Goal: Information Seeking & Learning: Learn about a topic

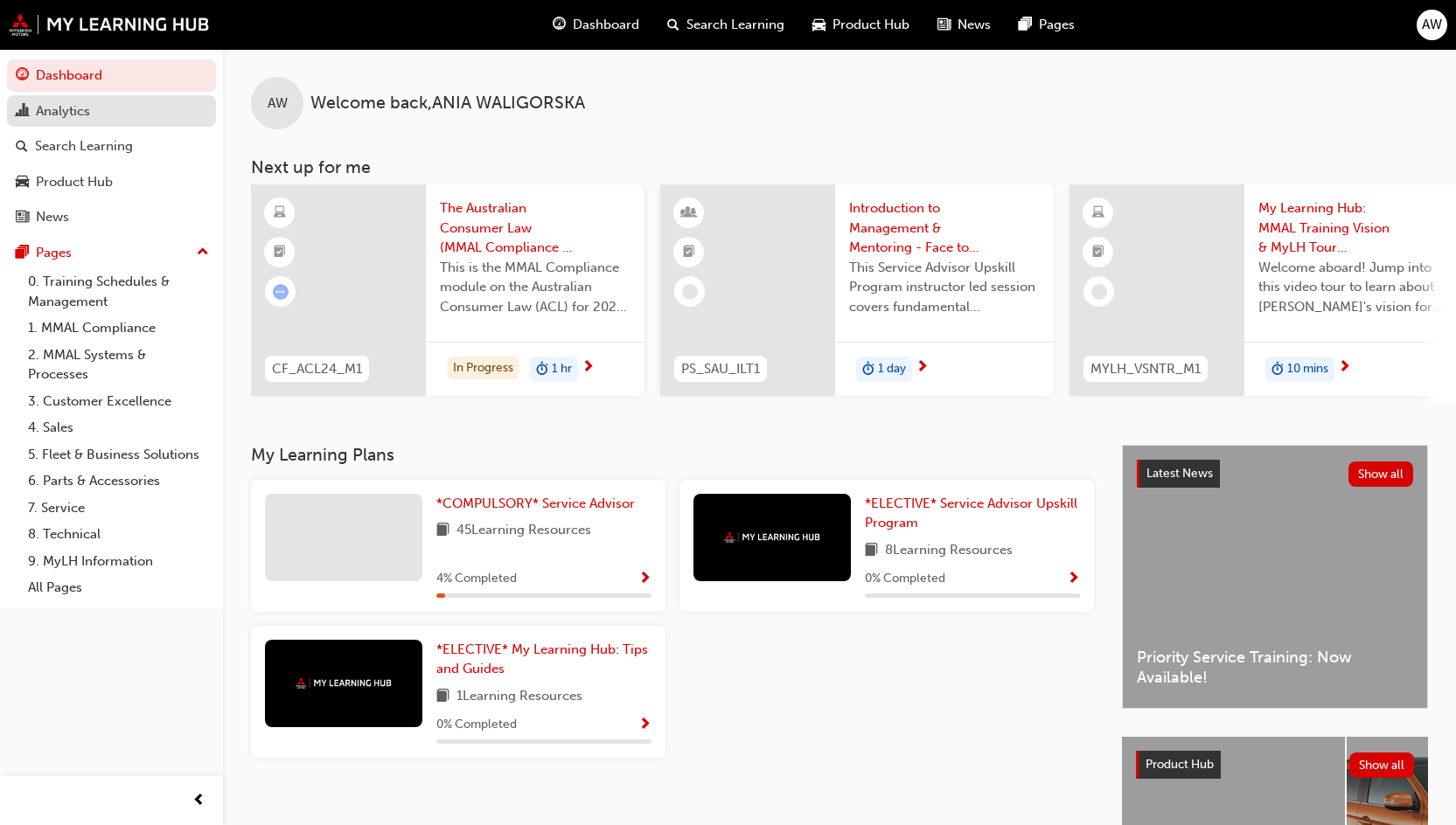
click at [80, 116] on div "Analytics" at bounding box center [63, 111] width 54 height 20
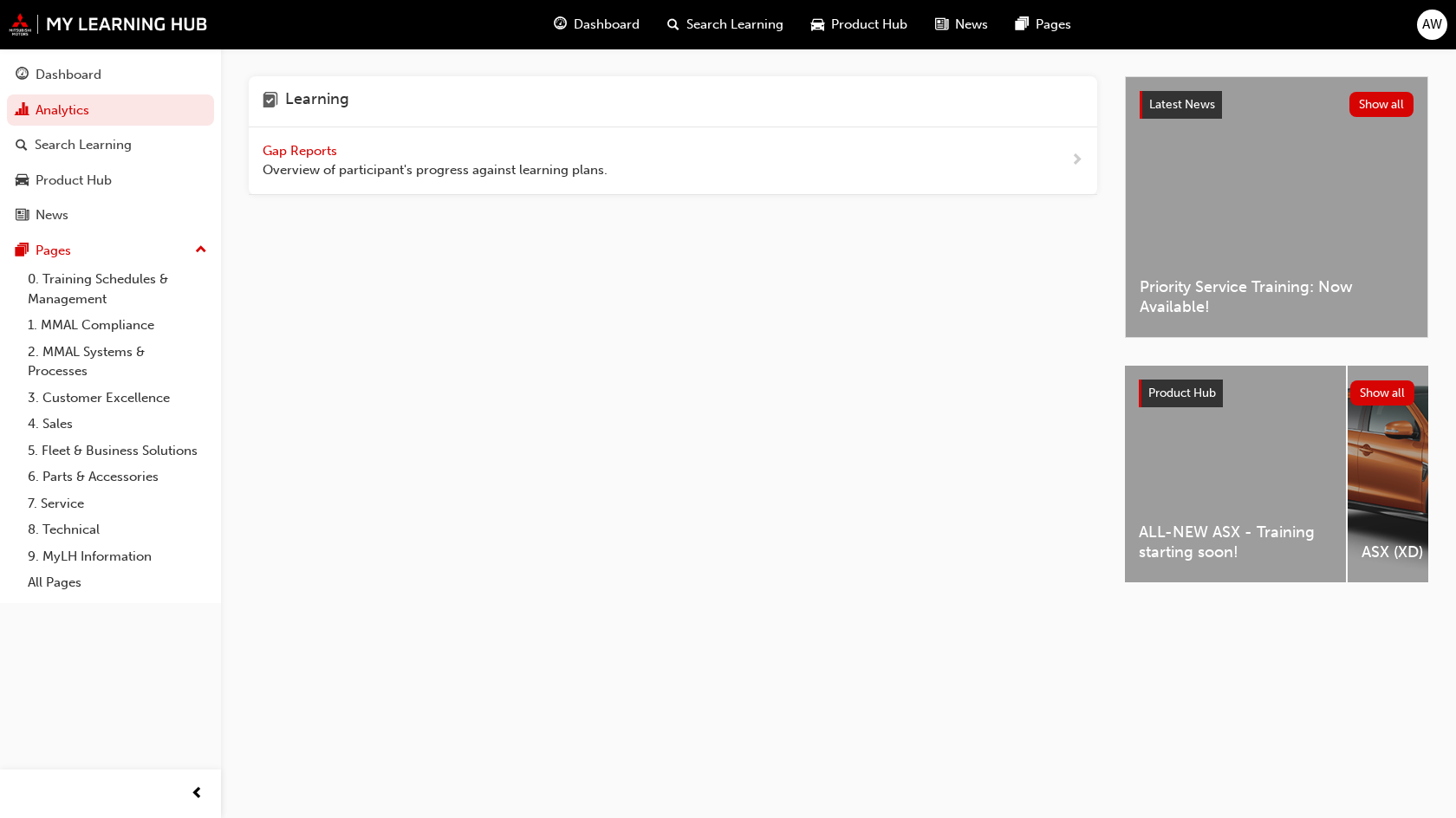
click at [866, 156] on div "Gap Reports Overview of participant's progress against learning plans." at bounding box center [673, 160] width 849 height 67
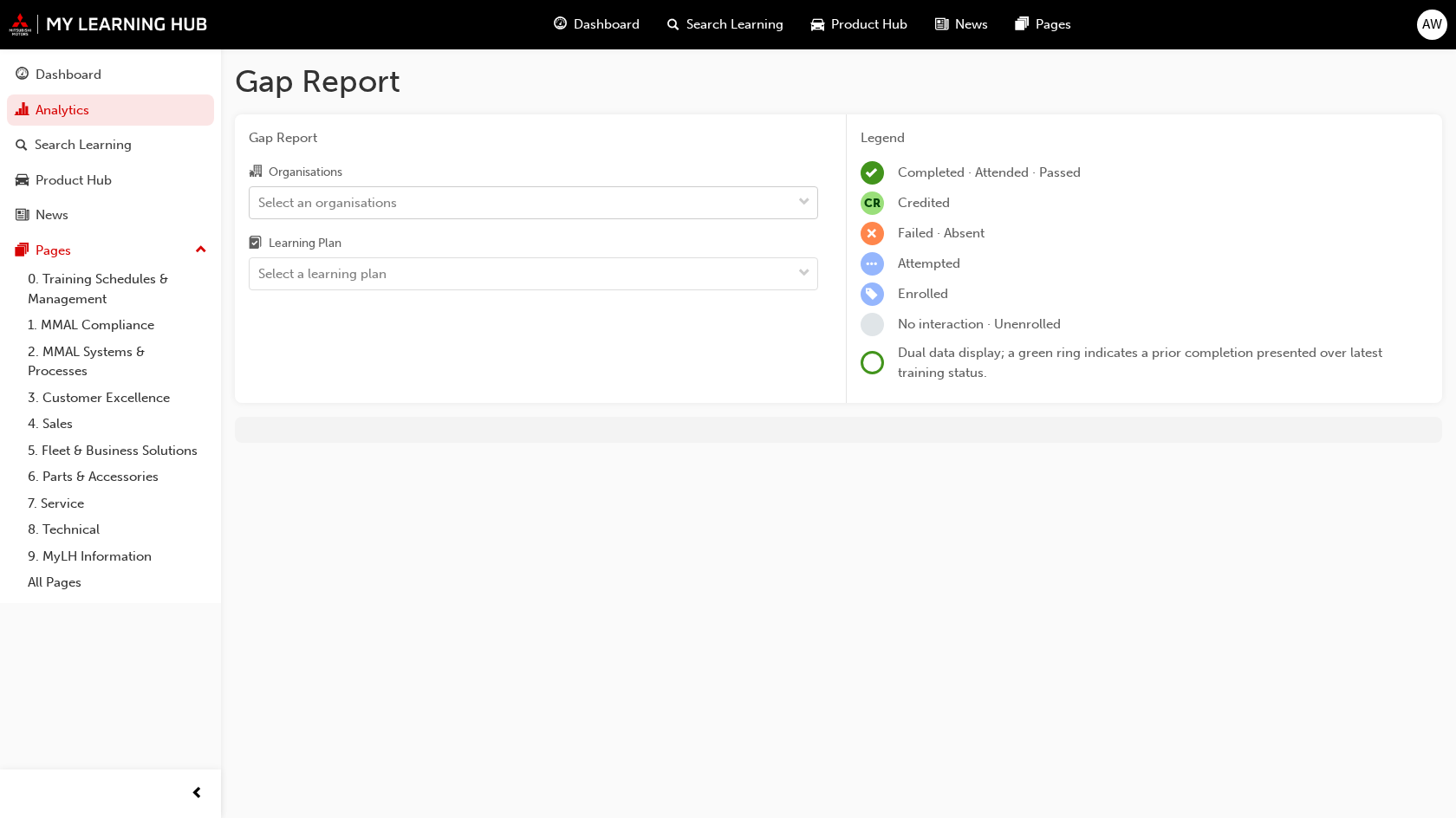
click at [481, 208] on div "Select an organisations" at bounding box center [521, 202] width 542 height 30
click at [260, 208] on input "Organisations Select an organisations" at bounding box center [259, 202] width 2 height 14
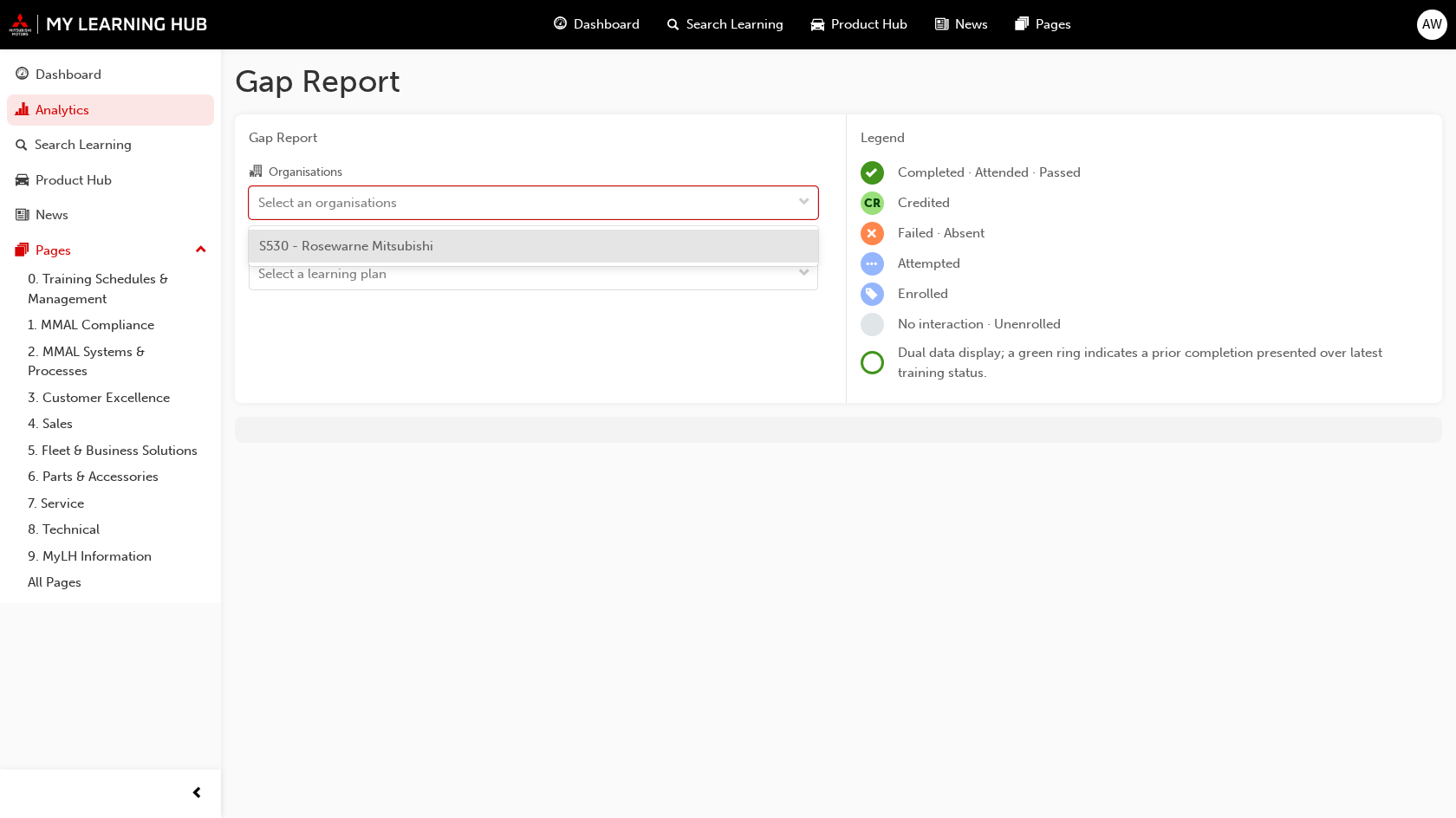
click at [467, 234] on div "S530 - Rosewarne Mitsubishi" at bounding box center [534, 246] width 570 height 34
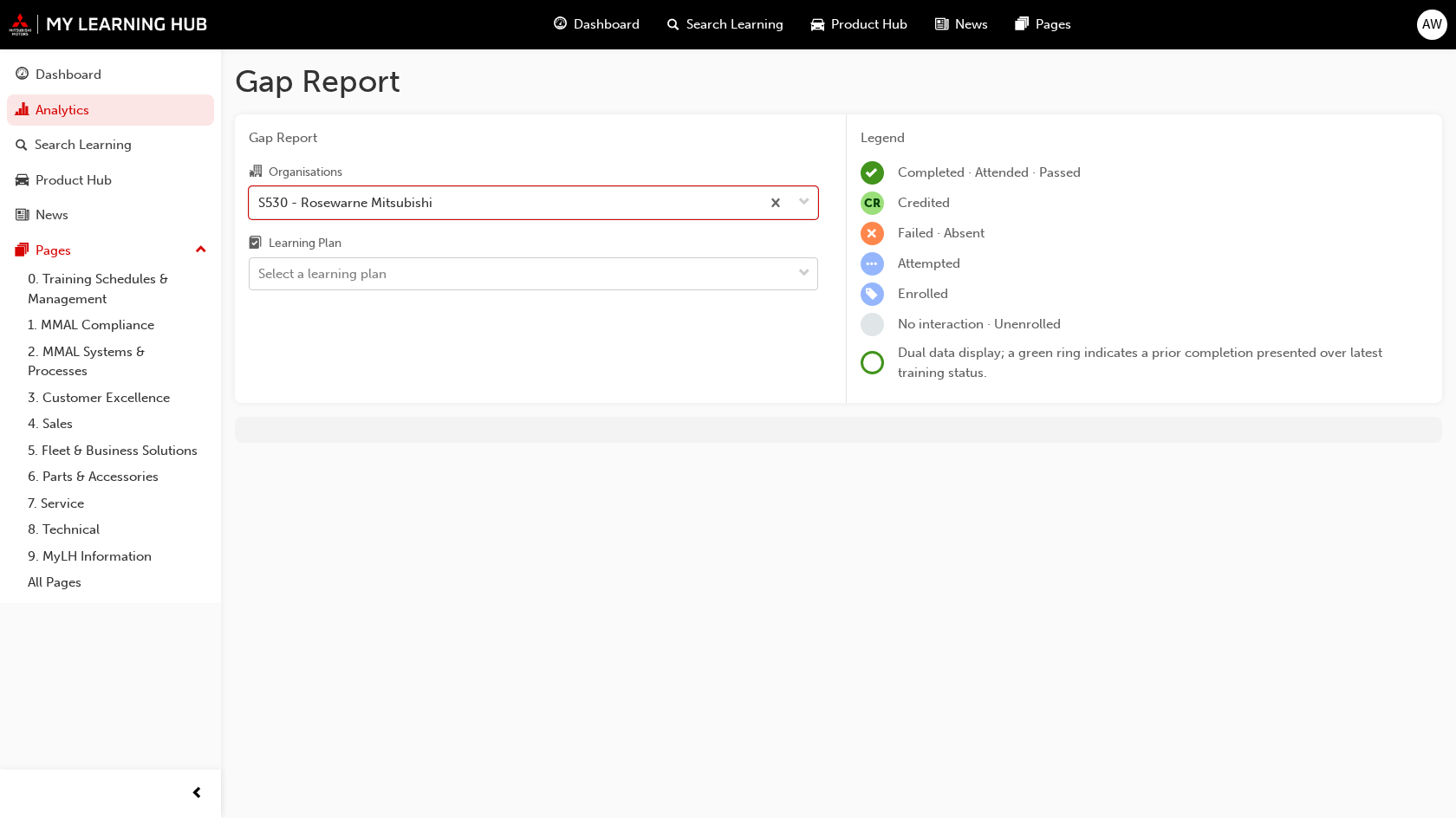
click at [462, 267] on div "Select a learning plan" at bounding box center [521, 274] width 542 height 30
click at [260, 267] on input "Learning Plan Select a learning plan" at bounding box center [259, 273] width 2 height 14
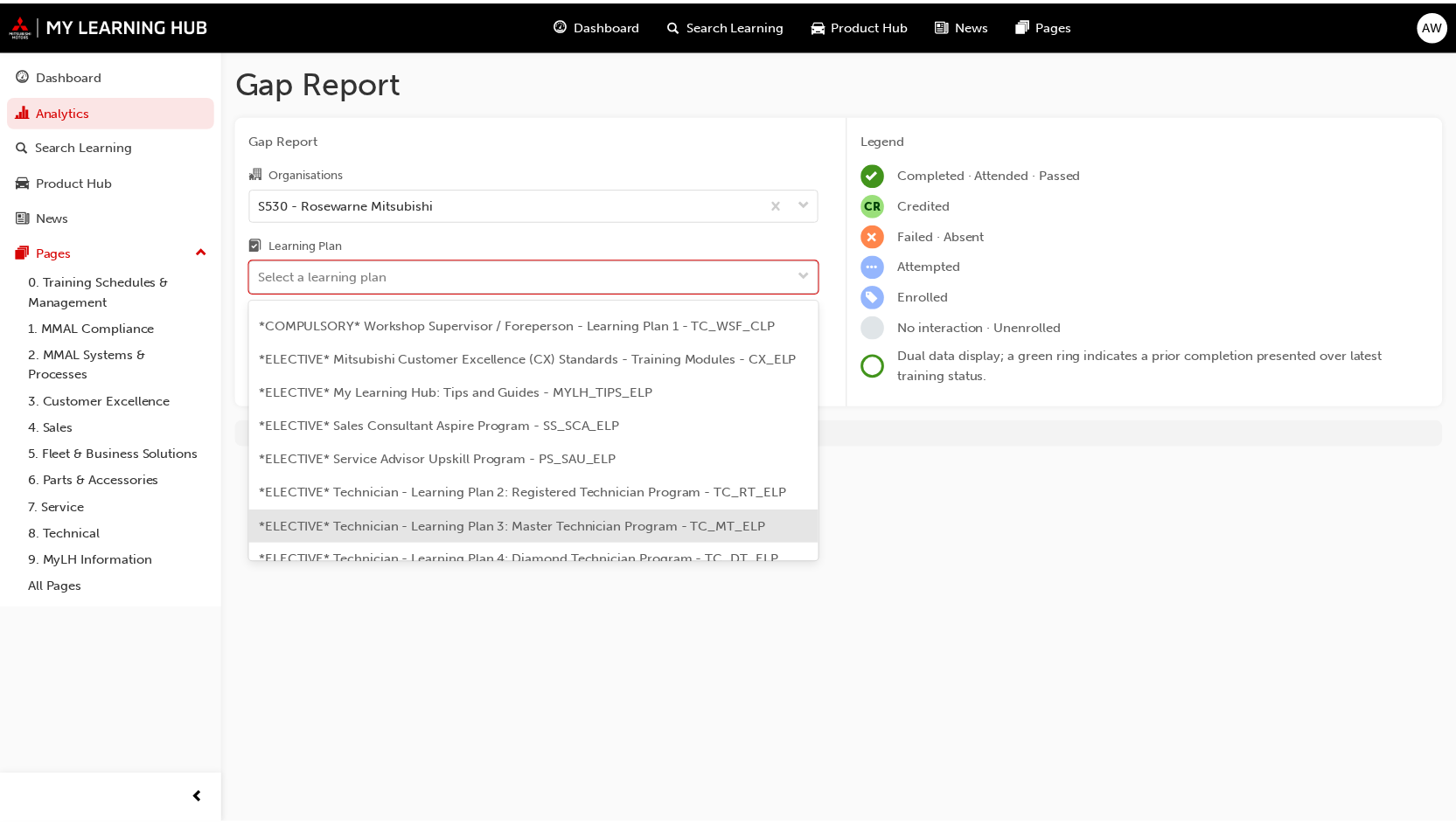
scroll to position [768, 0]
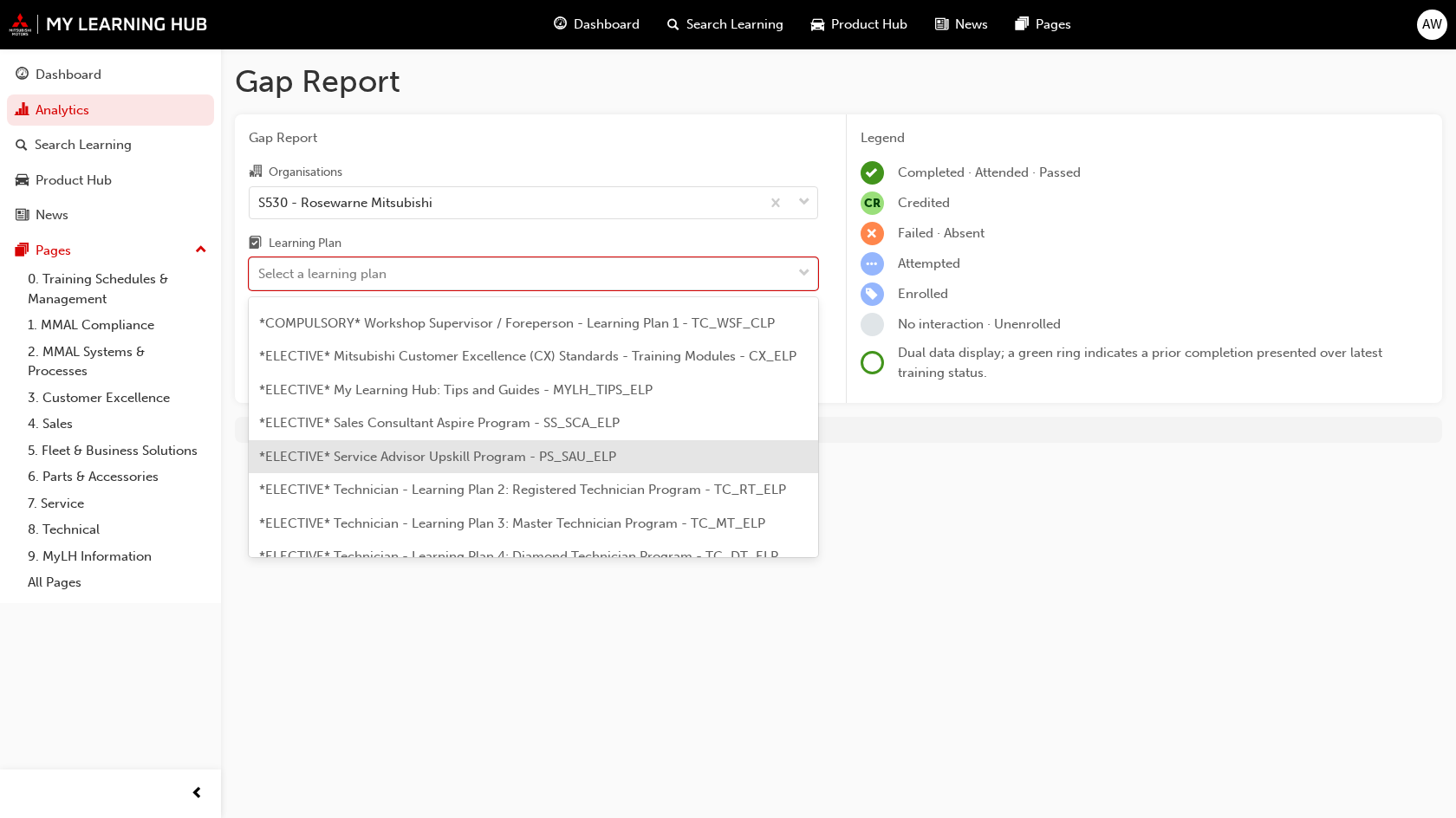
click at [438, 461] on span "*ELECTIVE* Service Advisor Upskill Program - PS_SAU_ELP" at bounding box center [437, 456] width 358 height 15
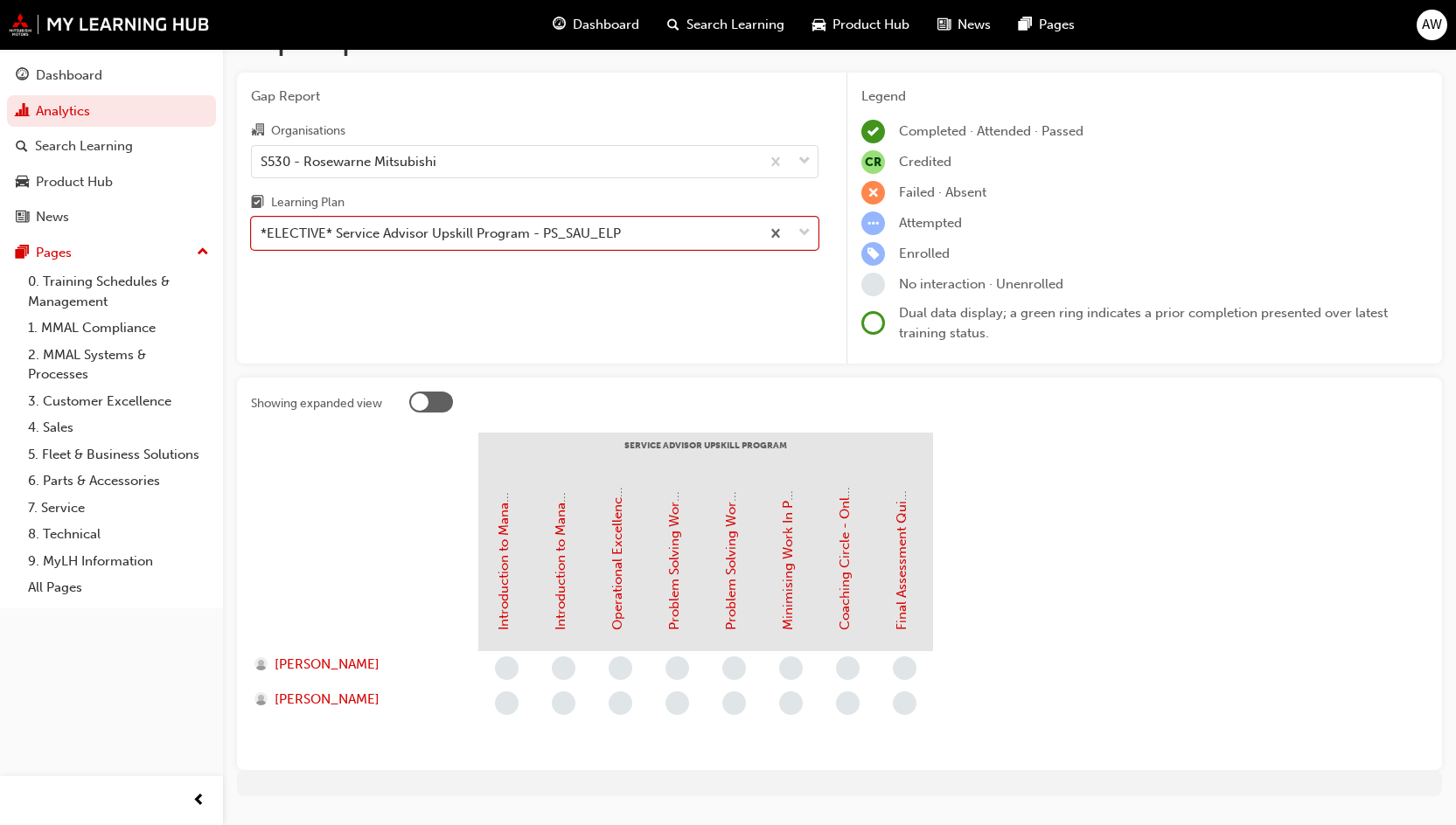
scroll to position [86, 0]
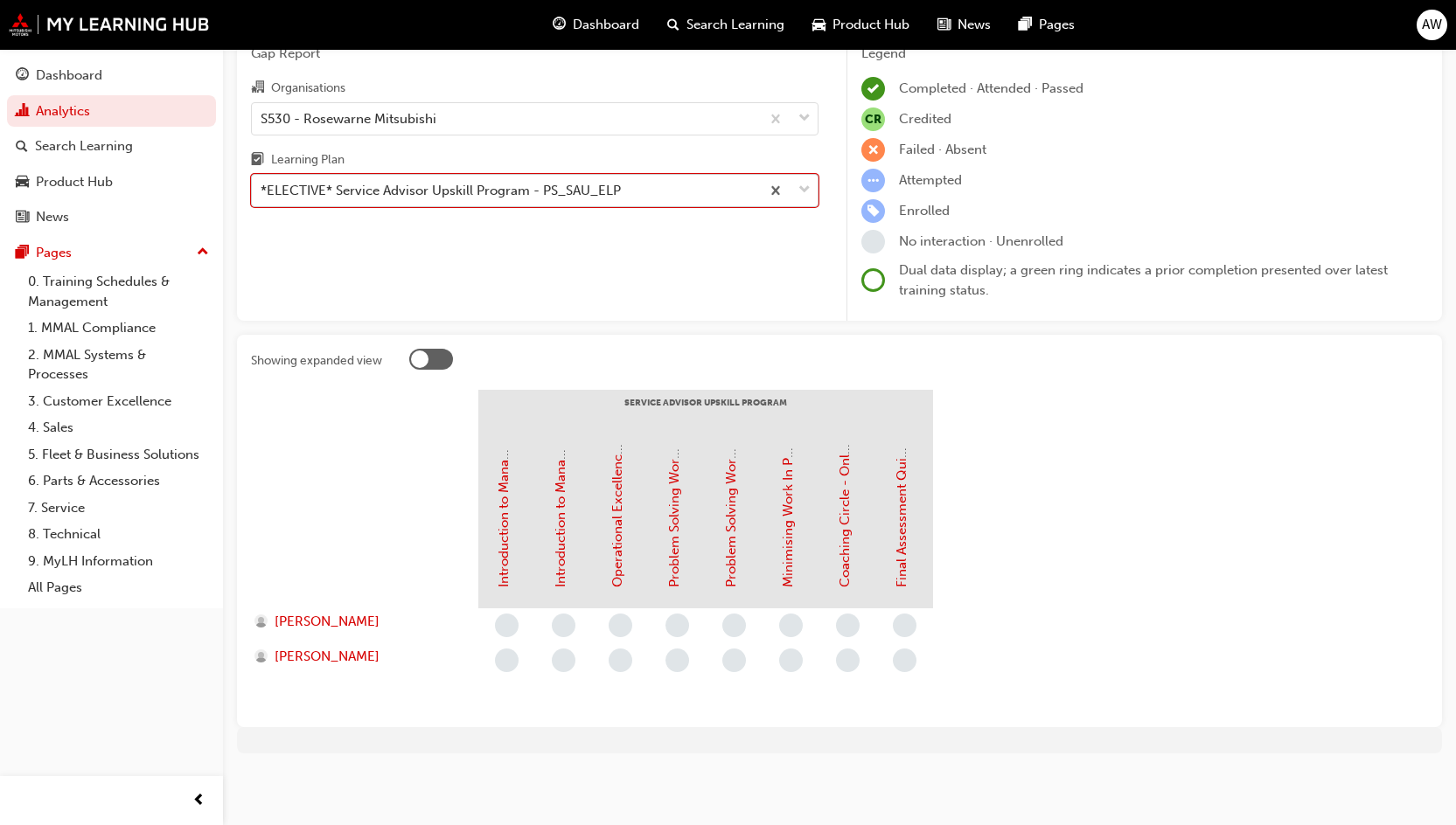
click at [628, 193] on div "*ELECTIVE* Service Advisor Upskill Program - PS_SAU_ELP" at bounding box center [506, 191] width 508 height 31
click at [262, 193] on input "Learning Plan option *ELECTIVE* Service Advisor Upskill Program - PS_SAU_ELP, s…" at bounding box center [261, 190] width 2 height 14
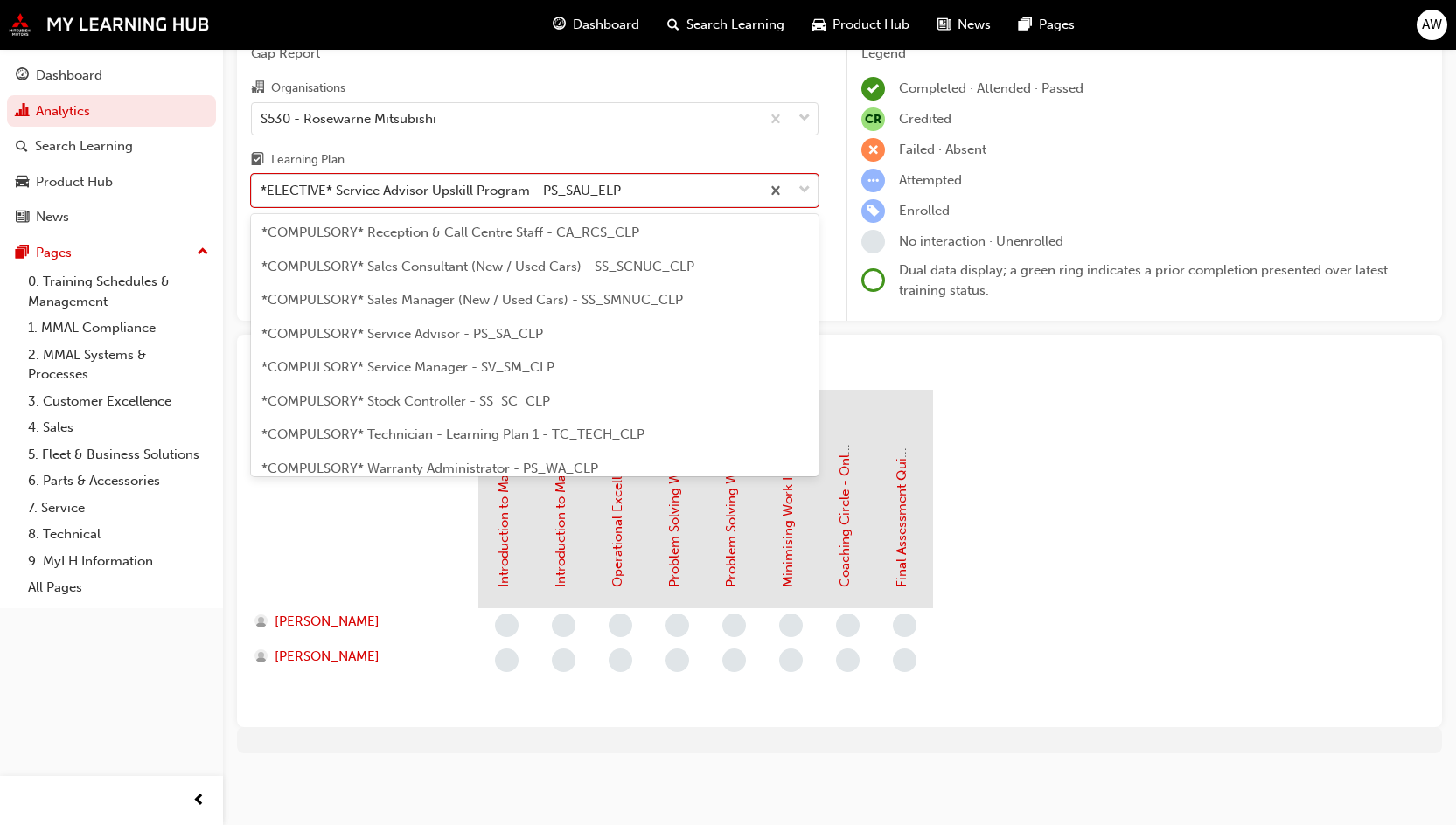
scroll to position [525, 0]
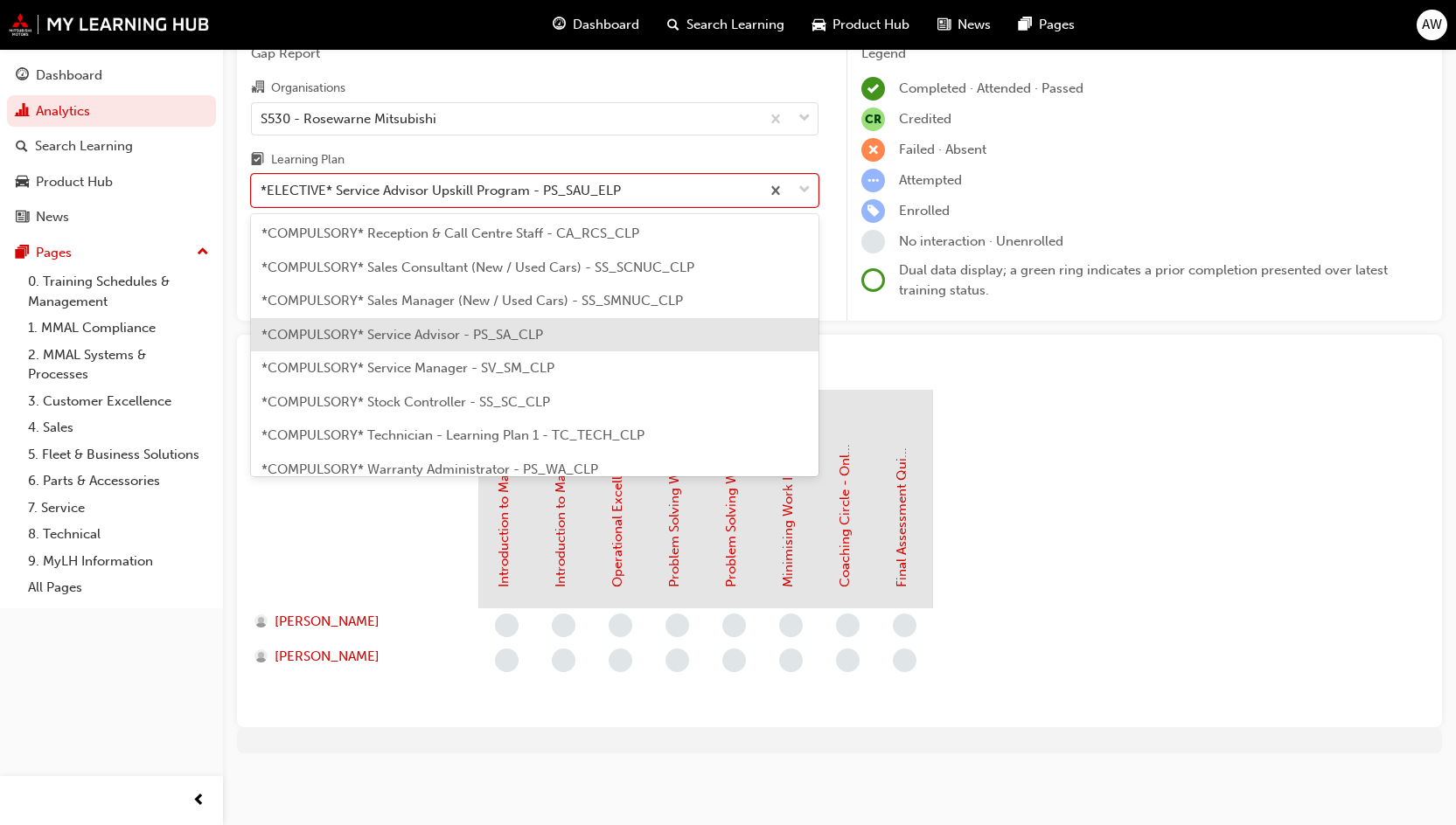
click at [435, 327] on span "*COMPULSORY* Service Advisor - PS_SA_CLP" at bounding box center [402, 334] width 282 height 15
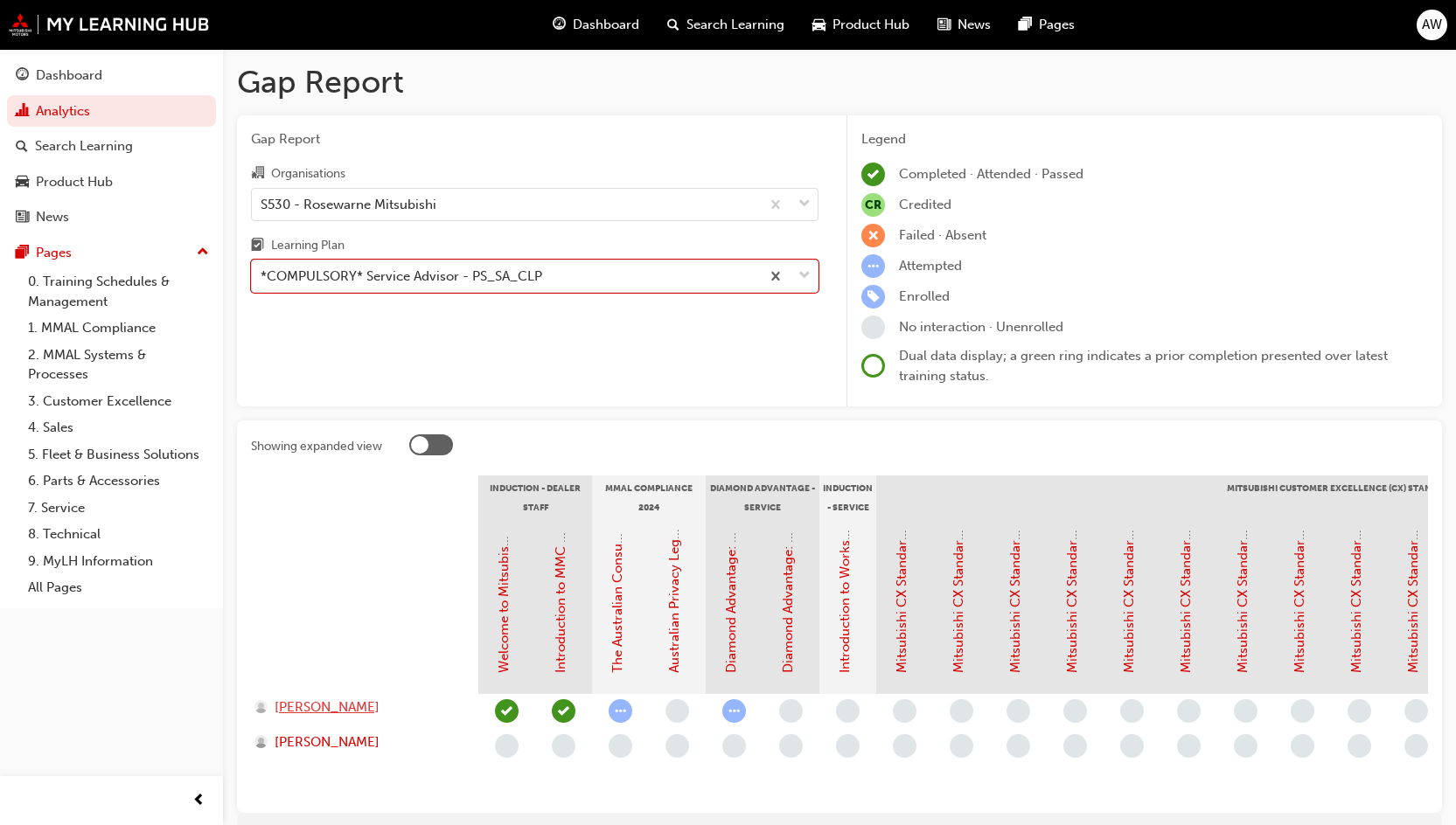
scroll to position [88, 0]
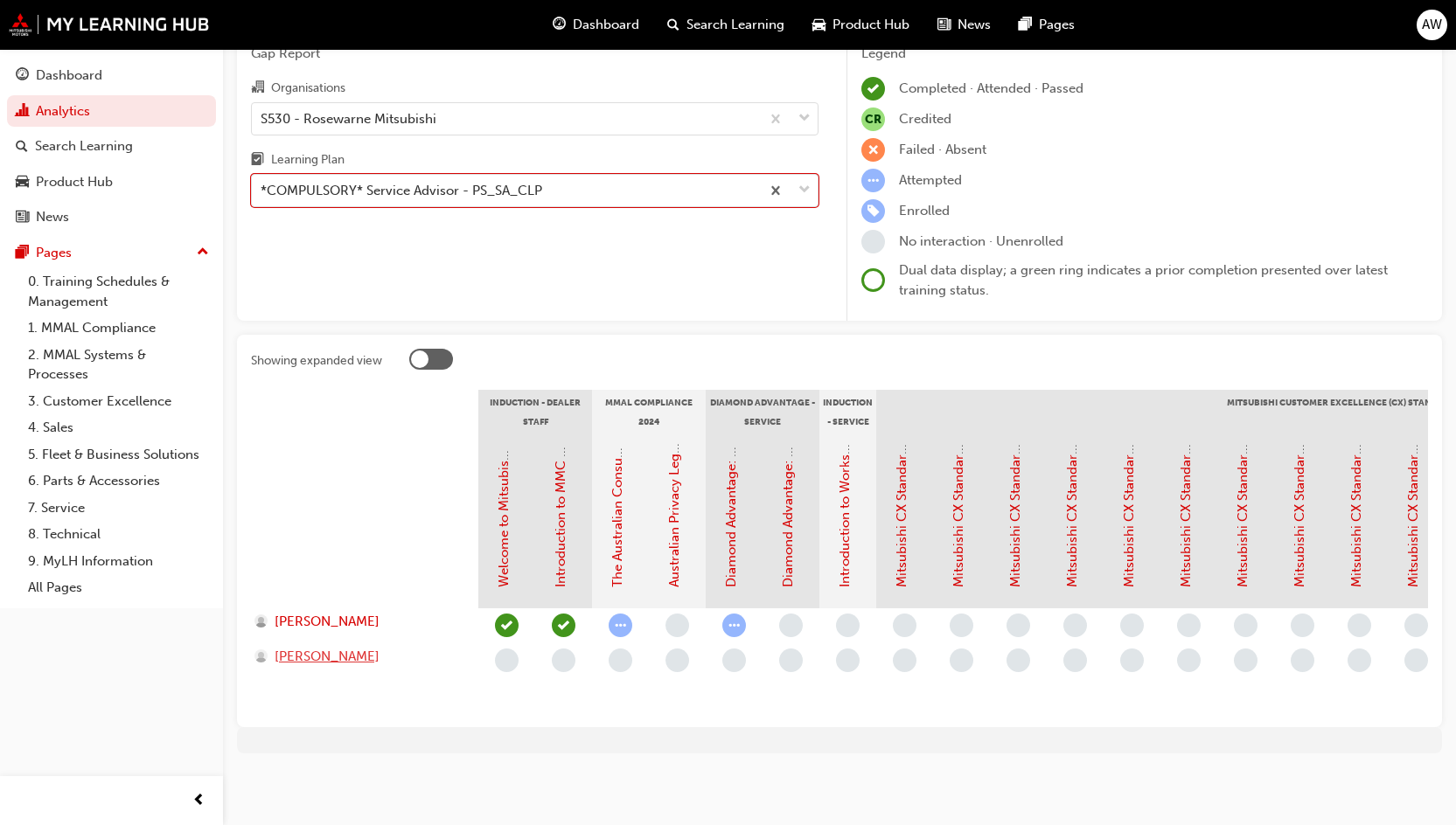
click at [339, 654] on span "[PERSON_NAME]" at bounding box center [327, 657] width 105 height 20
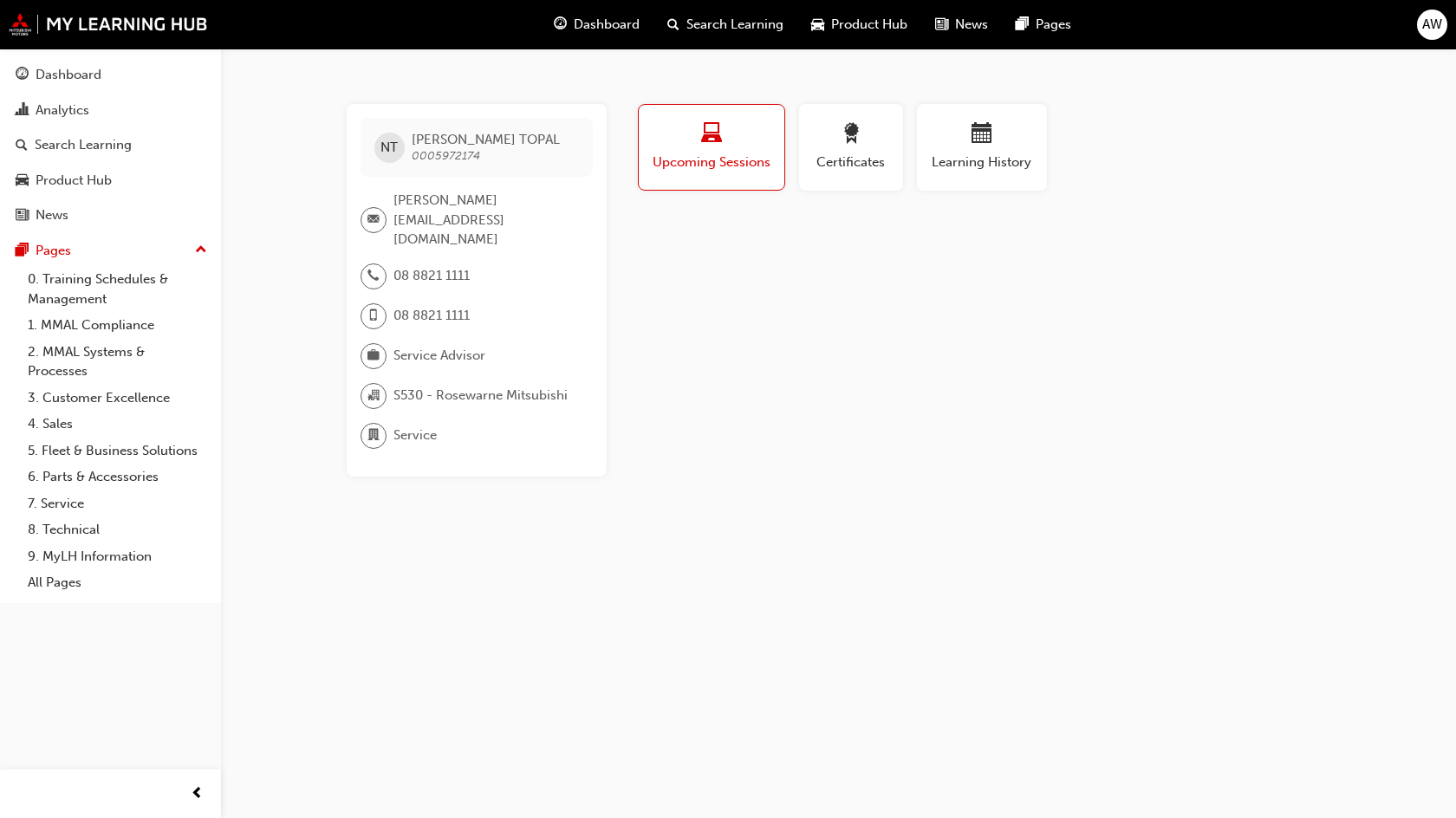
click at [673, 112] on button "Upcoming Sessions" at bounding box center [711, 147] width 147 height 87
click at [866, 169] on span "Certificates" at bounding box center [851, 162] width 78 height 20
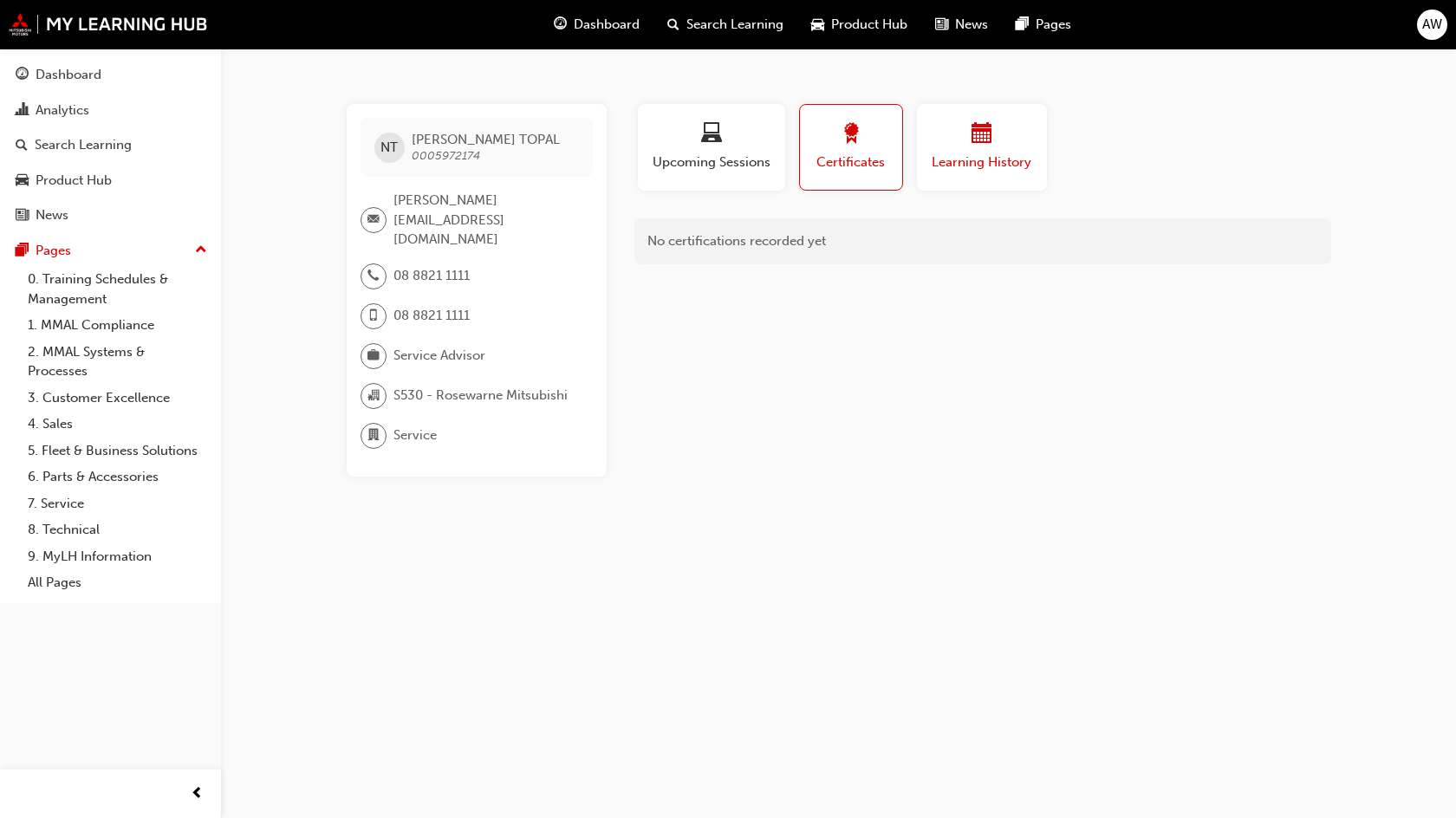
click at [866, 155] on span "Learning History" at bounding box center [982, 162] width 104 height 20
click at [384, 140] on span "NT" at bounding box center [389, 148] width 17 height 20
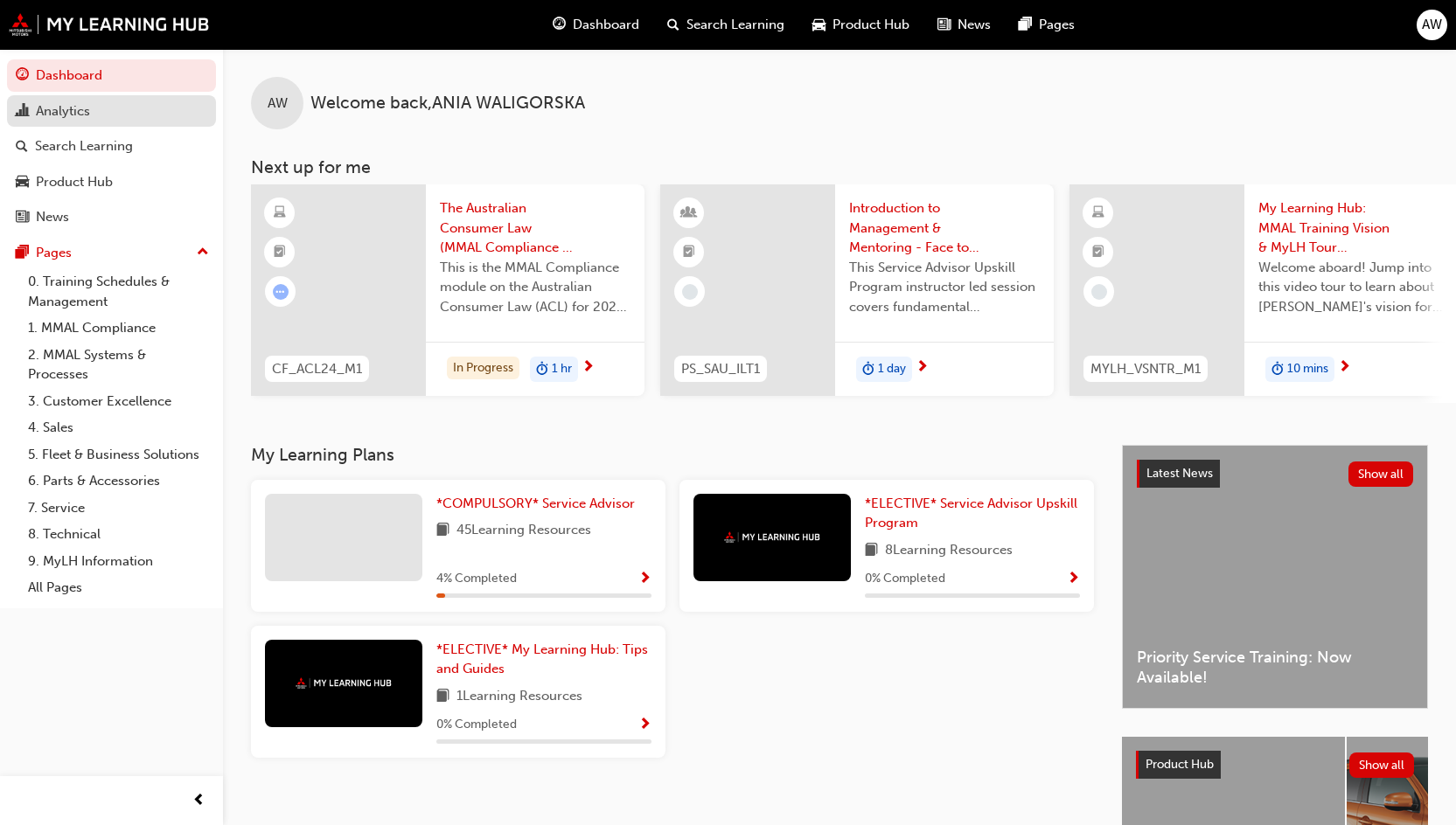
click at [74, 112] on div "Analytics" at bounding box center [63, 111] width 54 height 20
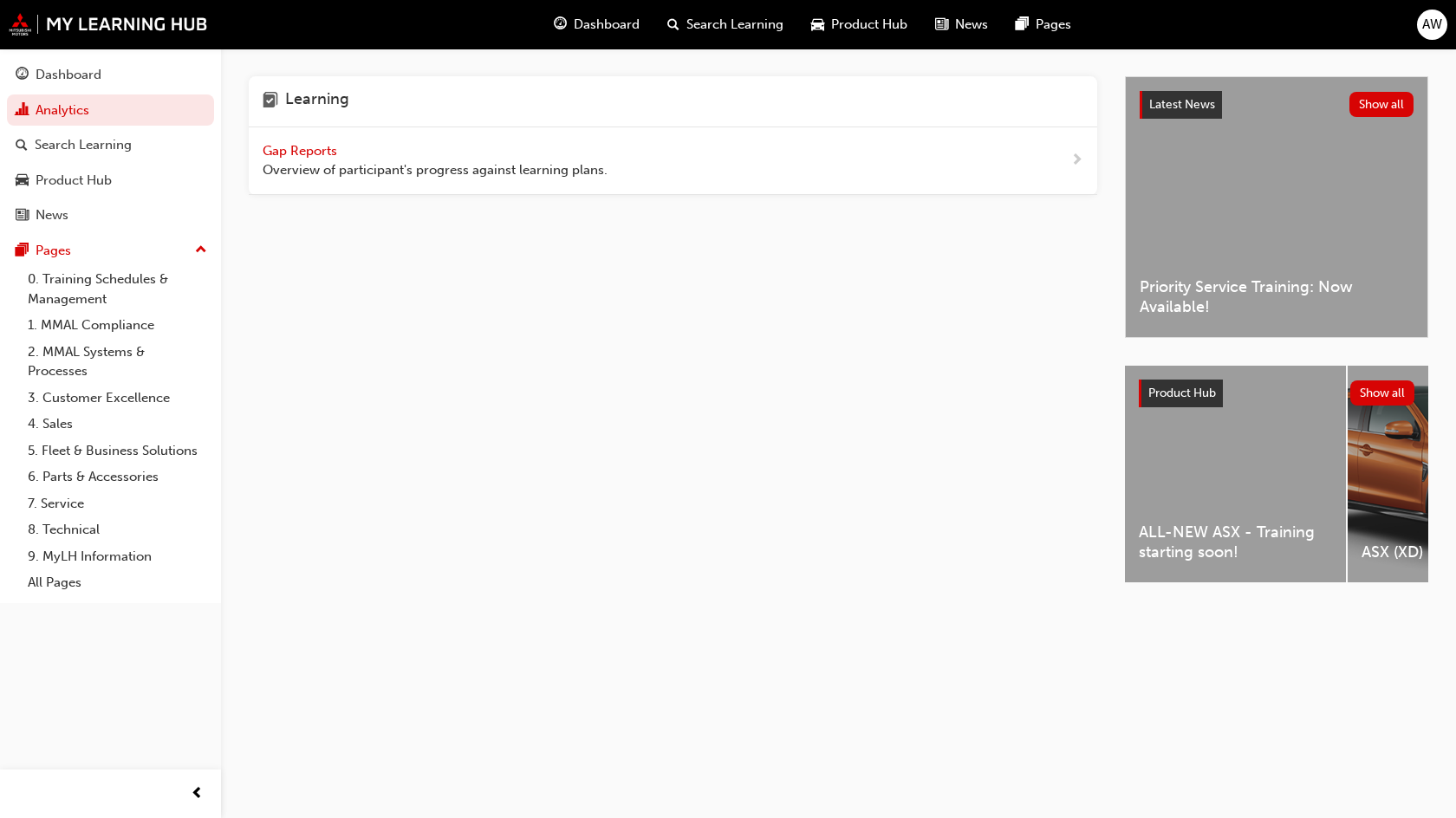
click at [402, 119] on div "Learning" at bounding box center [673, 101] width 849 height 51
click at [403, 159] on div "Gap Reports Overview of participant's progress against learning plans." at bounding box center [435, 161] width 345 height 39
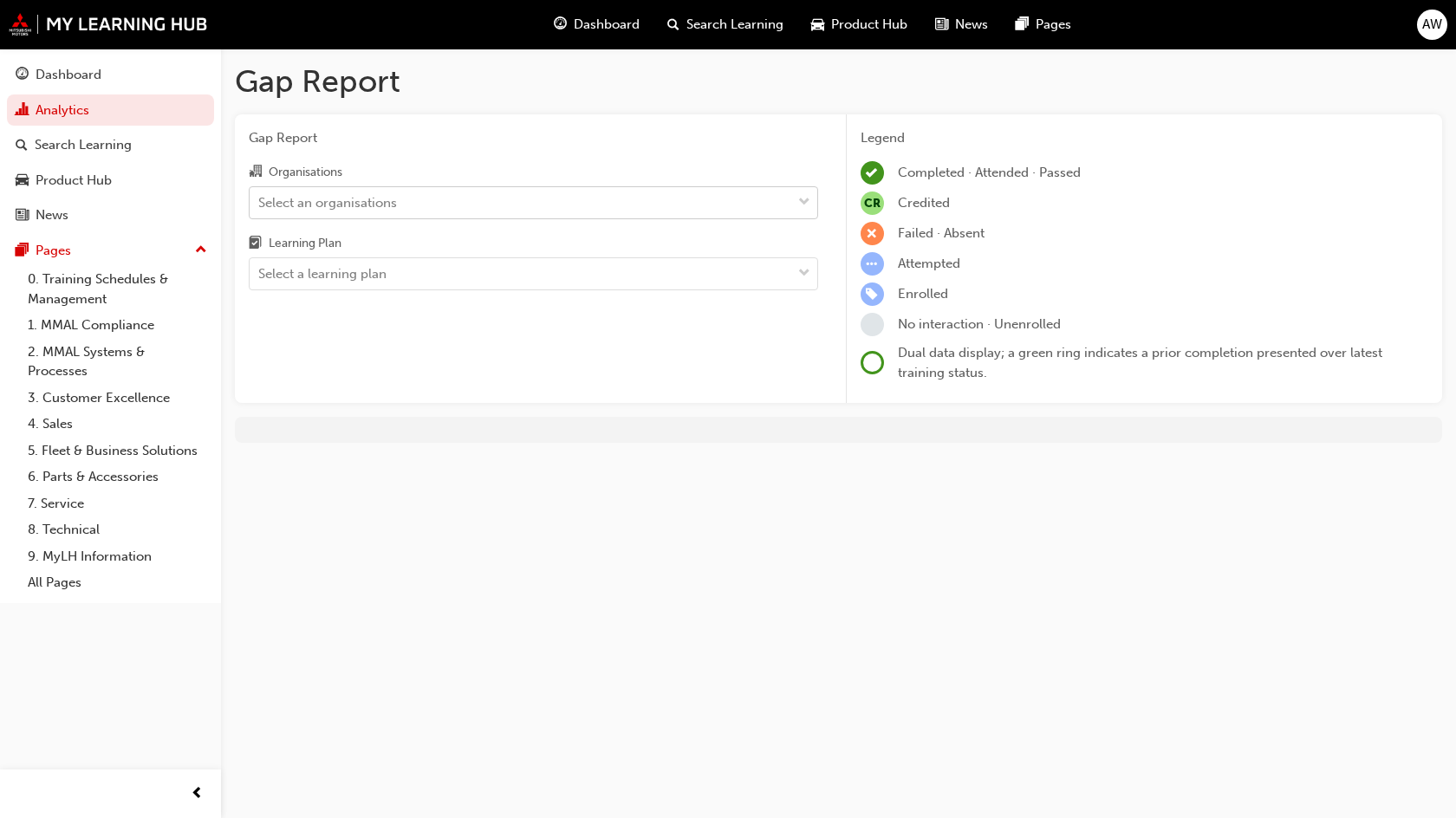
click at [623, 215] on div "Select an organisations" at bounding box center [521, 202] width 542 height 30
click at [260, 209] on input "Organisations Select an organisations" at bounding box center [259, 202] width 2 height 14
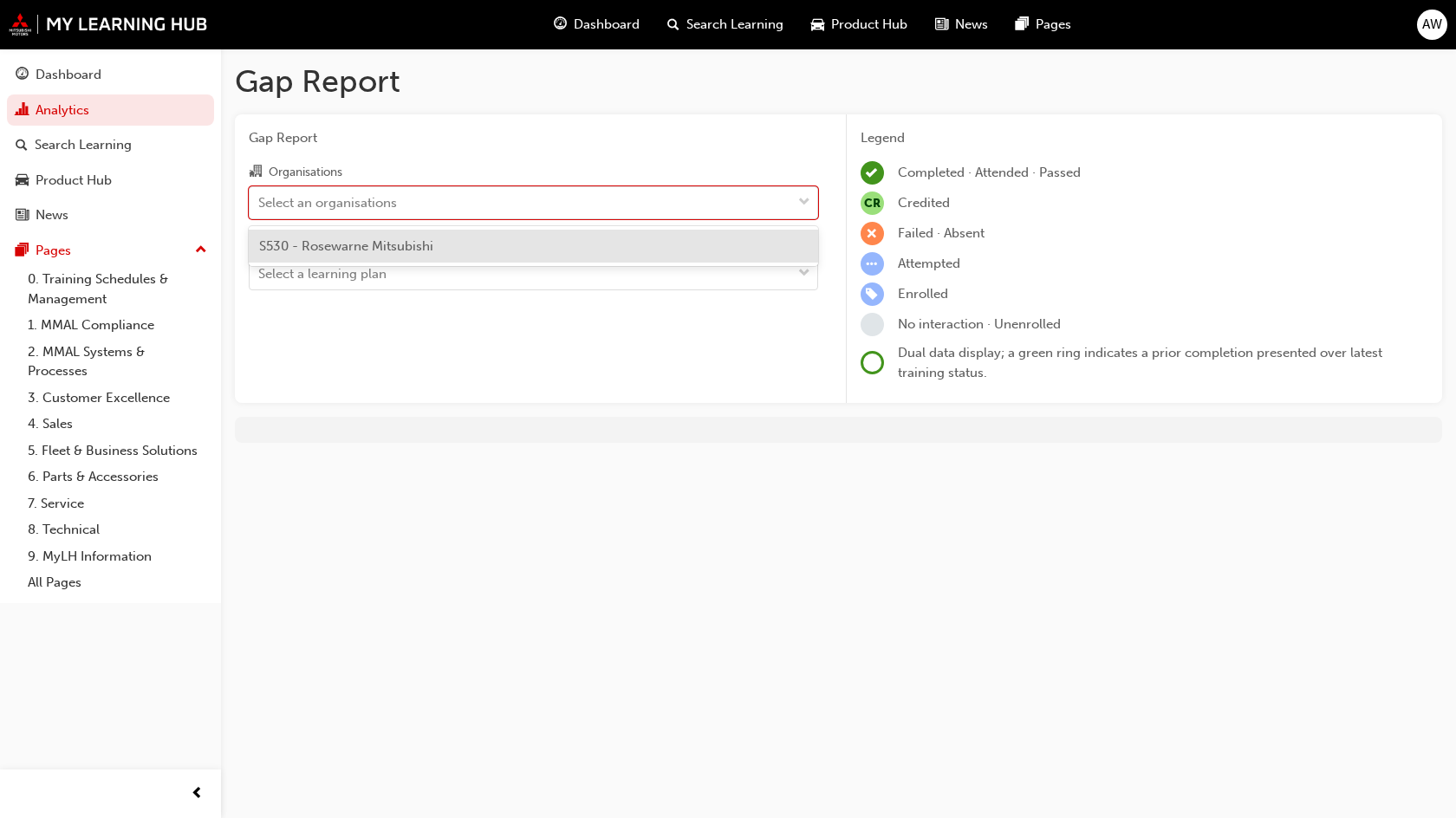
click at [594, 242] on div "S530 - Rosewarne Mitsubishi" at bounding box center [534, 246] width 570 height 34
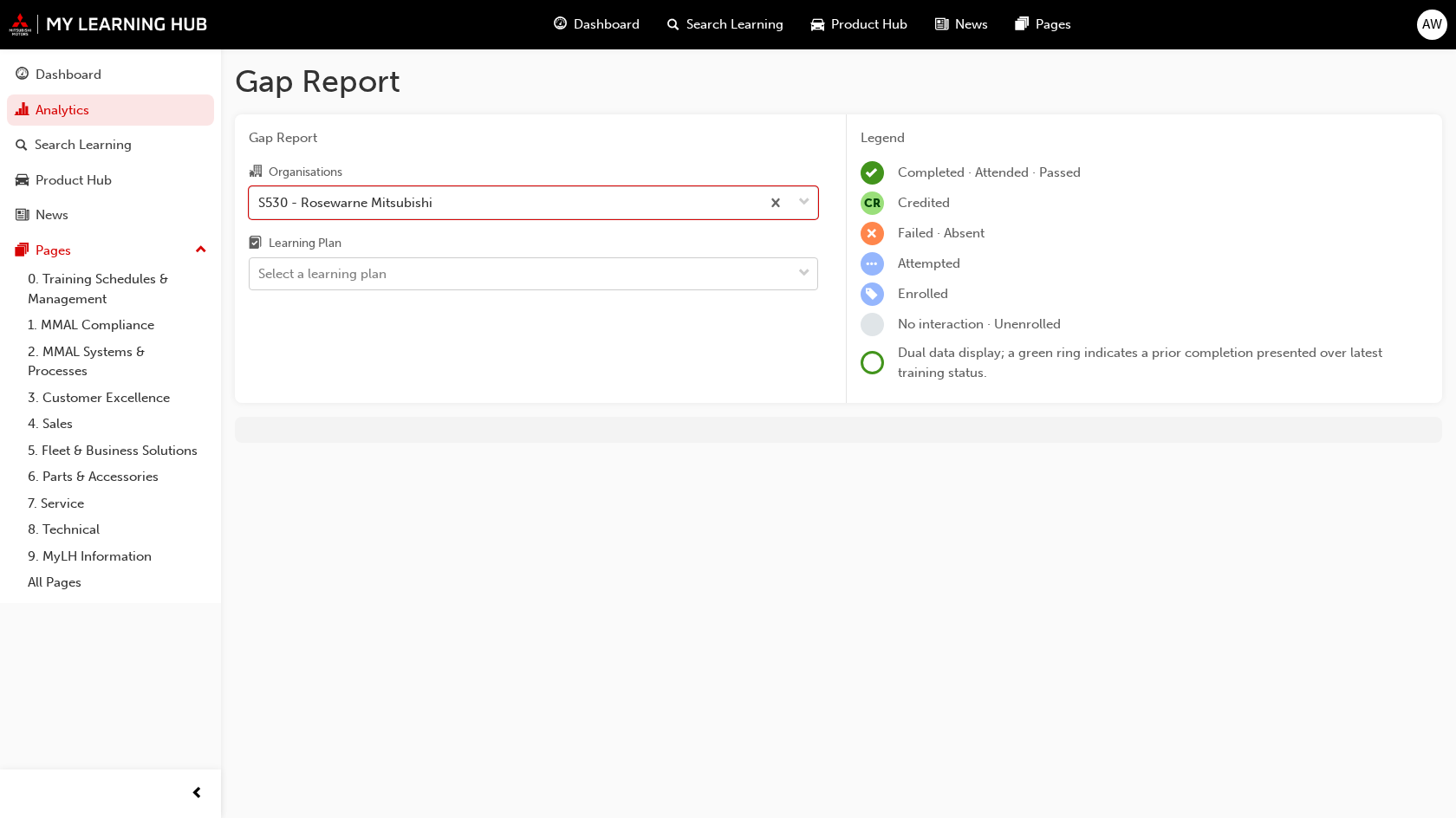
click at [608, 264] on div "Select a learning plan" at bounding box center [521, 274] width 542 height 30
click at [260, 266] on input "Learning Plan Select a learning plan" at bounding box center [259, 273] width 2 height 14
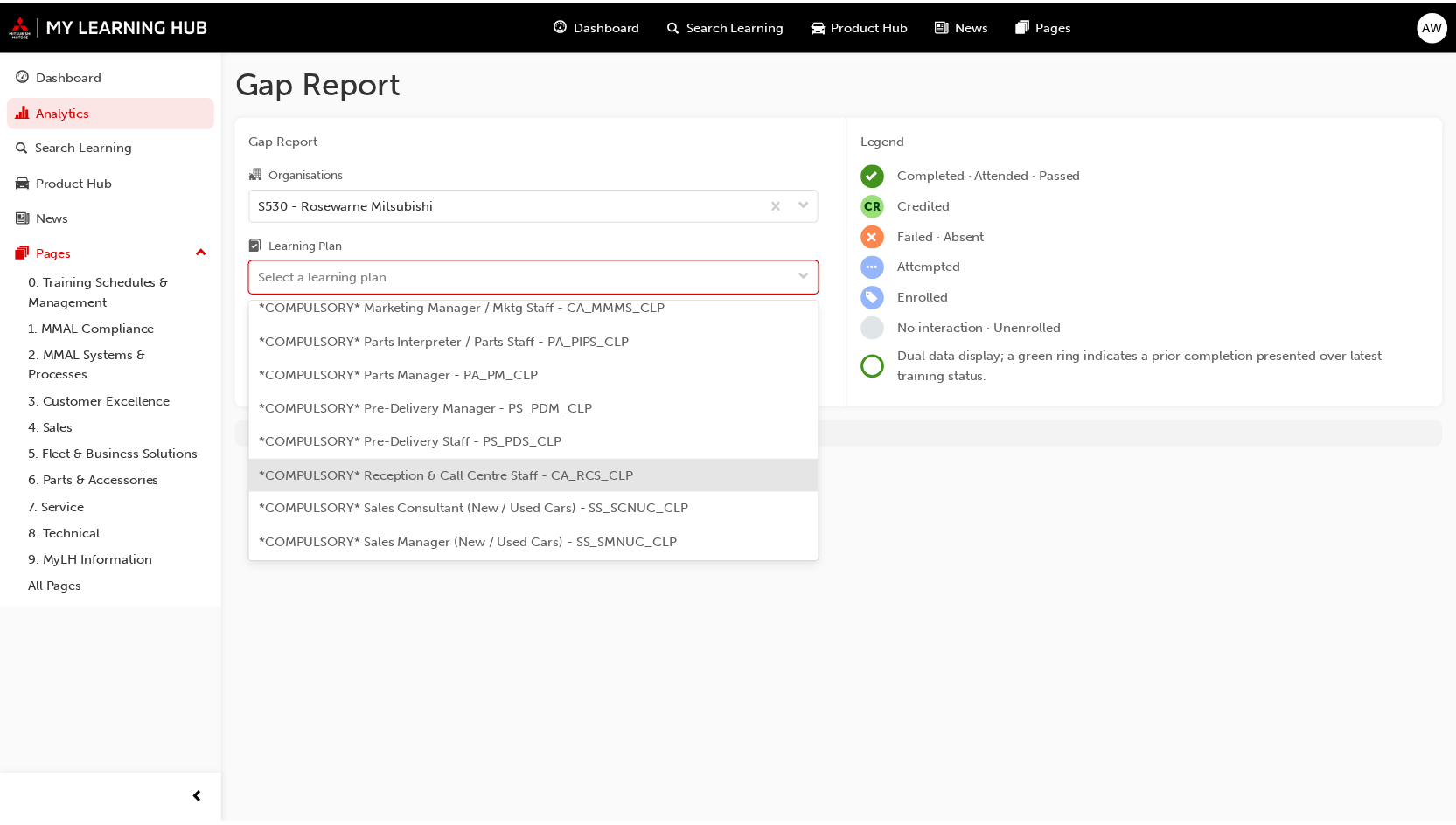
scroll to position [525, 0]
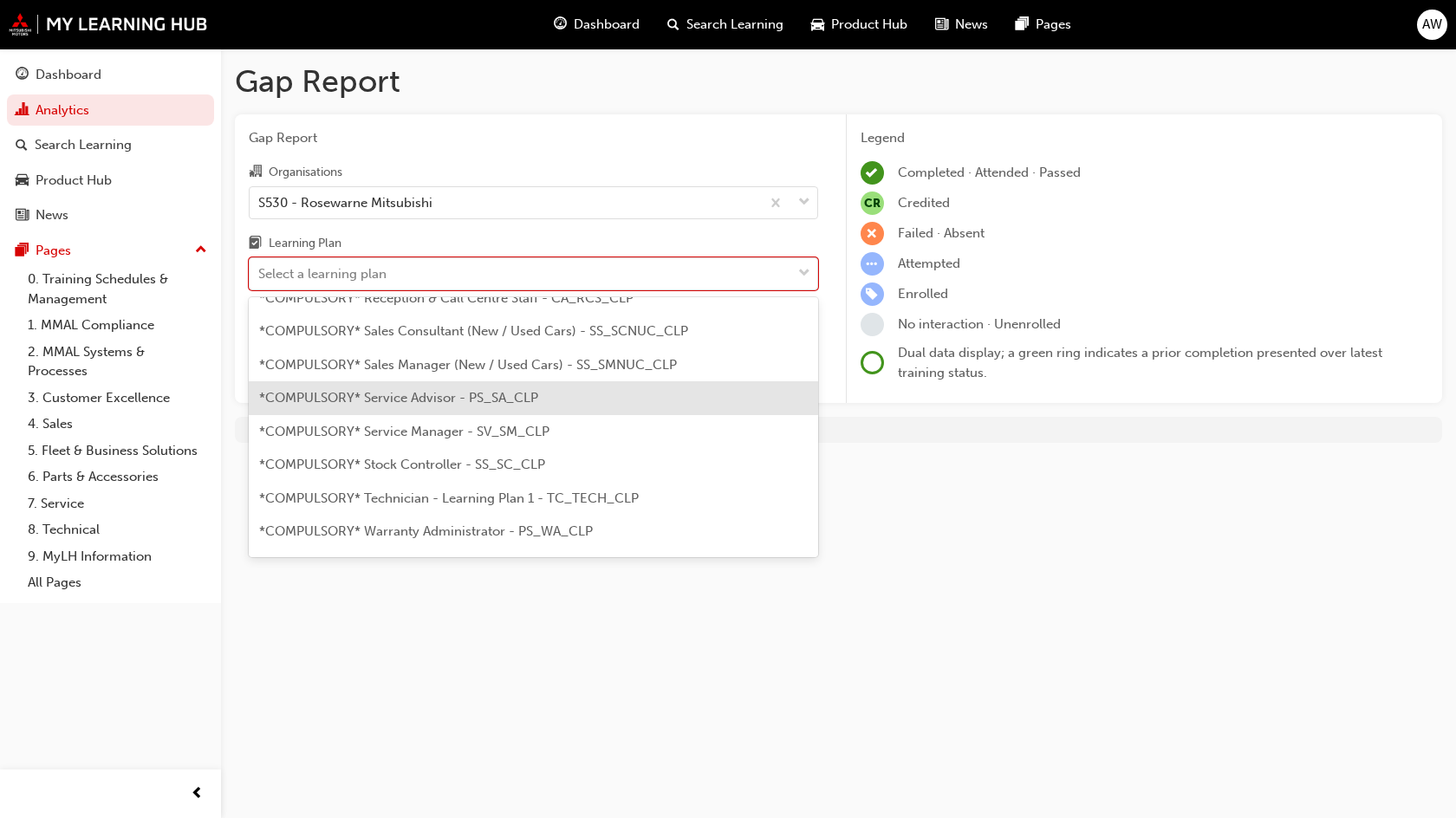
click at [449, 401] on span "*COMPULSORY* Service Advisor - PS_SA_CLP" at bounding box center [399, 397] width 280 height 15
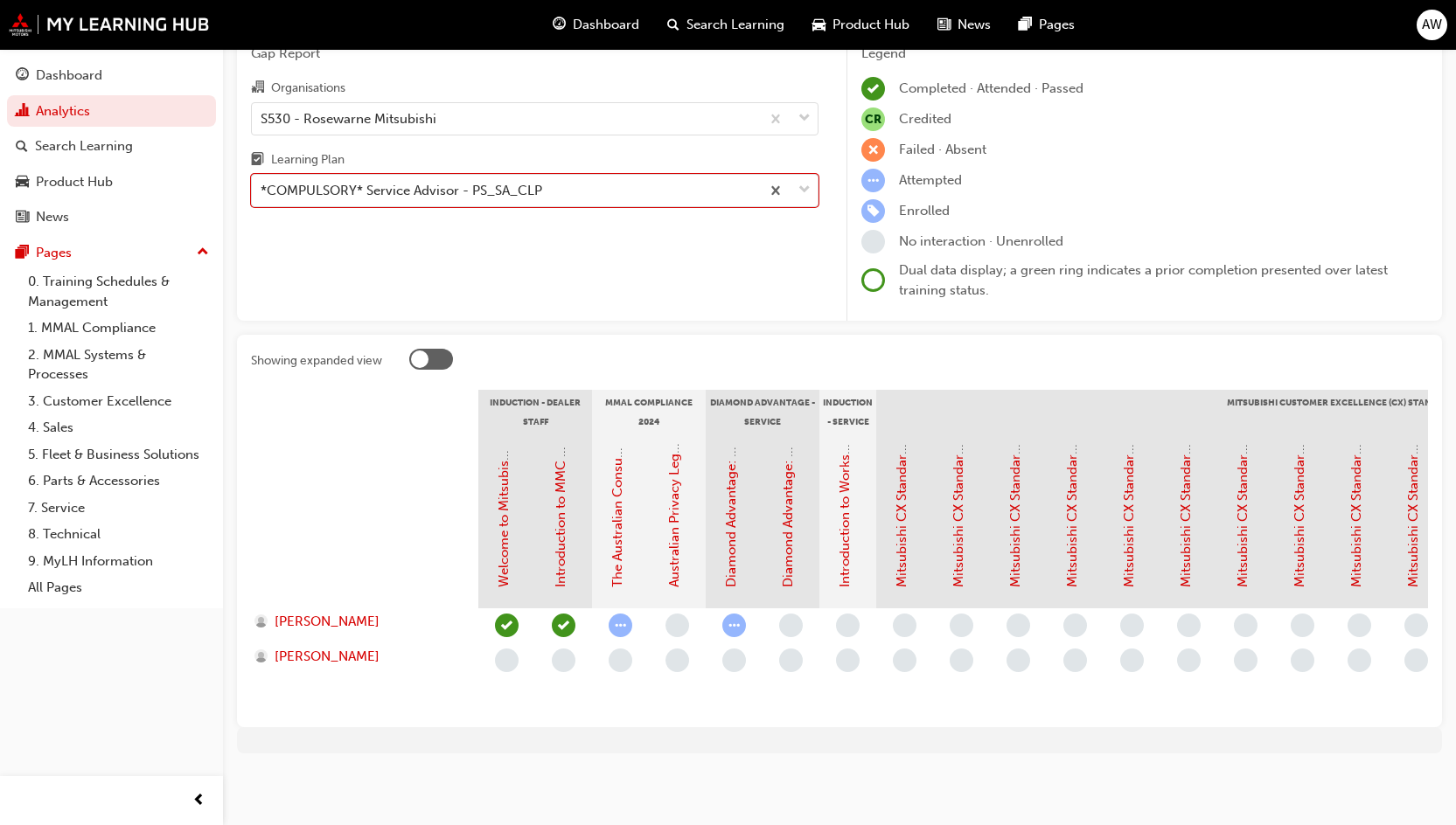
scroll to position [98, 0]
click at [728, 555] on link "Diamond Advantage: Fundamentals" at bounding box center [730, 479] width 15 height 216
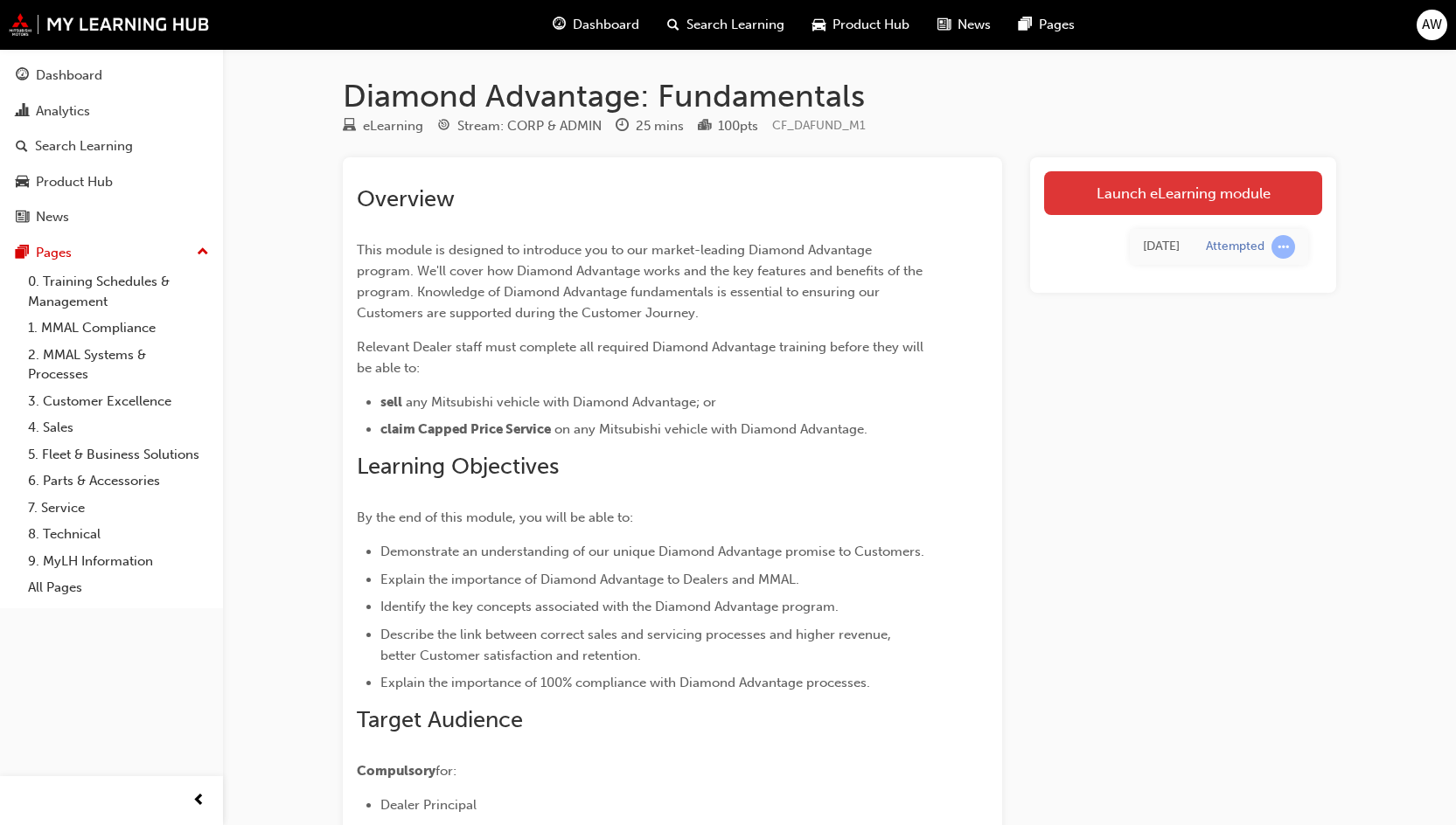
click at [874, 192] on link "Launch eLearning module" at bounding box center [1183, 193] width 278 height 43
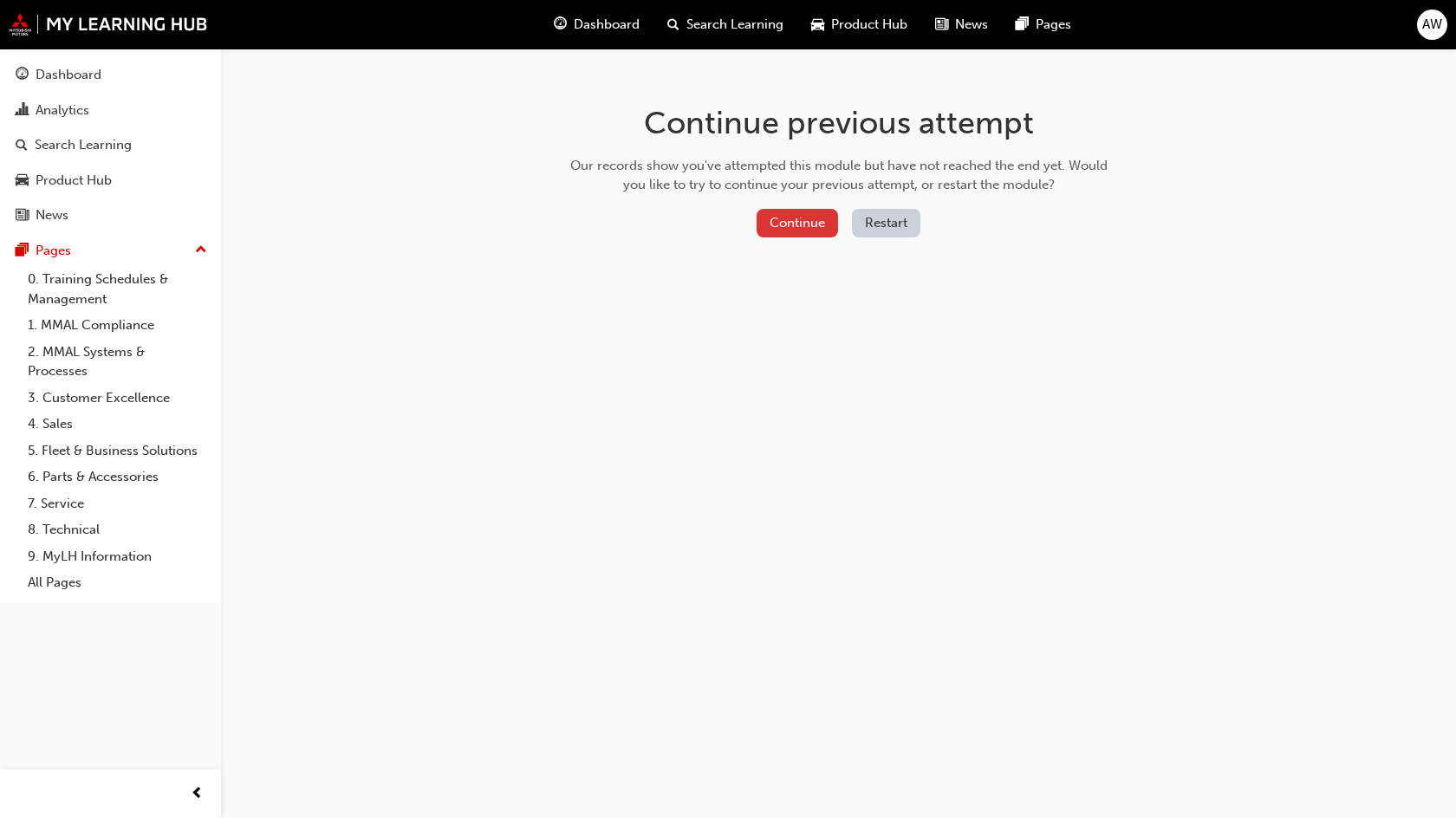
click at [799, 218] on button "Continue" at bounding box center [797, 223] width 82 height 29
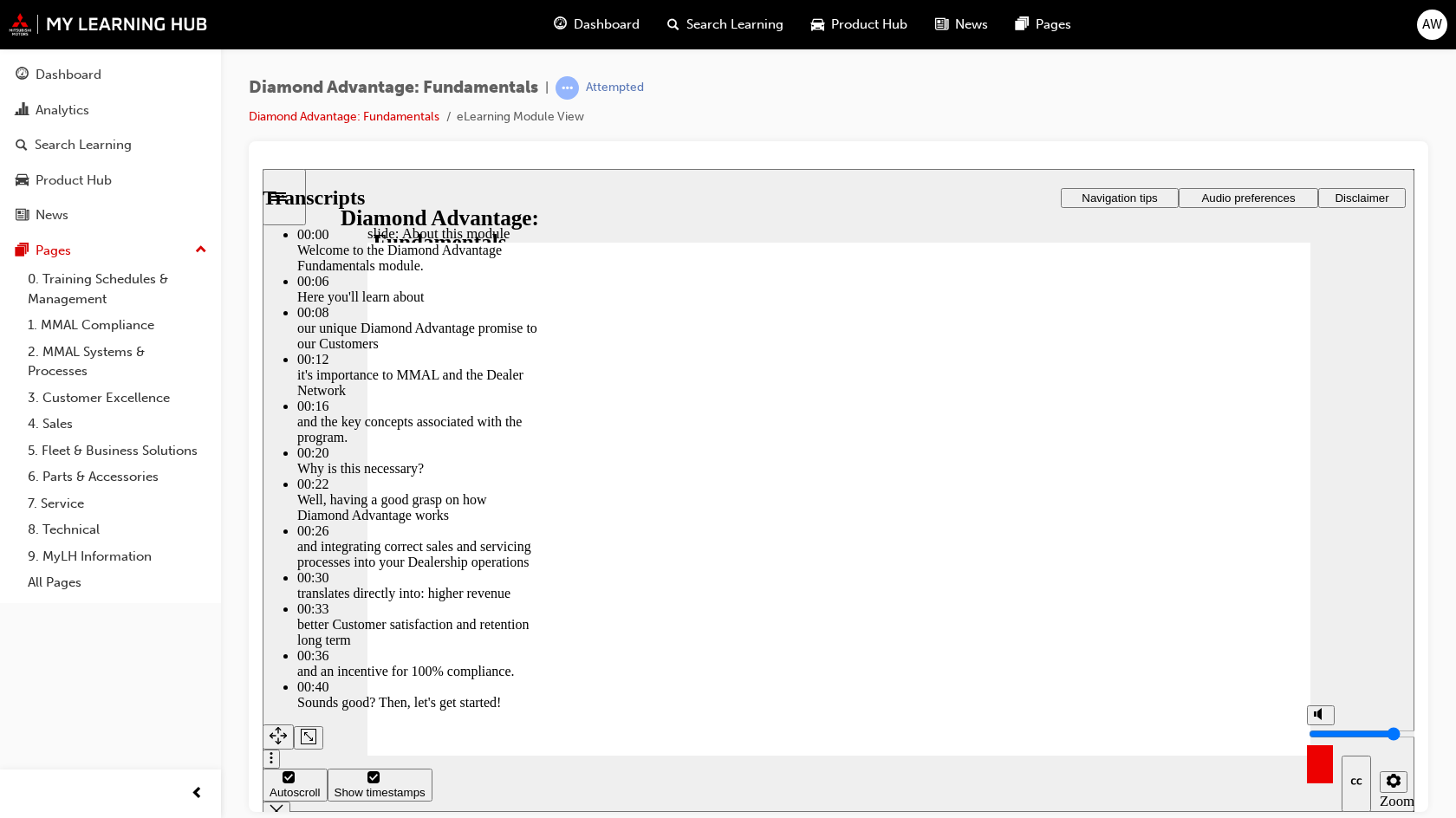
type input "2"
type input "1"
type input "2"
type input "1"
type input "0"
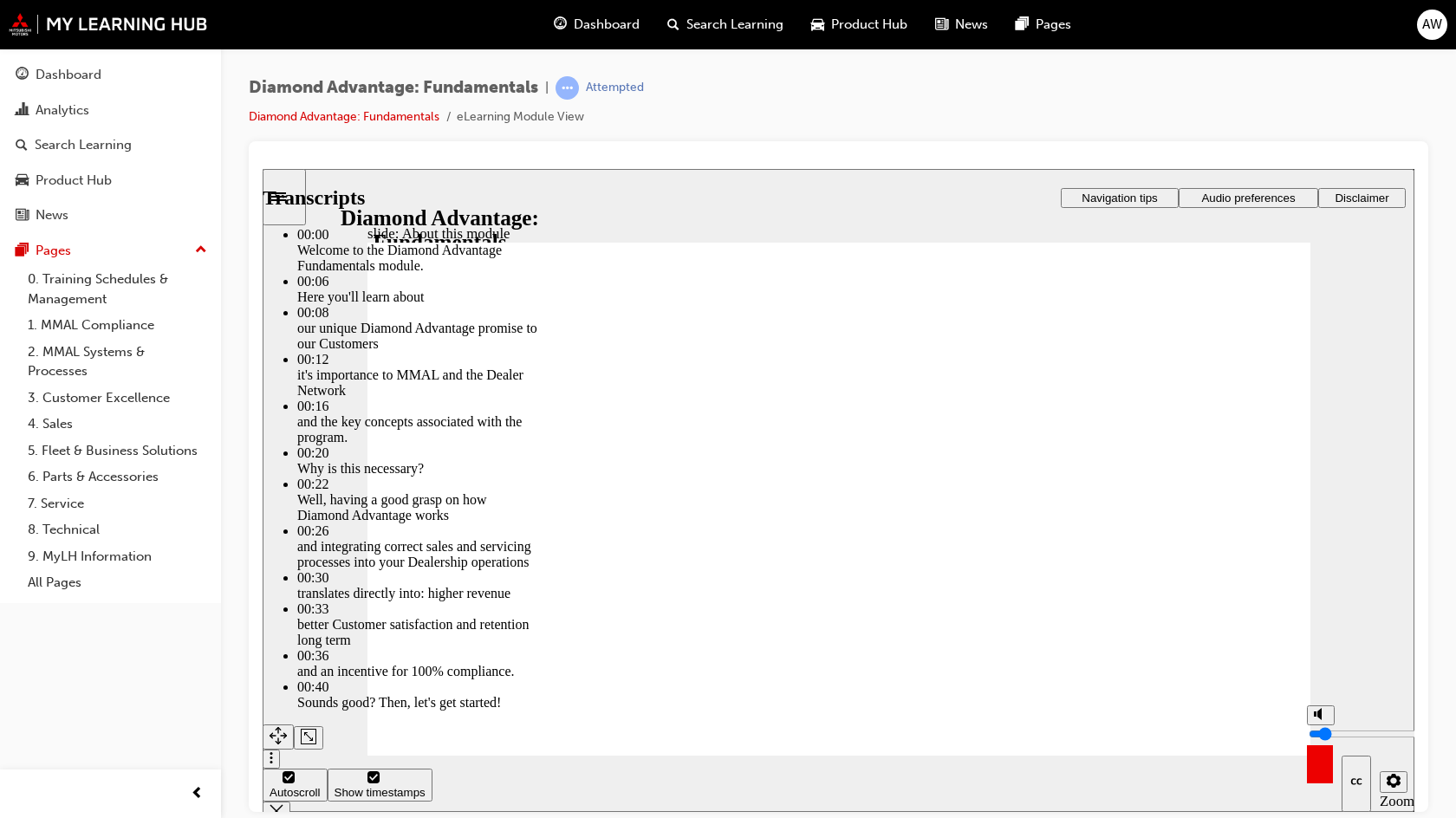
type input "2"
type input "0"
type input "2"
type input "0"
click at [866, 649] on input "volume" at bounding box center [1365, 733] width 112 height 13
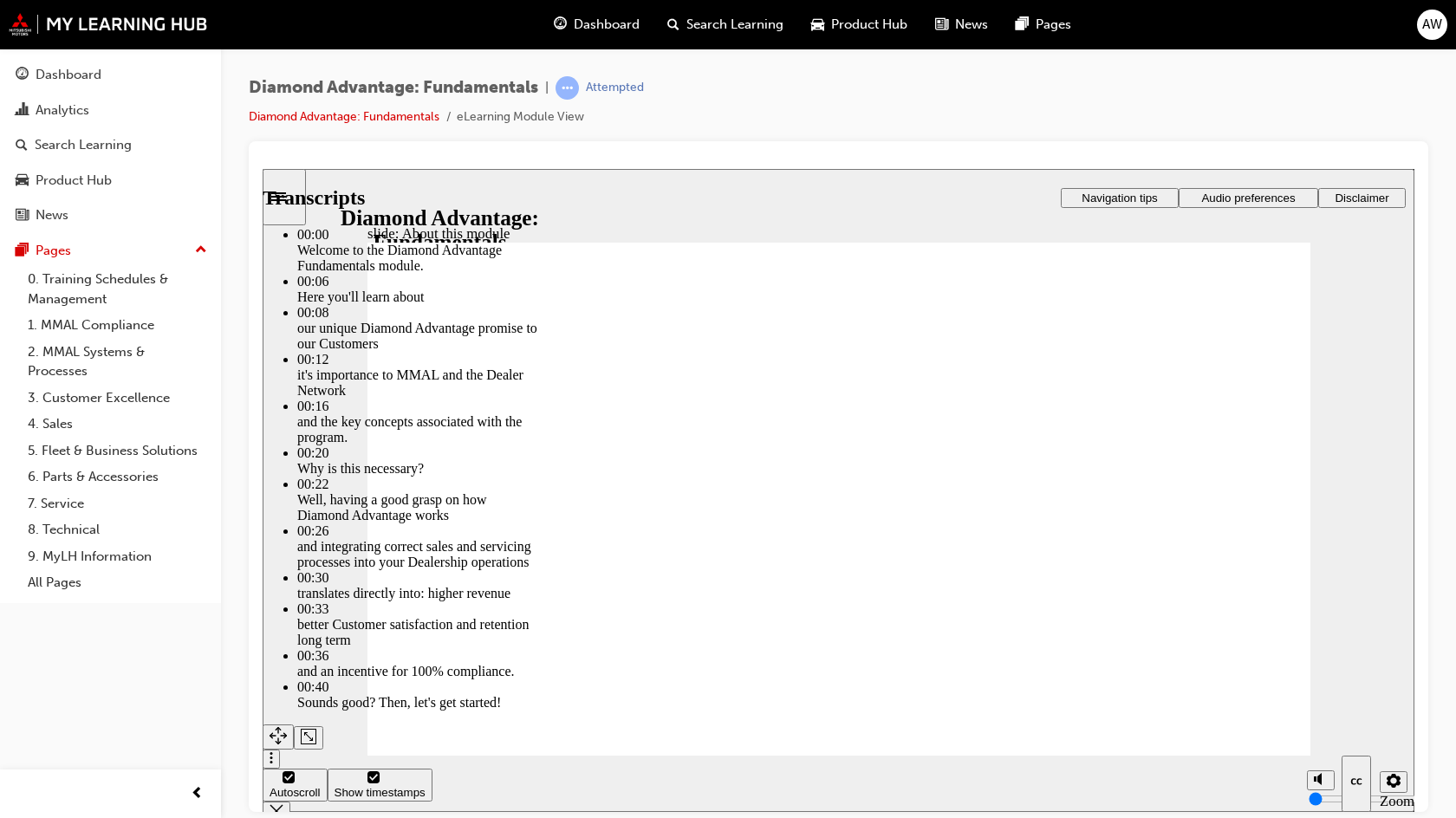
type input "12"
type input "1"
type input "12"
type input "1"
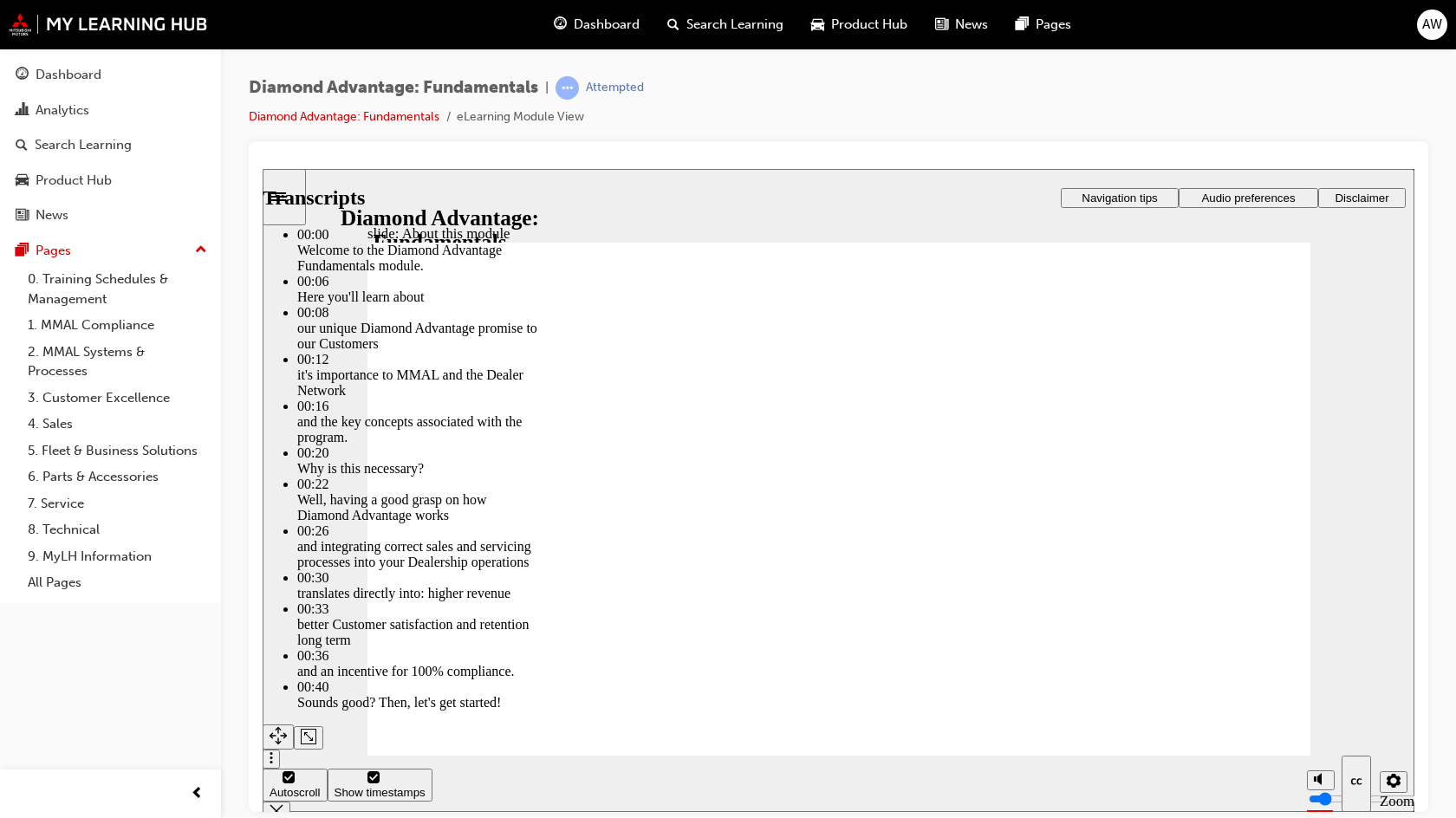
type input "12"
type input "1"
type input "12"
type input "1"
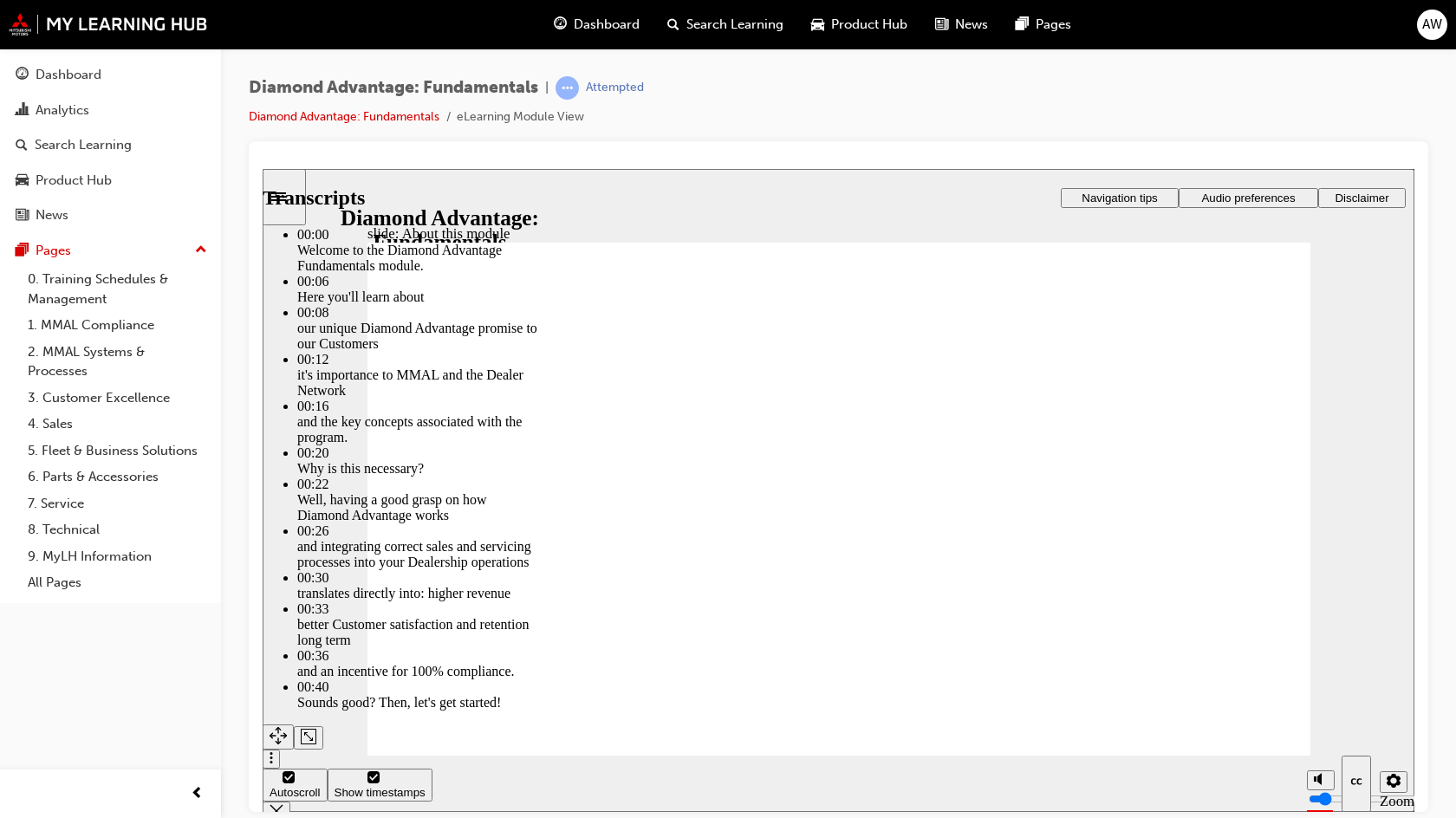
type input "2"
type input "12"
type input "2"
type input "12"
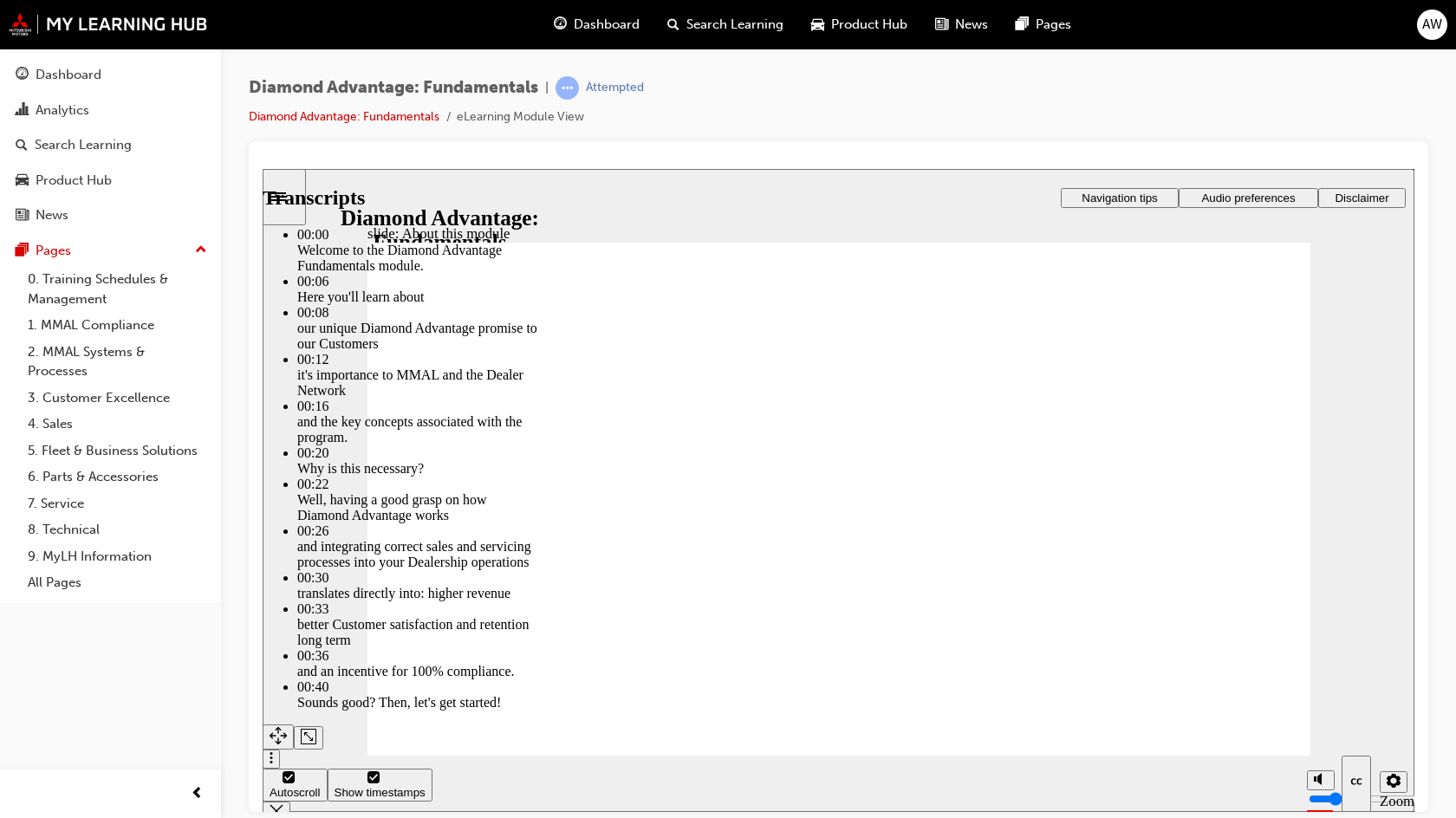
type input "2"
type input "3"
type input "12"
type input "3"
type input "4"
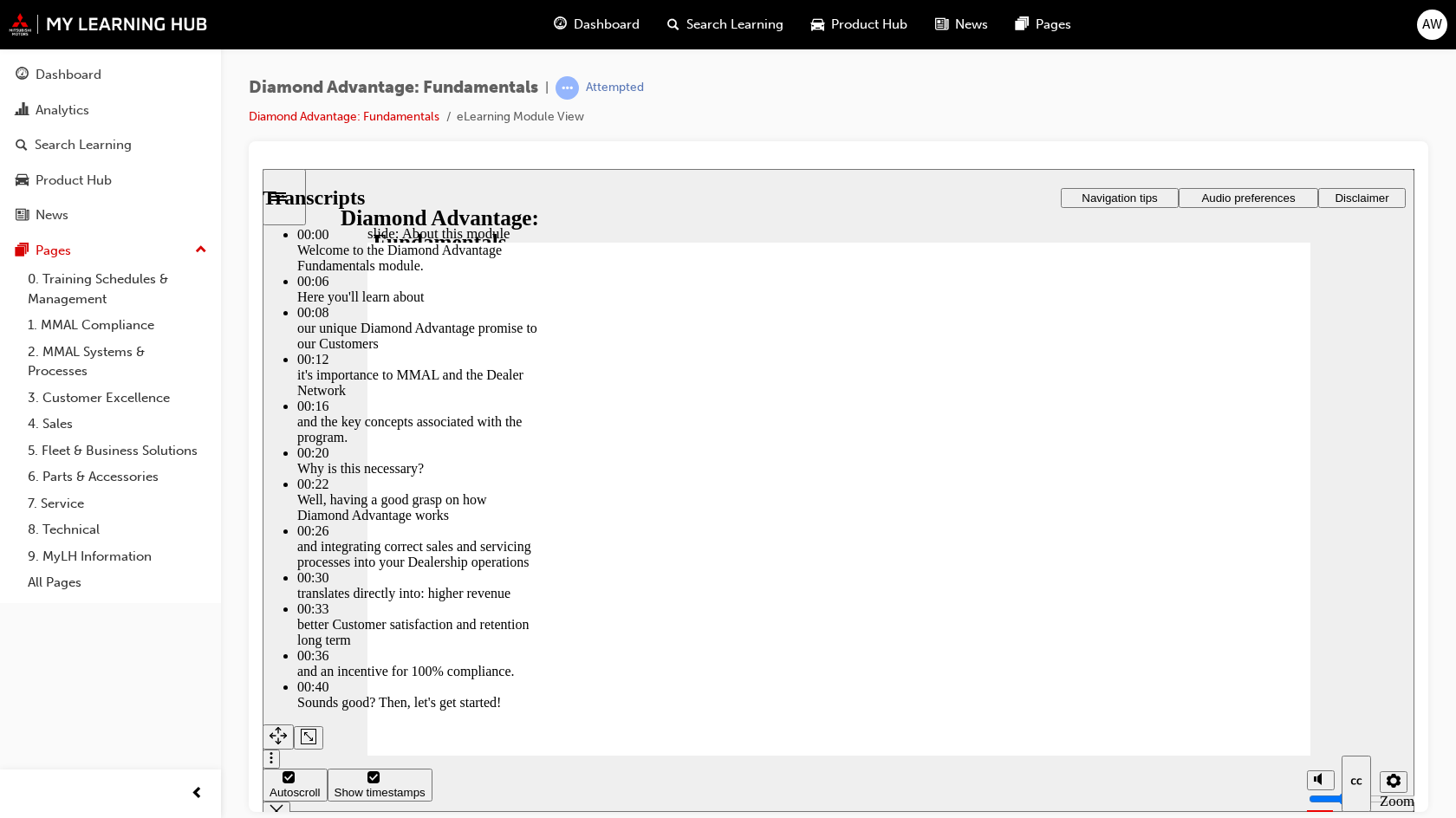
type input "12"
type input "4"
type input "12"
type input "4"
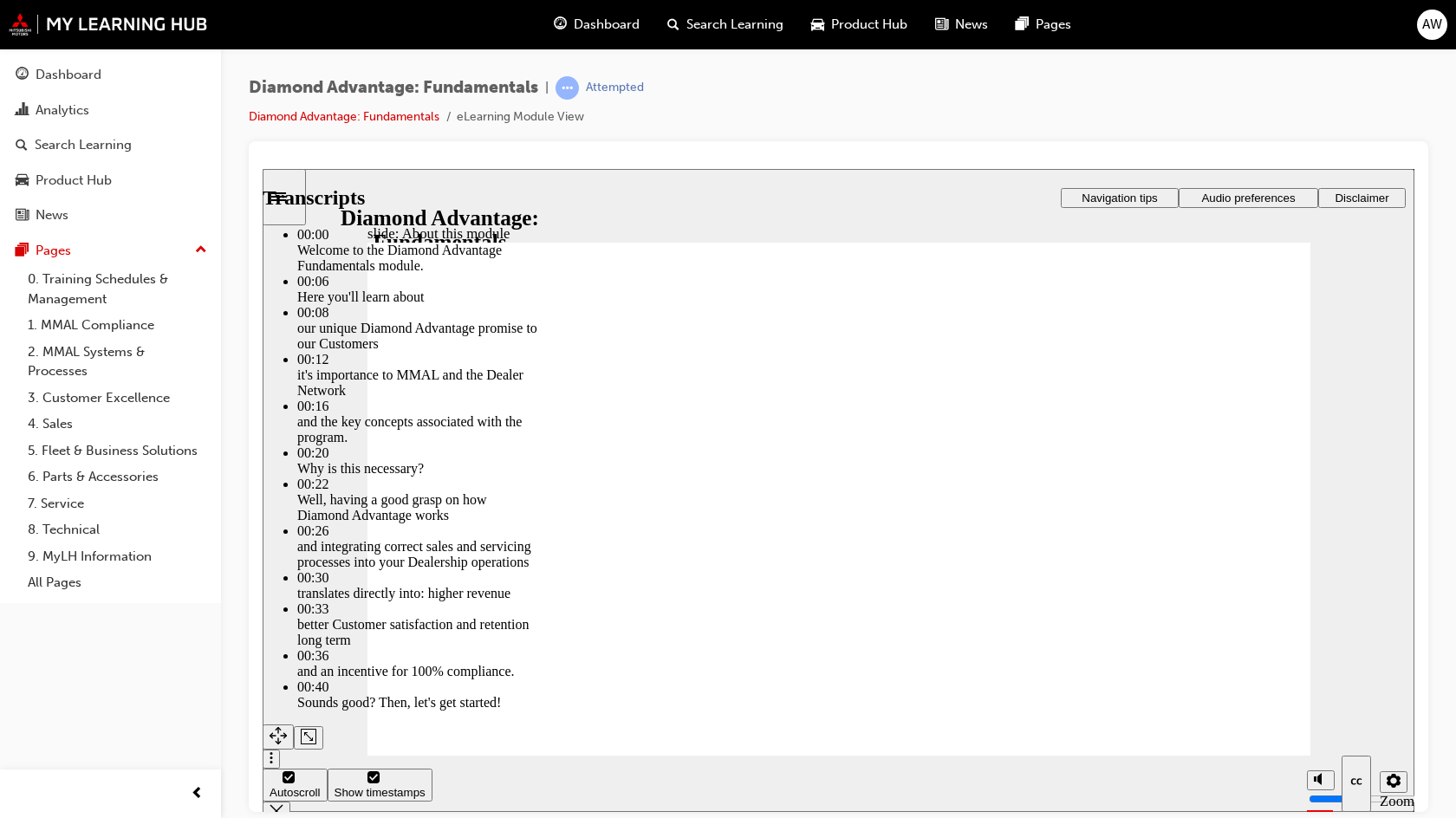
type input "4"
type input "12"
type input "4"
type input "5"
type input "12"
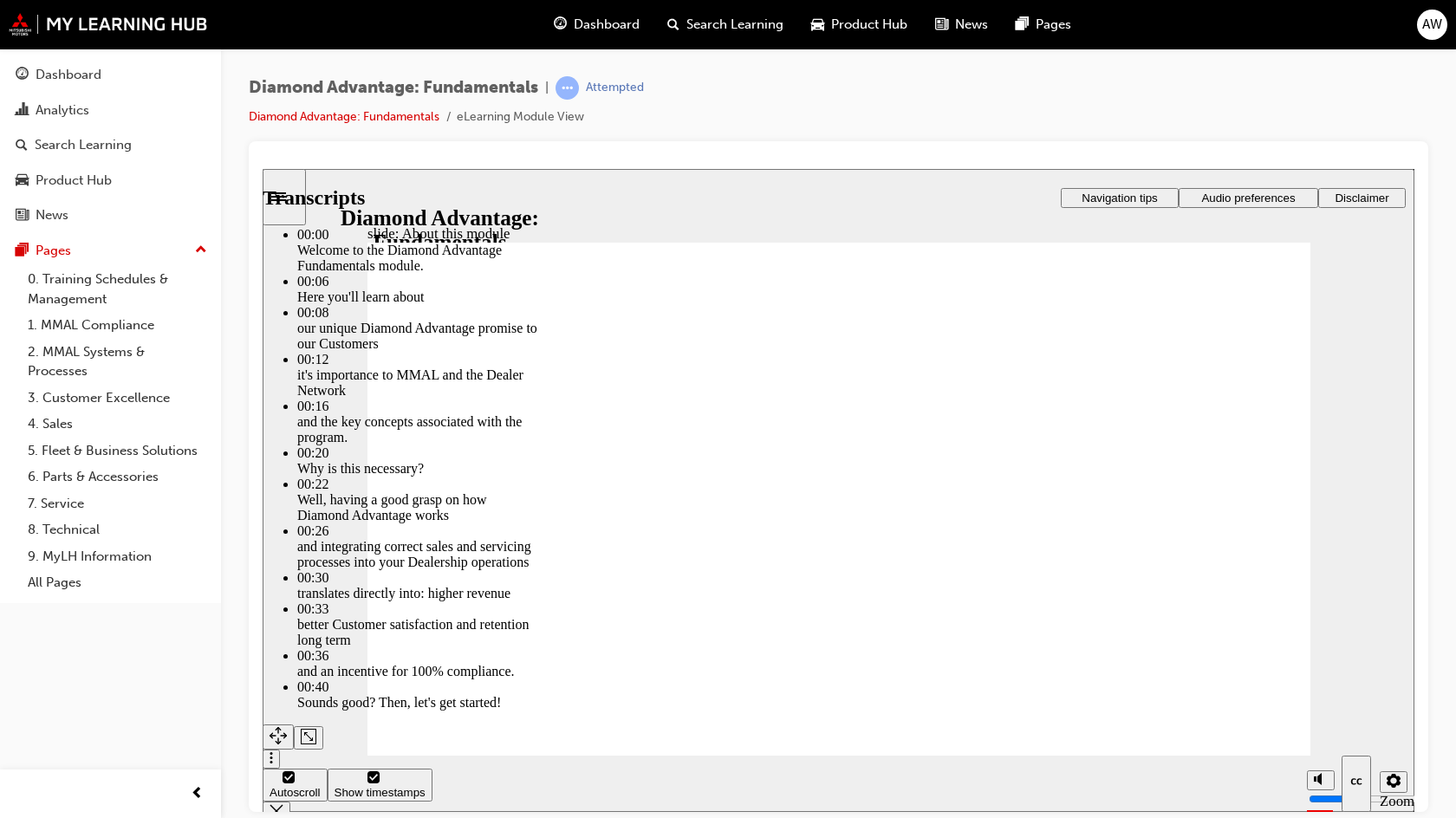
type input "5"
type input "12"
type input "5"
drag, startPoint x: 1009, startPoint y: 623, endPoint x: 1010, endPoint y: 601, distance: 22.0
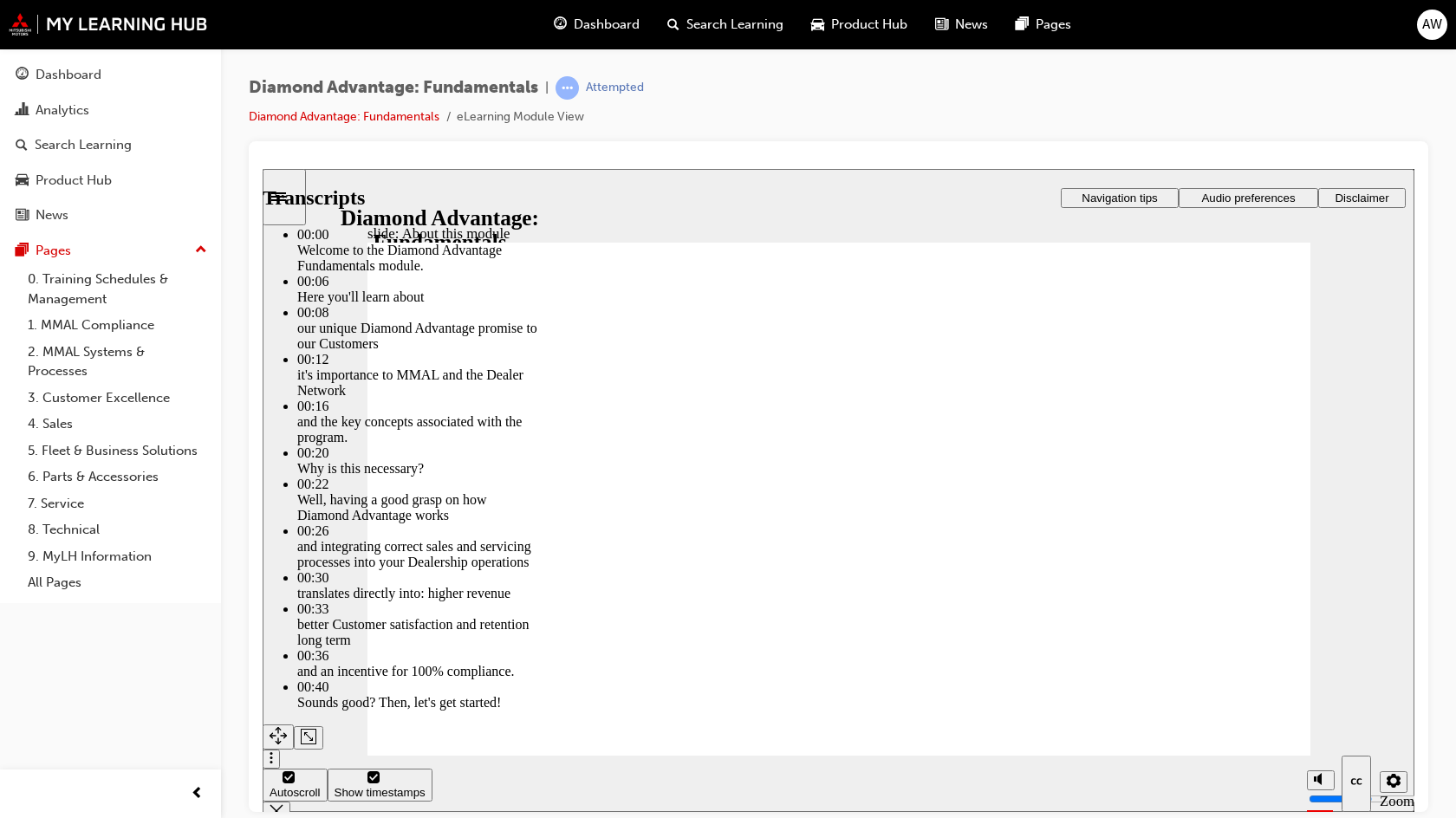
type input "12"
type input "5"
type input "12"
type input "5"
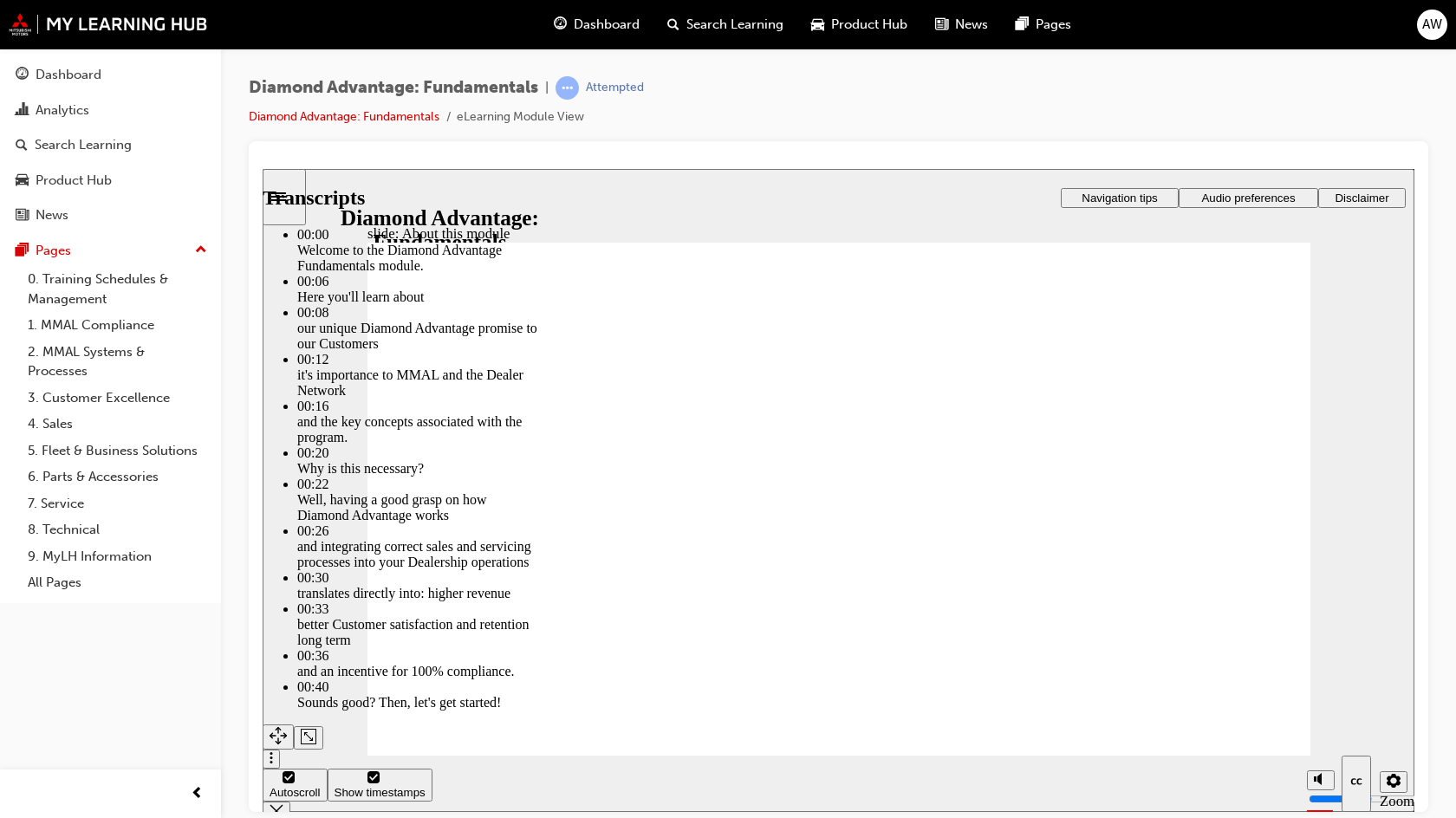
type input "12"
type input "5"
type input "13"
type input "5"
type input "13"
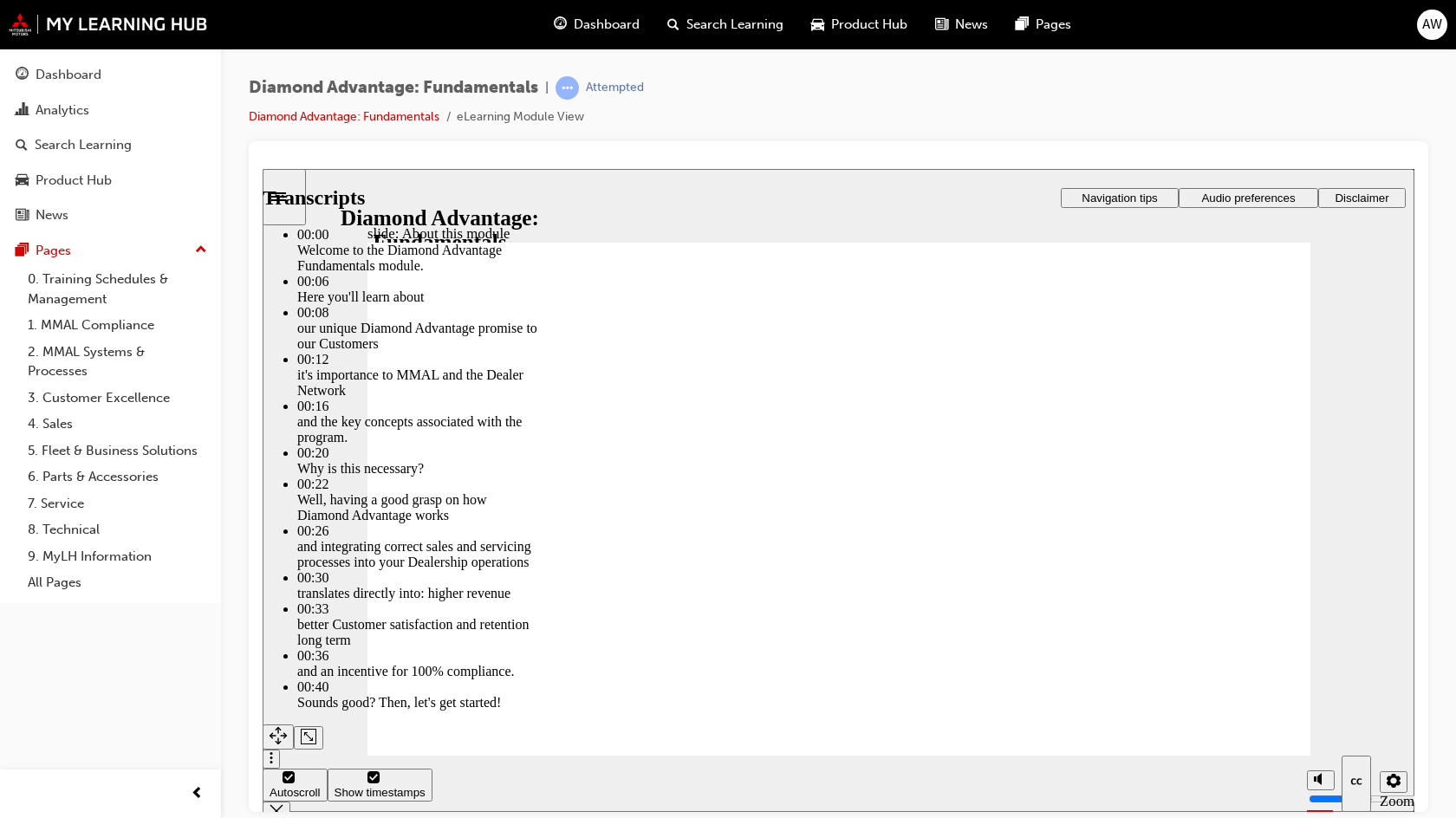
type input "5"
type input "13"
type input "5"
type input "13"
type input "5"
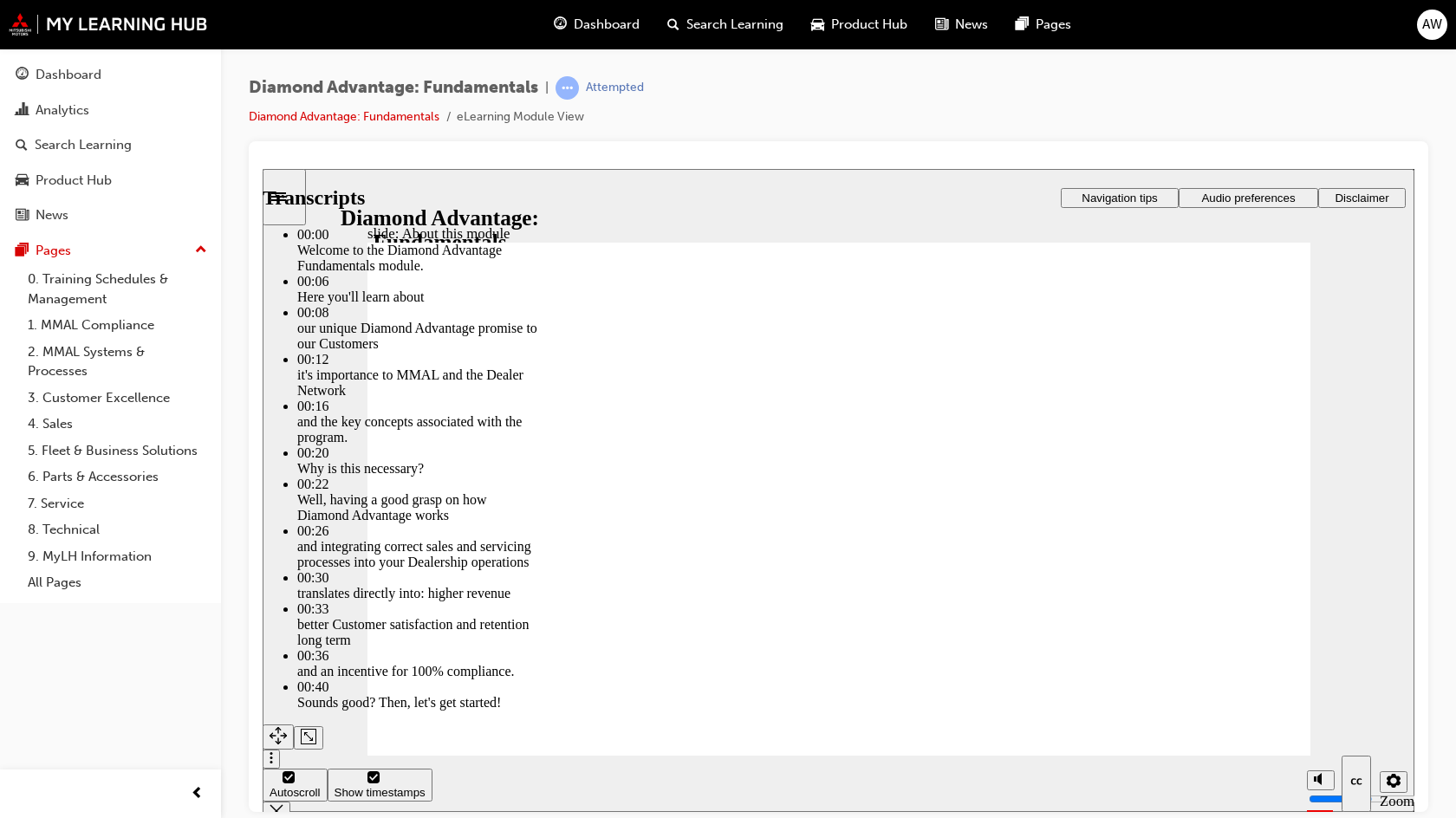
type input "14"
type input "5"
type input "14"
type input "5"
type input "14"
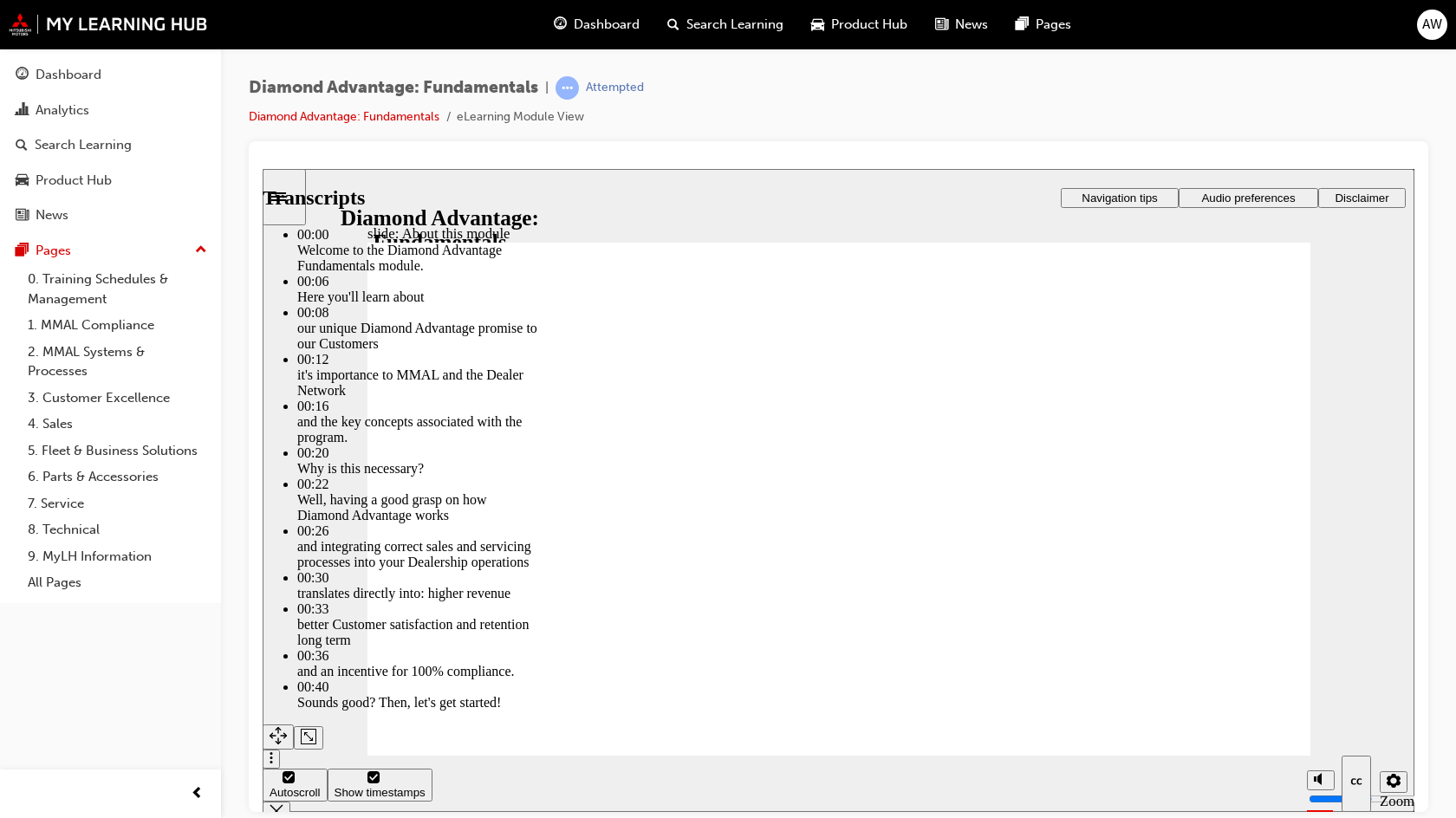
type input "5"
type input "15"
type input "5"
type input "15"
type input "5"
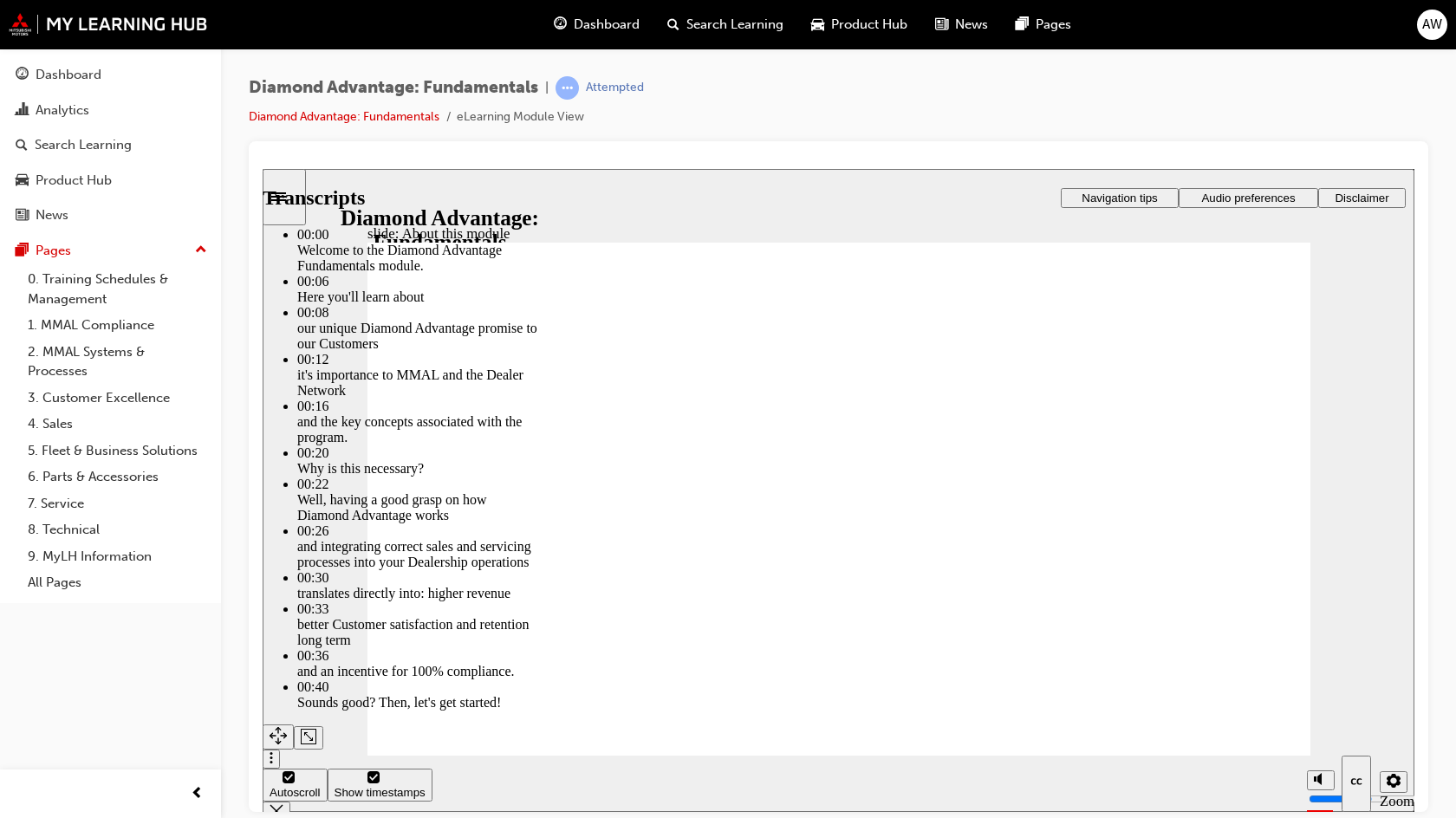
type input "15"
type input "5"
type input "15"
type input "5"
type input "16"
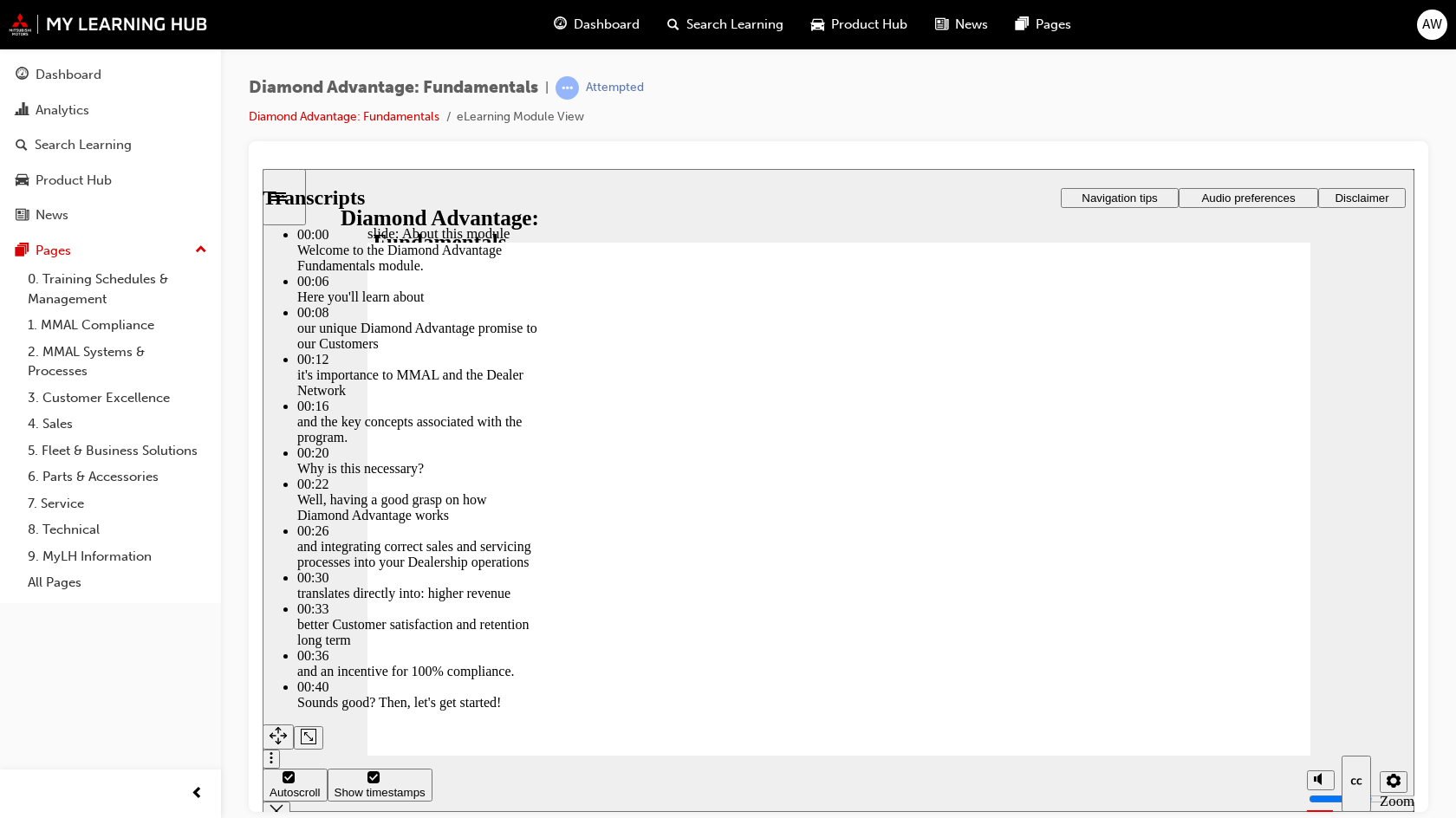
type input "5"
type input "16"
type input "5"
type input "16"
type input "5"
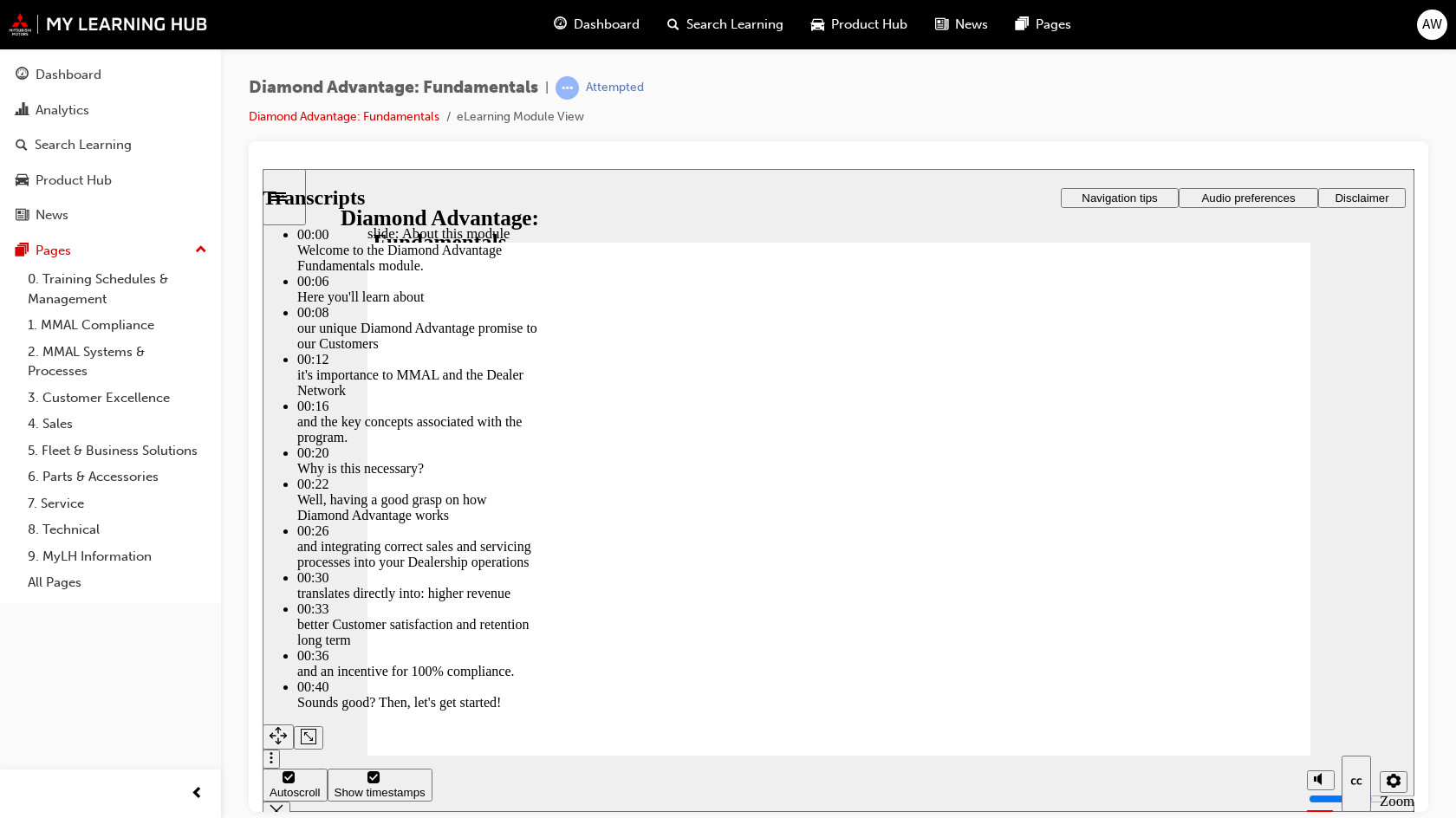
type input "16"
type input "5"
type input "17"
type input "5"
type input "17"
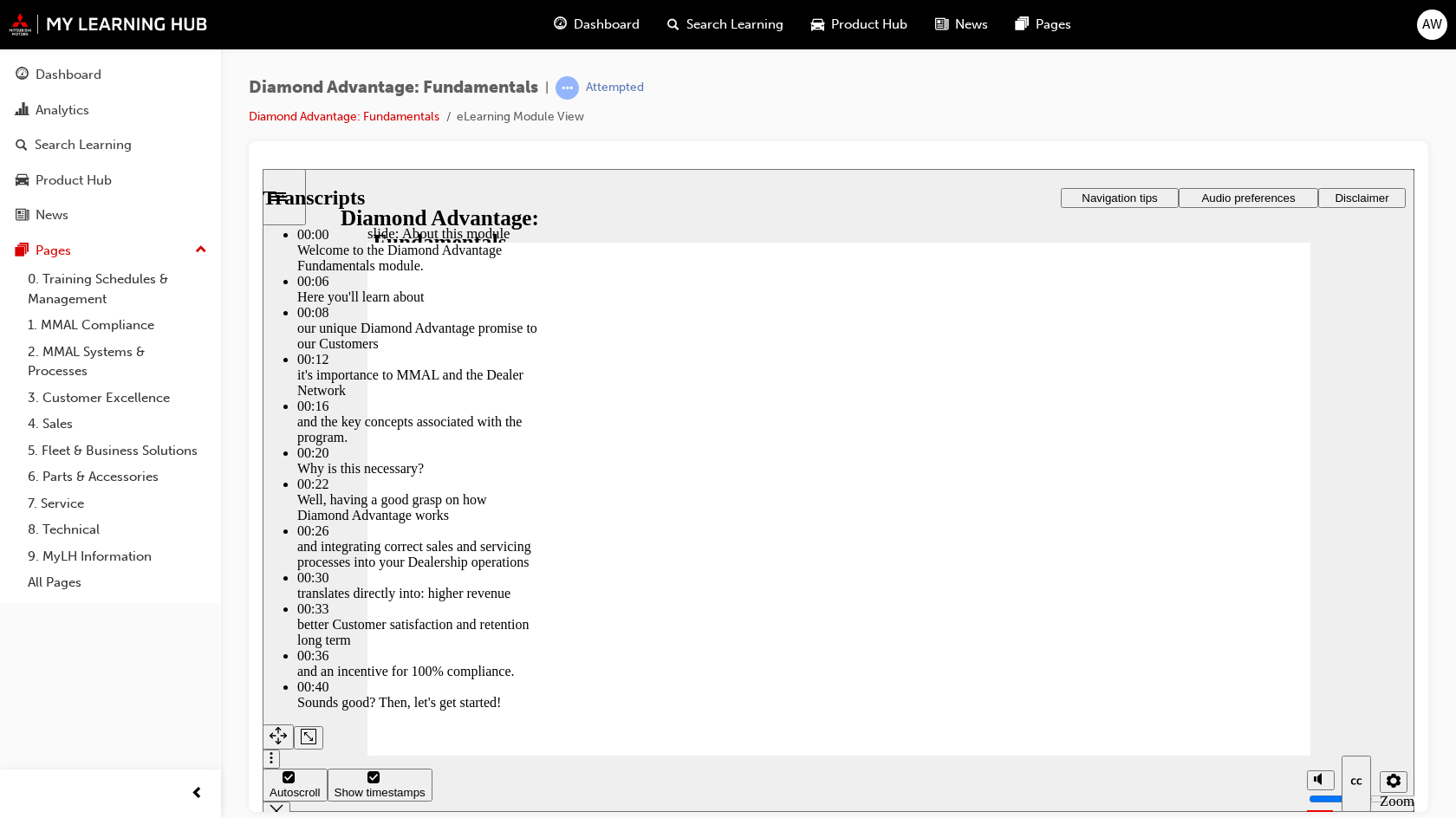
type input "5"
type input "17"
type input "5"
type input "17"
type input "5"
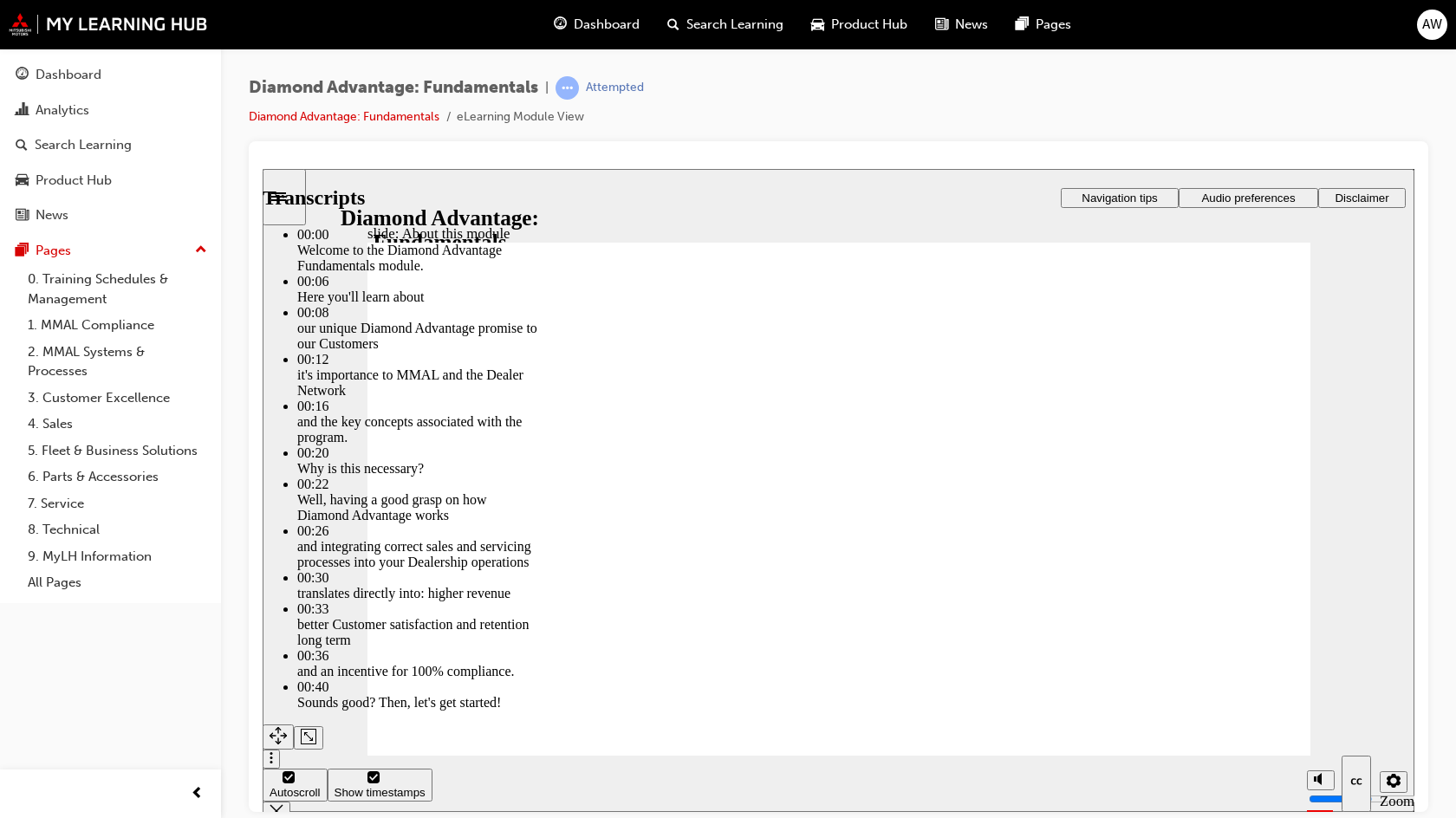
type input "18"
type input "5"
type input "18"
type input "5"
type input "18"
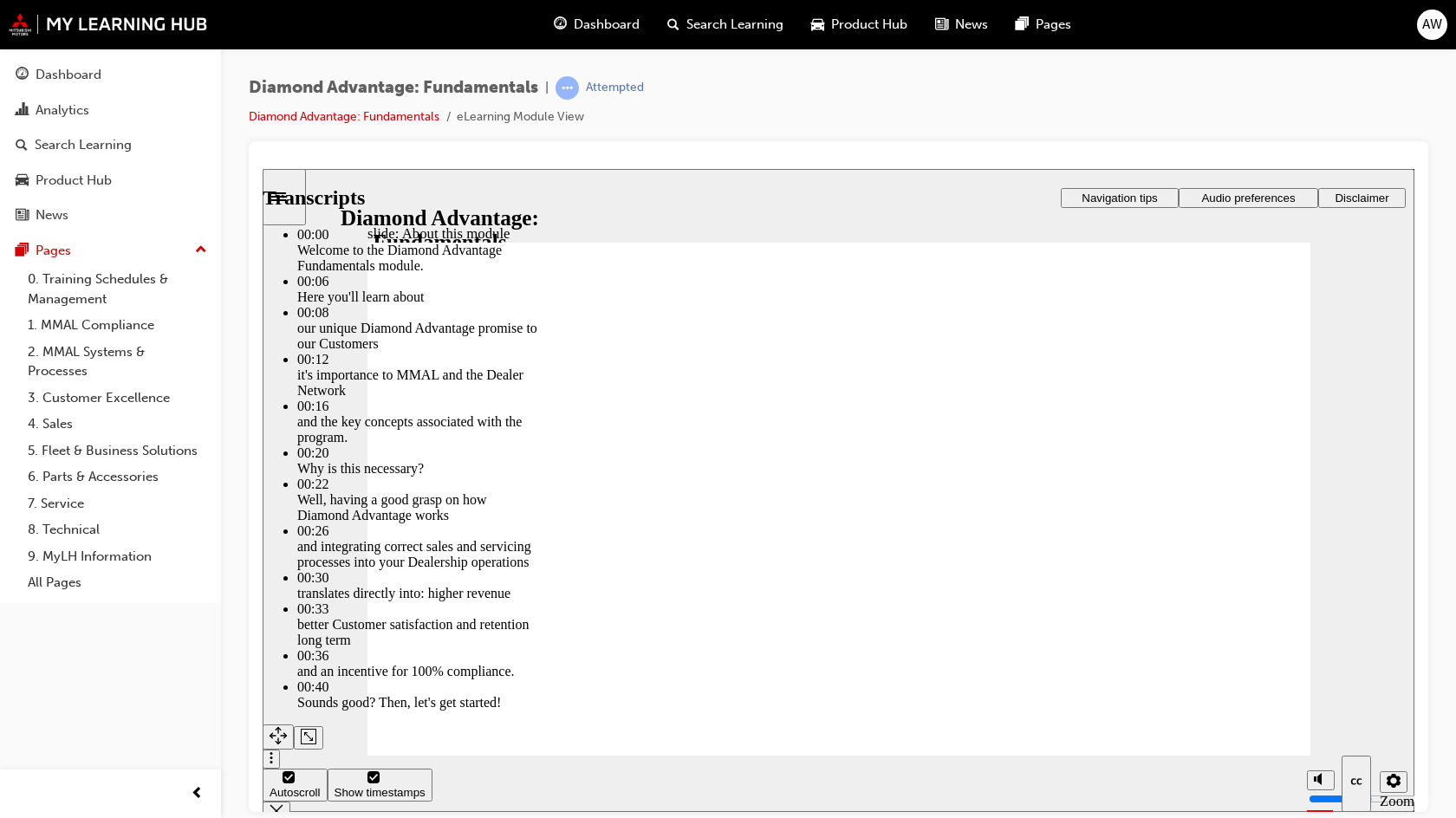
type input "5"
type input "19"
type input "5"
type input "19"
type input "5"
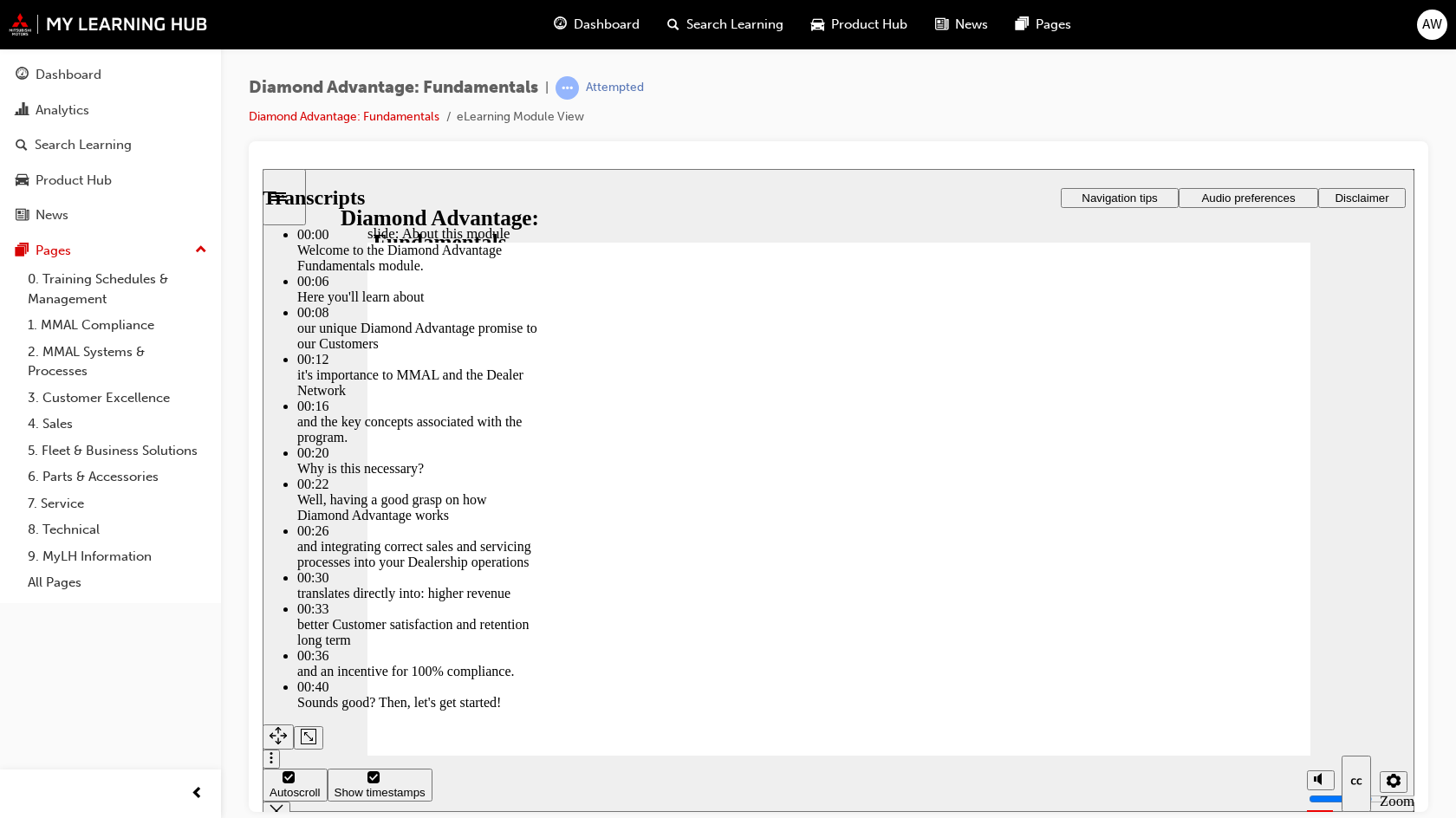
type input "19"
type input "5"
type input "19"
type input "5"
type input "20"
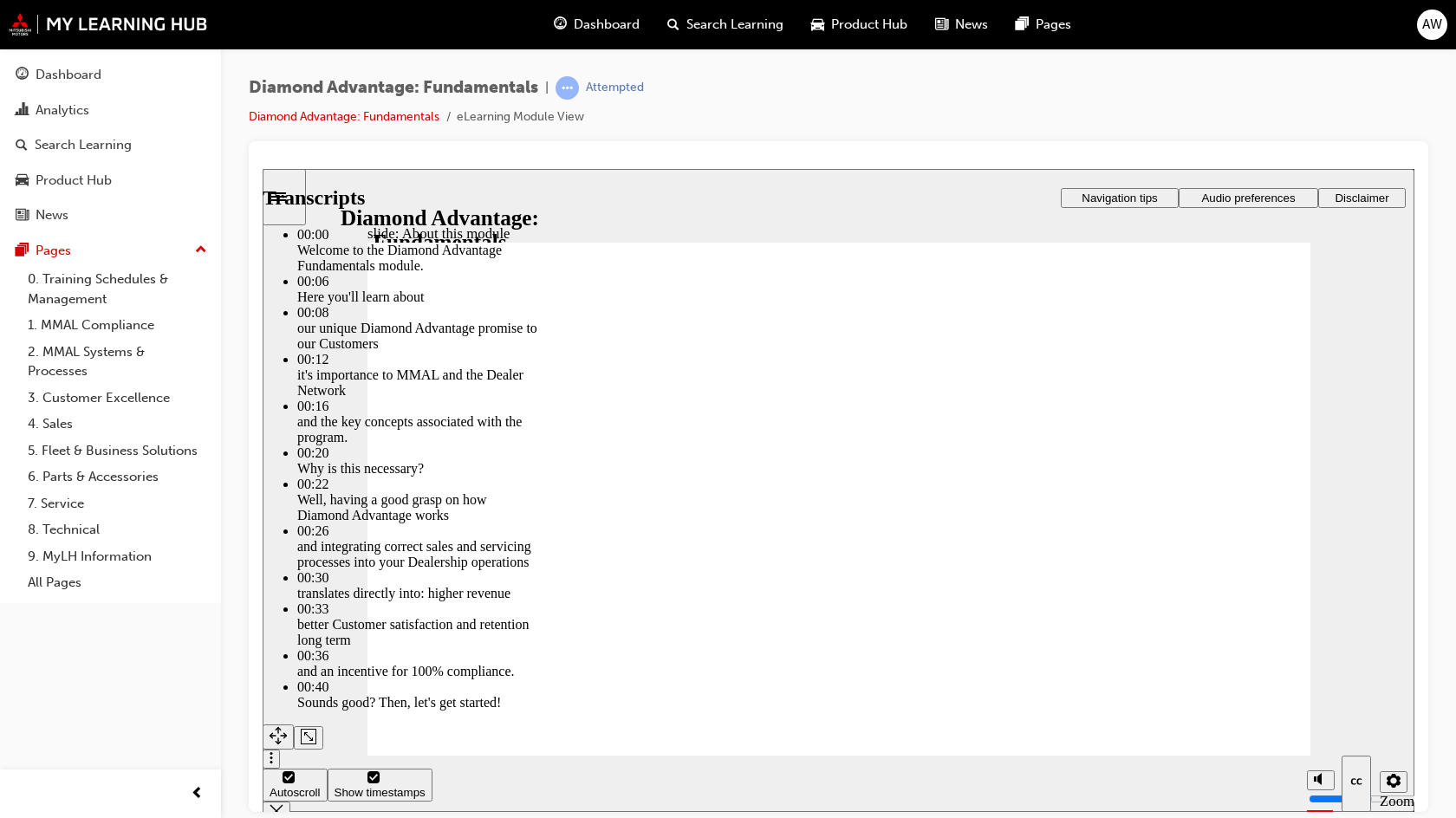
type input "5"
type input "20"
type input "5"
type input "20"
type input "5"
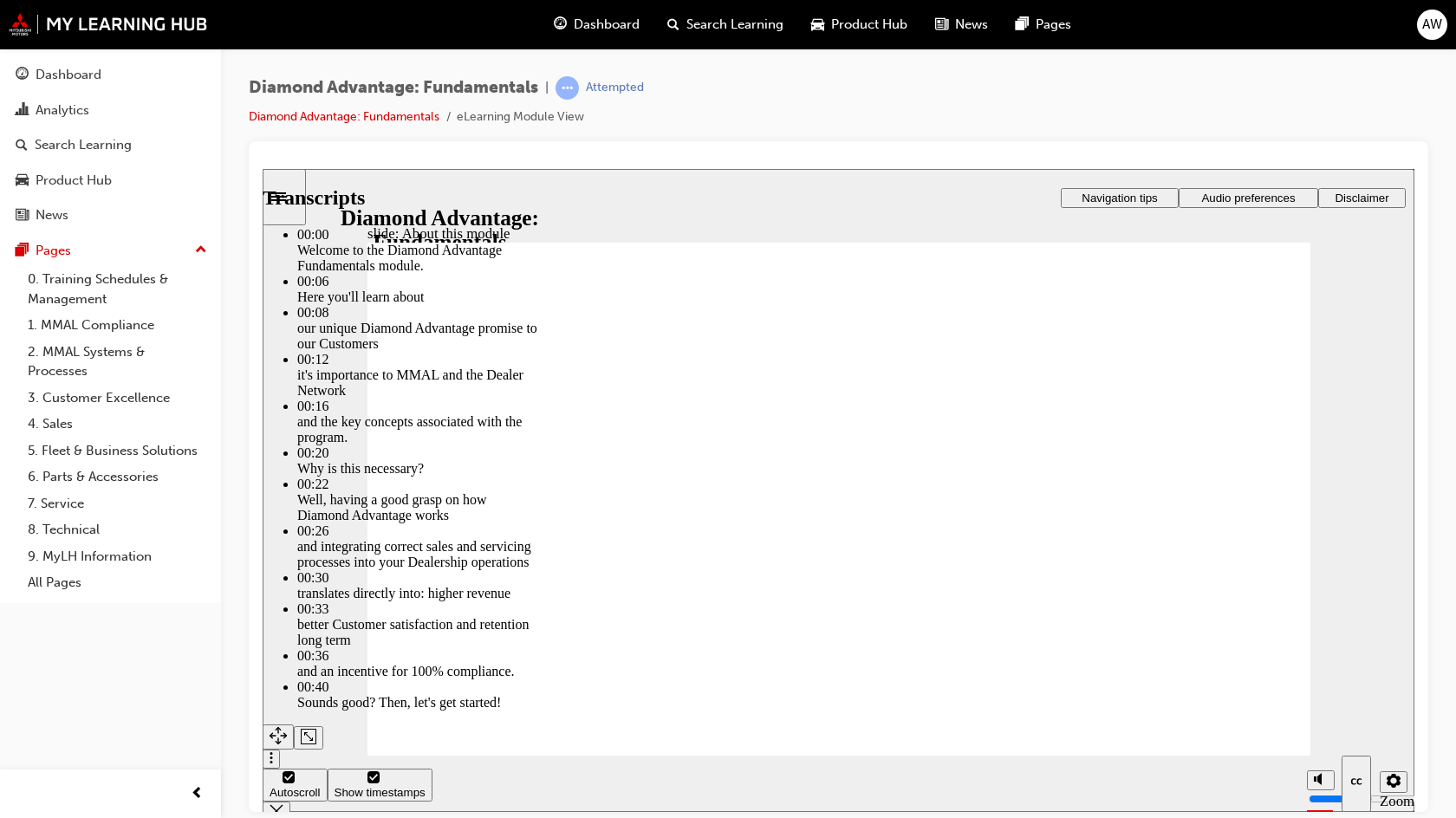
type input "20"
type input "5"
type input "20"
type input "5"
type input "21"
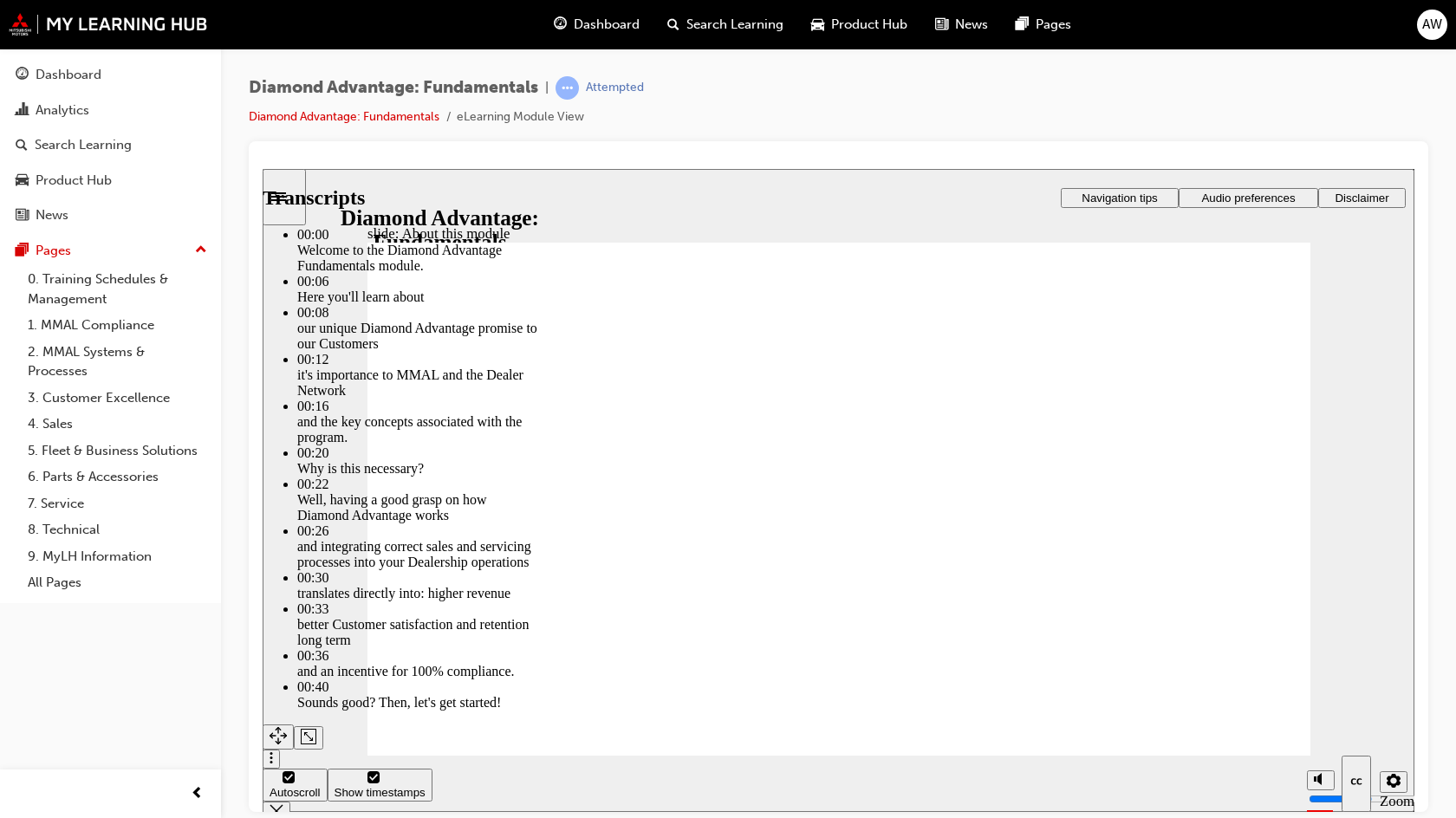
type input "5"
type input "21"
type input "5"
type input "21"
type input "5"
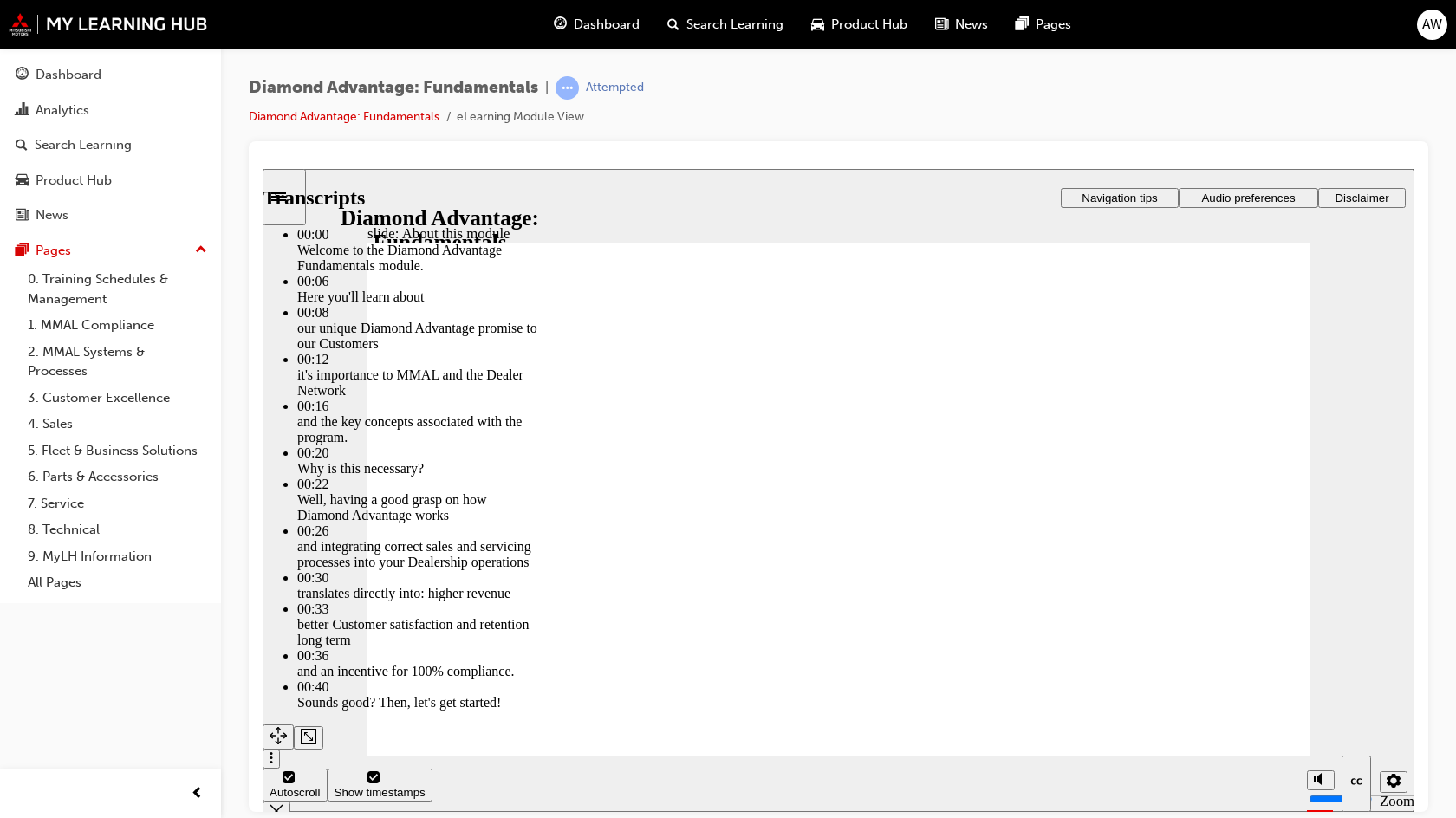
type input "21"
type input "5"
type input "21"
type input "5"
type input "22"
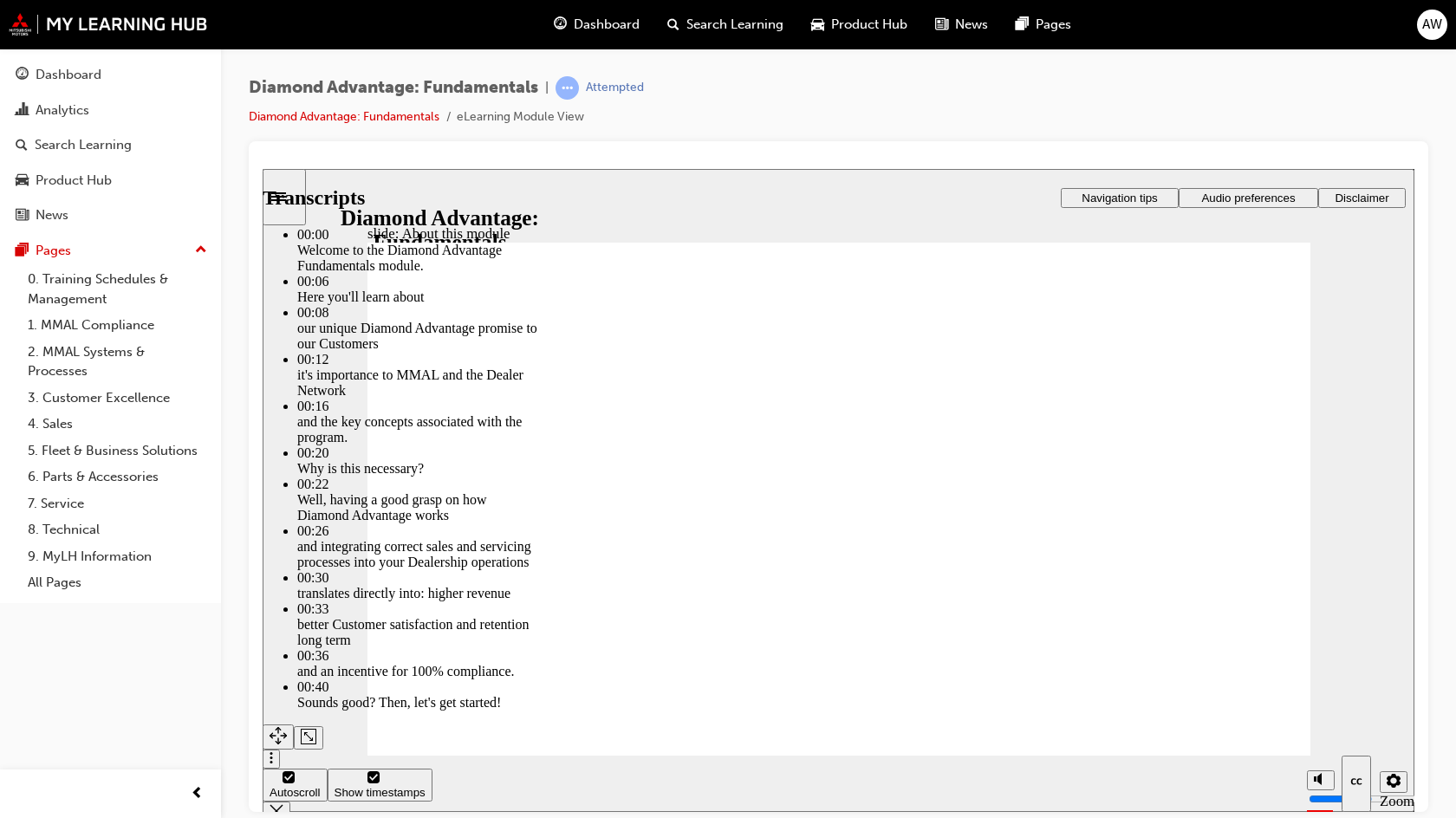
type input "5"
type input "22"
type input "5"
type input "22"
type input "5"
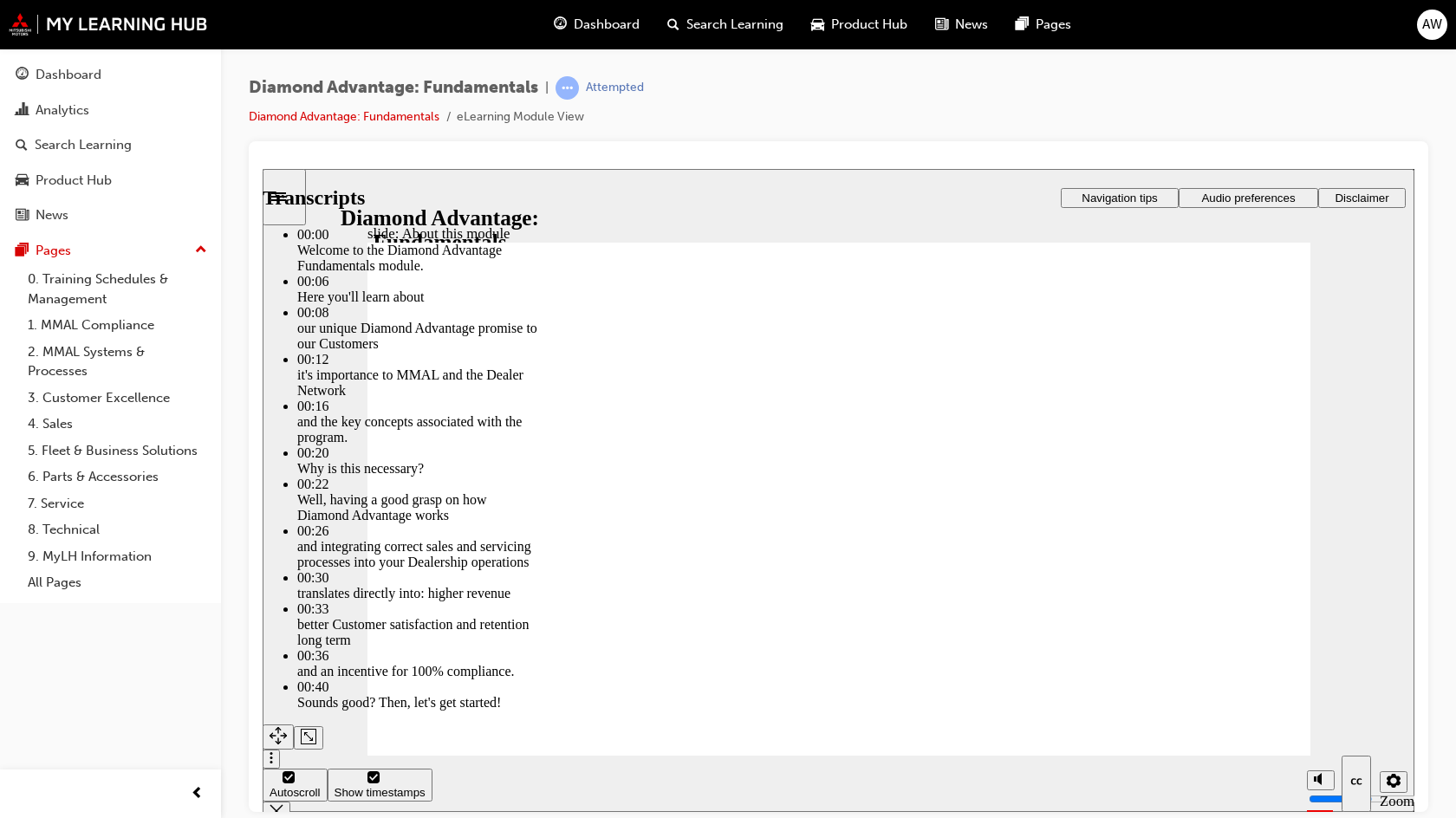
type input "23"
type input "5"
type input "23"
type input "5"
type input "23"
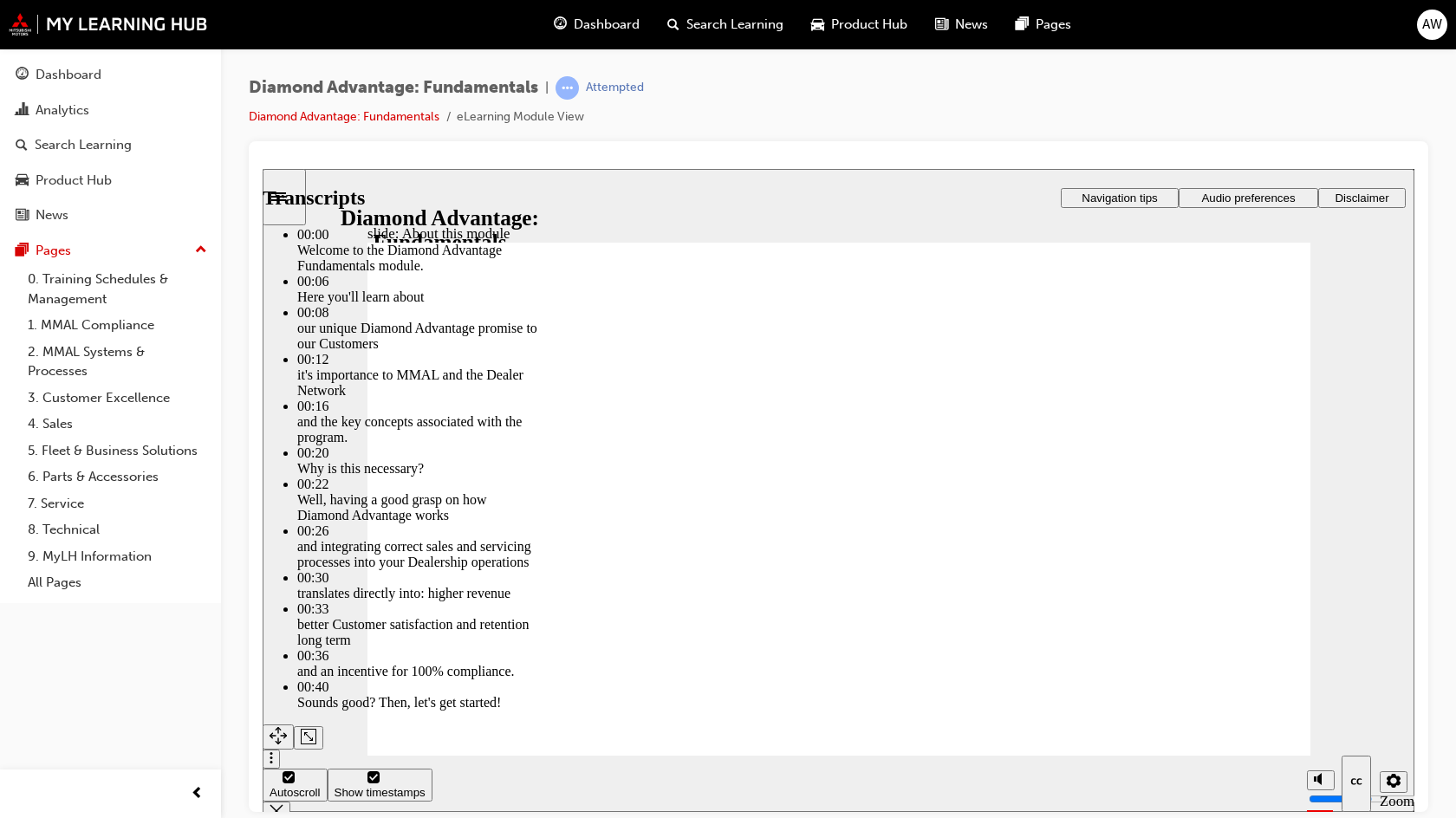
type input "5"
type input "23"
type input "5"
type input "24"
type input "5"
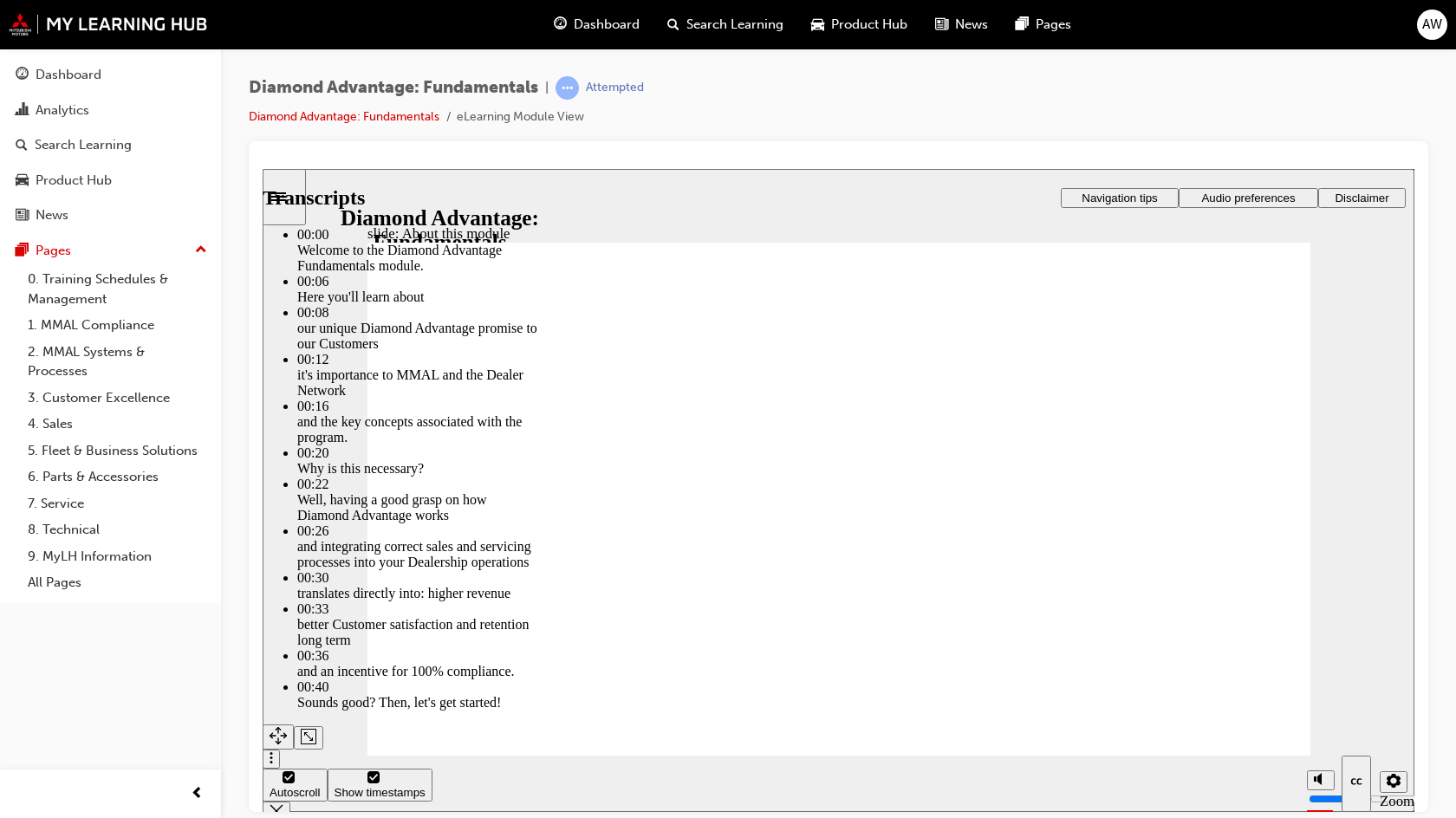
type input "24"
type input "5"
click at [866, 562] on div "slide: About this module Rectangle 1 Rectangle 3 About this module Rectangle 2 …" at bounding box center [839, 490] width 1152 height 643
type input "24"
type input "5"
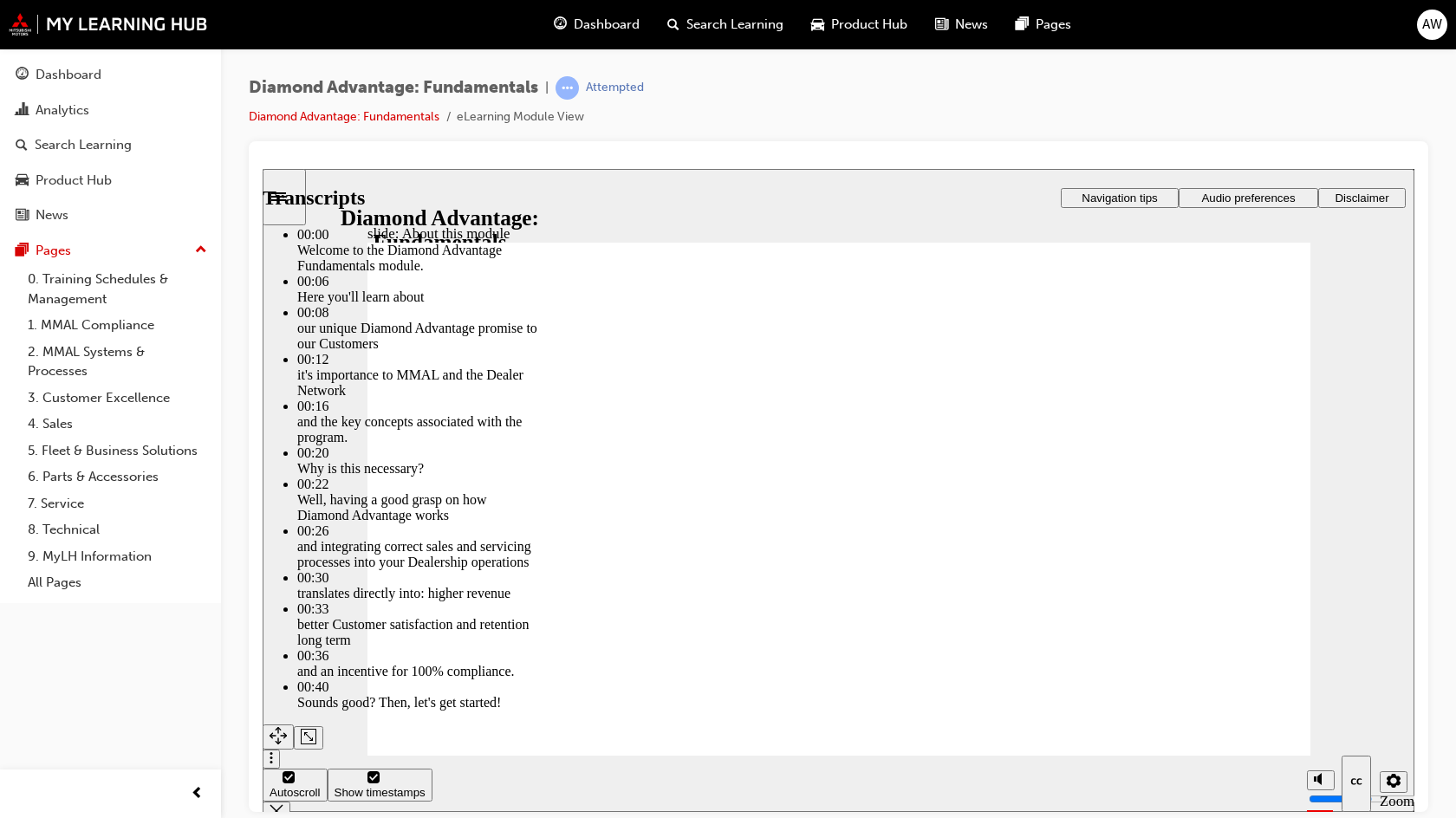
type input "24"
type input "5"
type input "24"
type input "5"
type input "24"
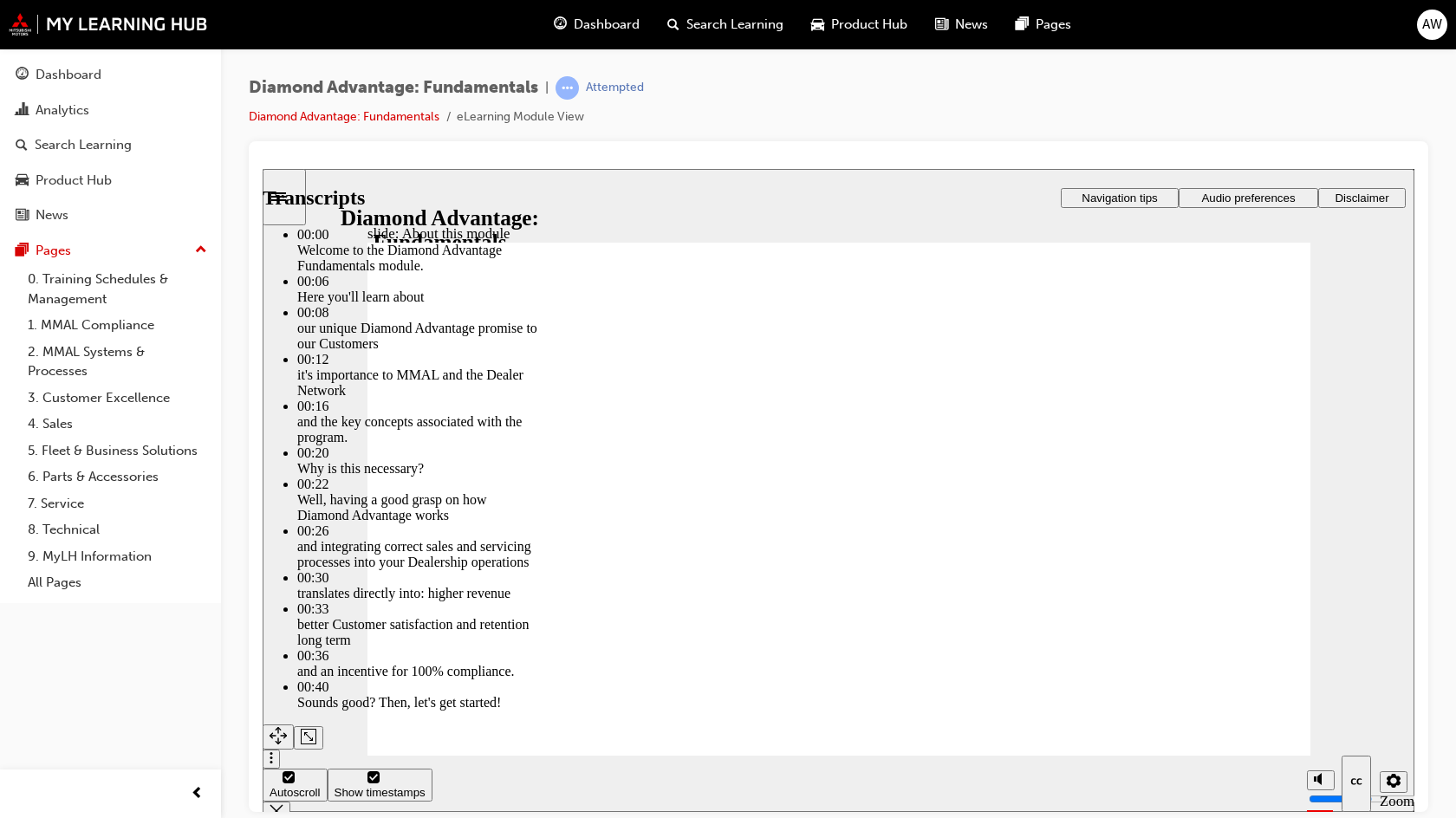
type input "5"
type input "25"
type input "5"
type input "25"
type input "5"
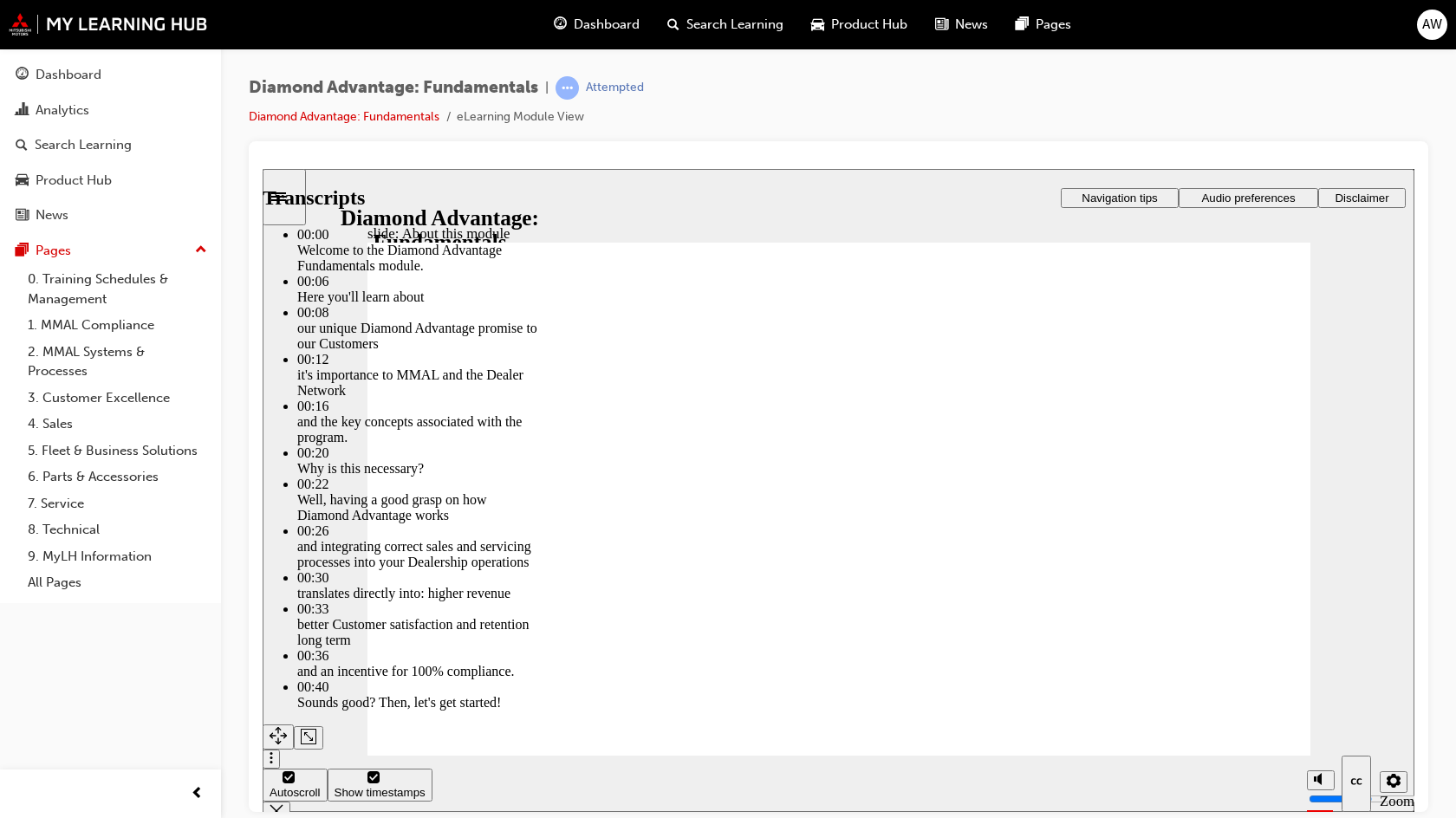
type input "25"
type input "5"
type input "25"
type input "5"
type input "25"
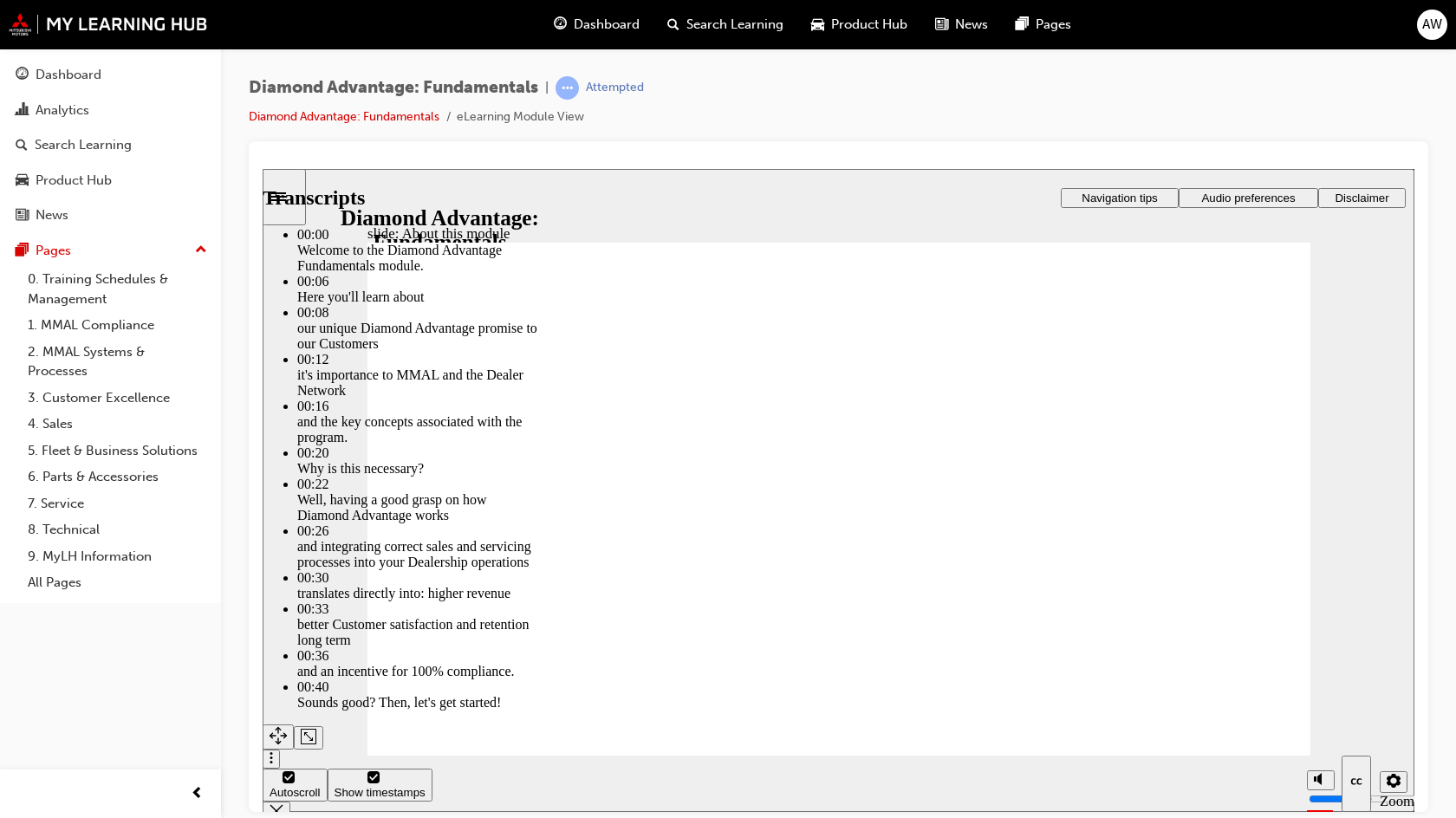
type input "5"
type input "25"
type input "5"
type input "26"
type input "5"
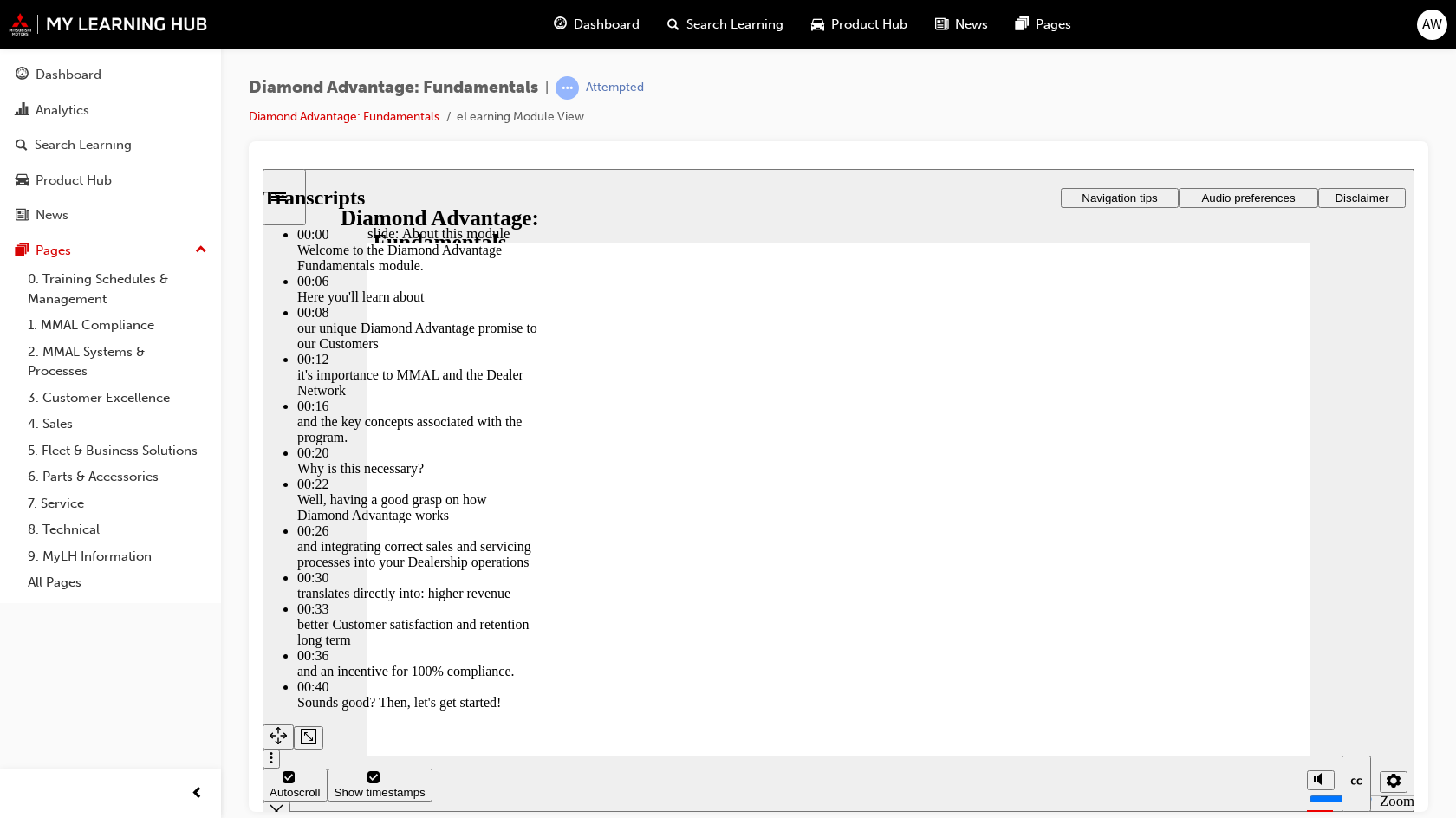
type input "26"
type input "5"
type input "26"
type input "5"
type input "27"
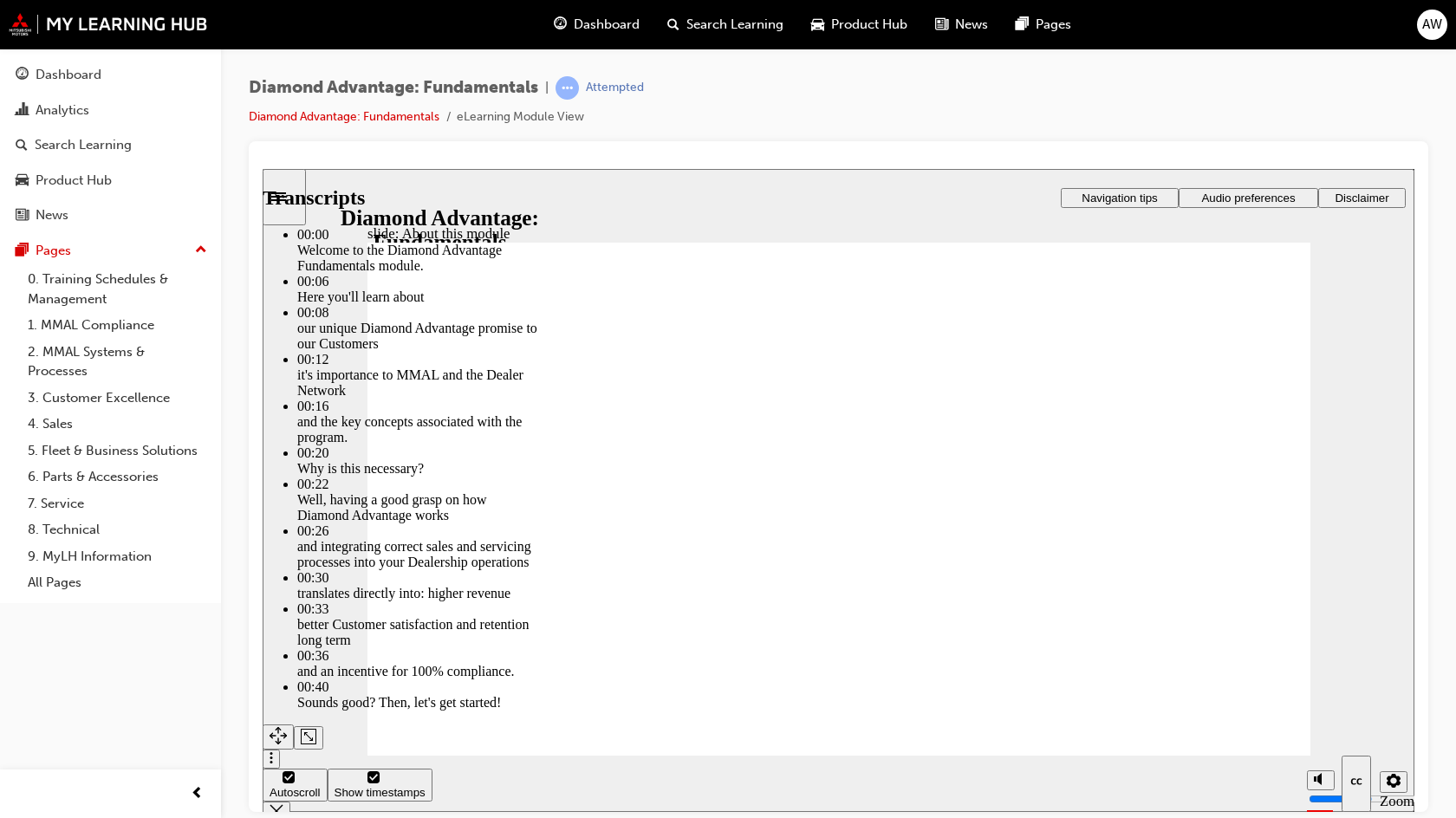
type input "5"
type input "27"
type input "5"
type input "27"
type input "5"
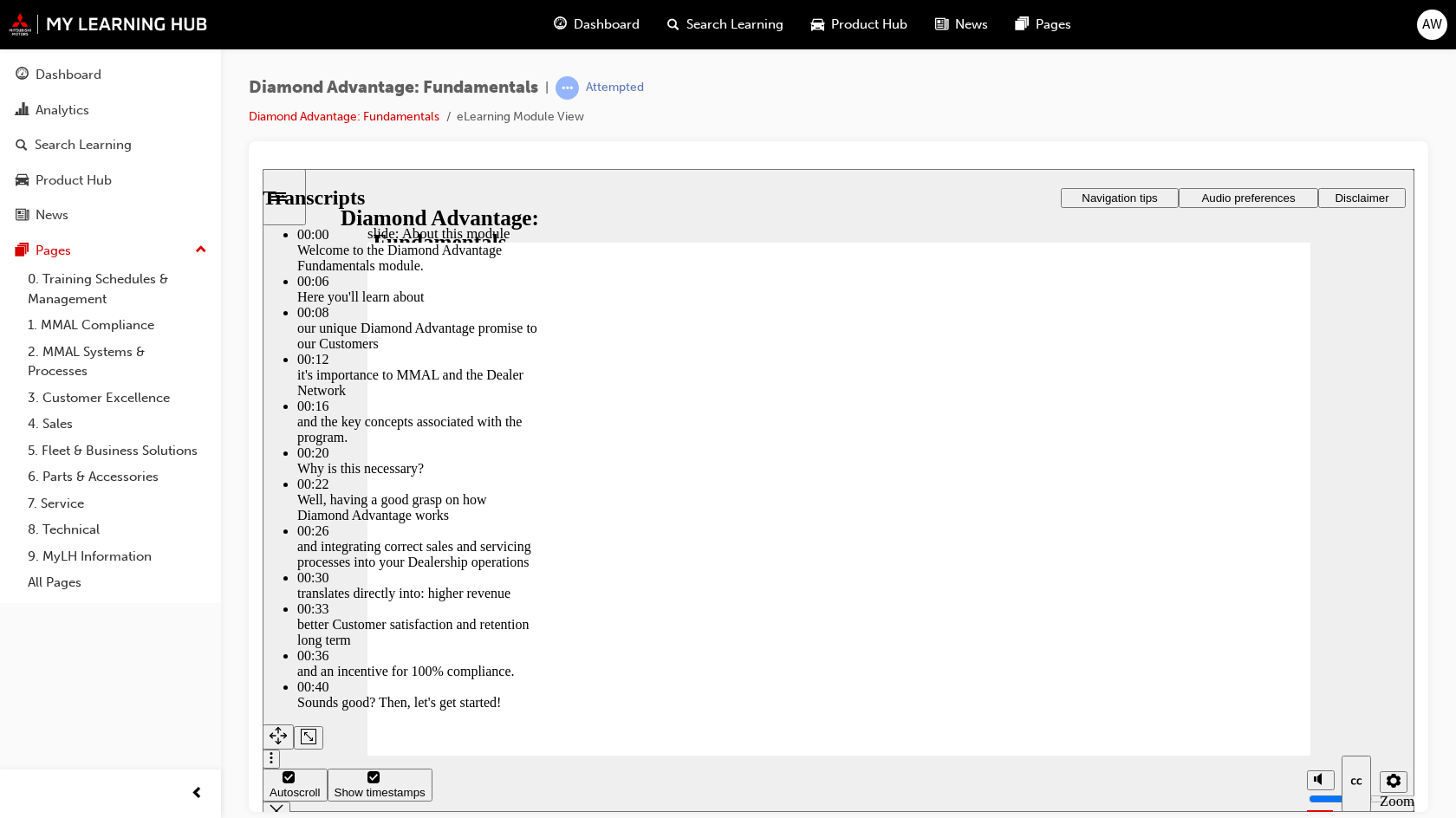
type input "27"
type input "5"
type input "28"
type input "5"
type input "28"
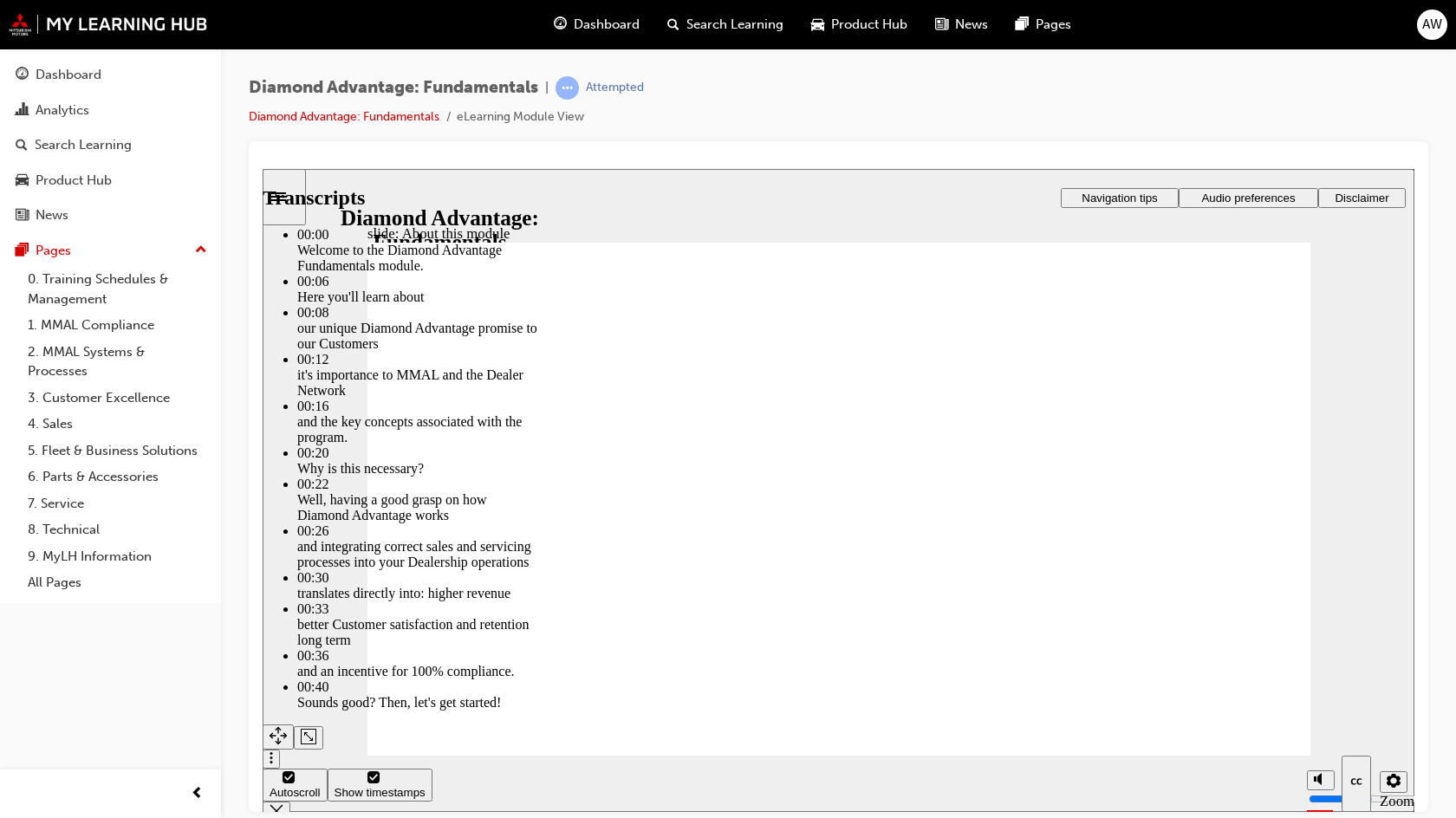
type input "5"
type input "28"
type input "5"
type input "28"
type input "5"
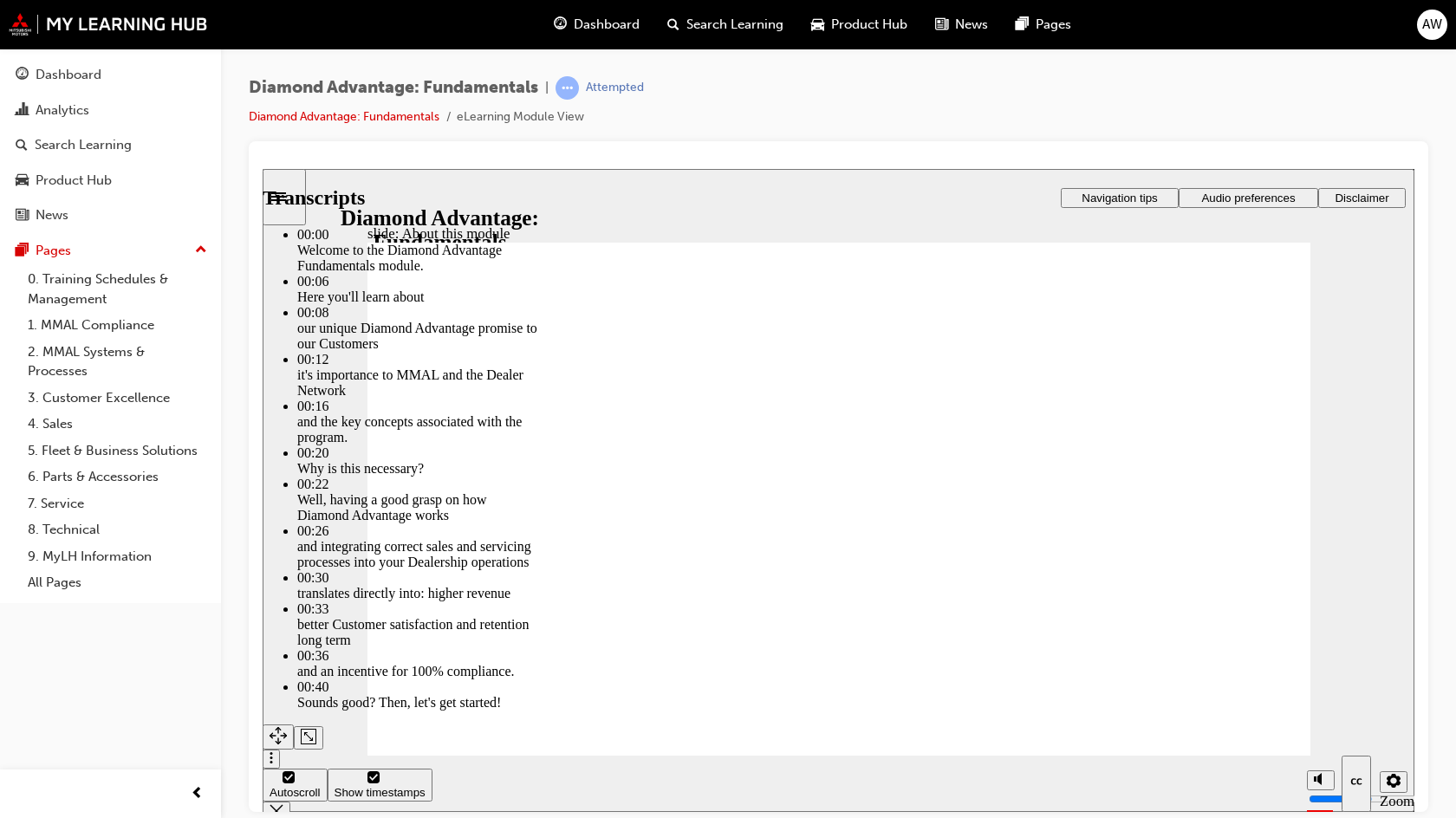
type input "28"
type input "5"
type input "29"
type input "5"
type input "29"
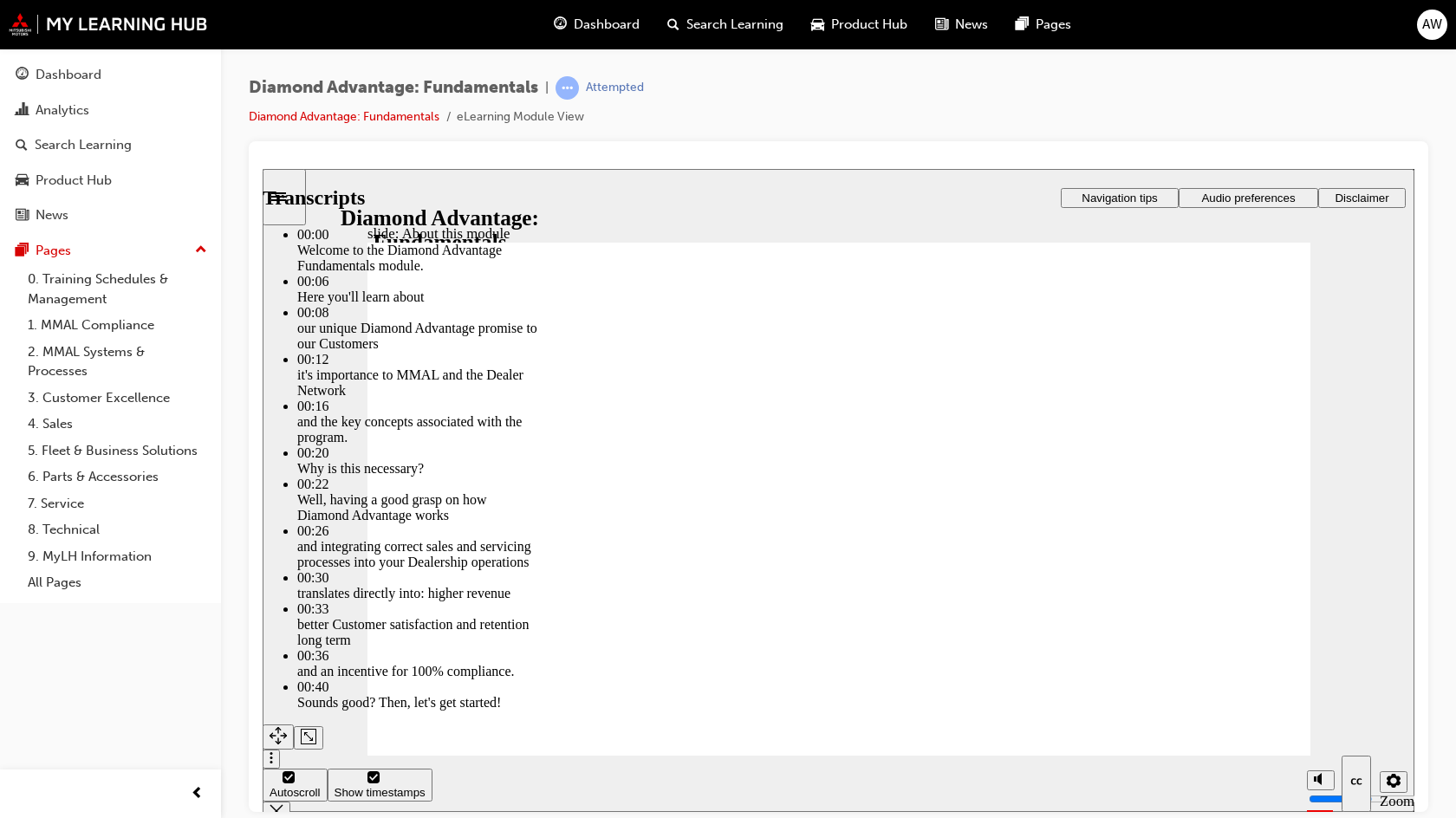
type input "5"
type input "29"
type input "5"
type input "29"
type input "5"
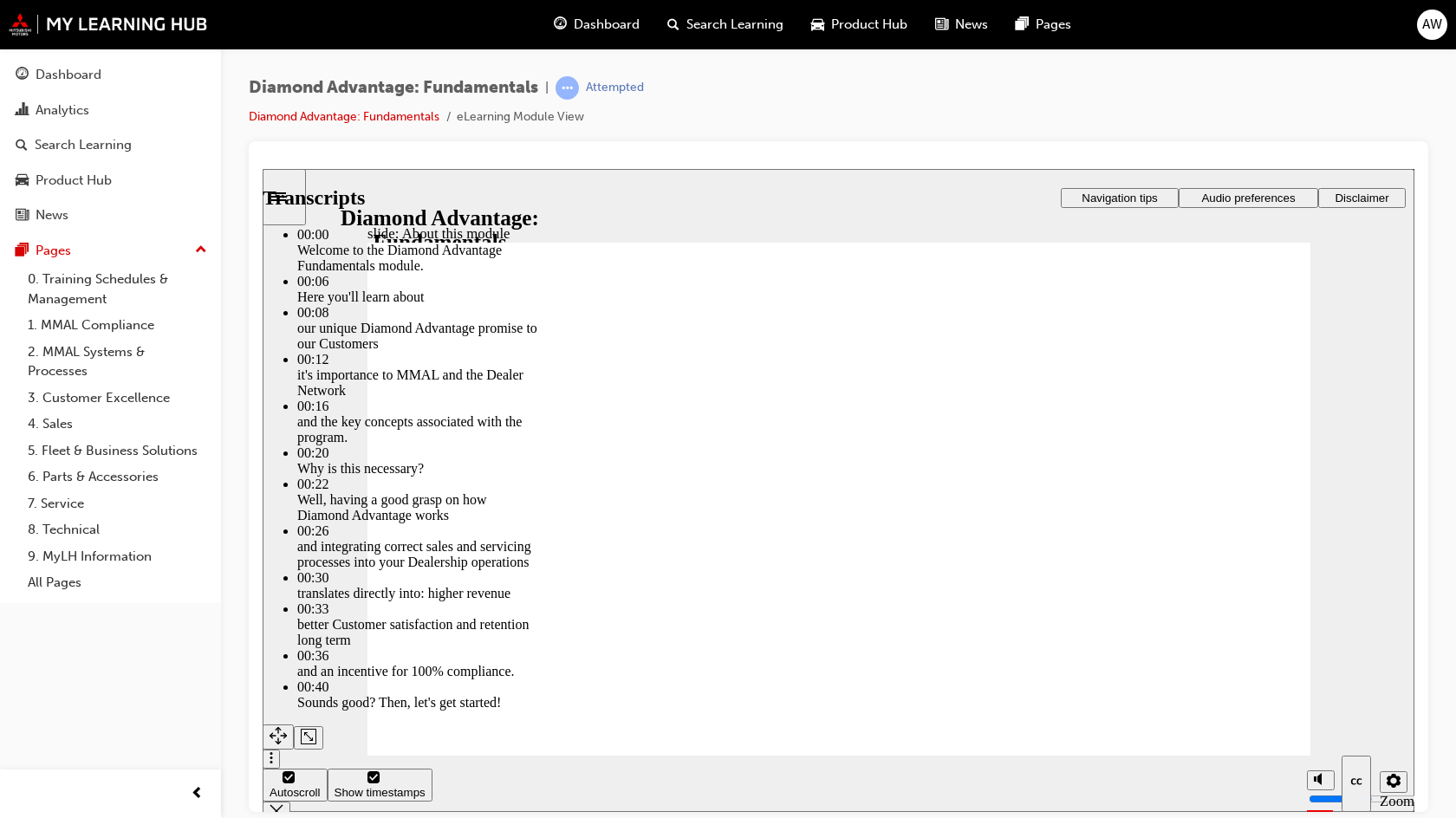
type input "29"
type input "5"
type input "30"
type input "5"
type input "30"
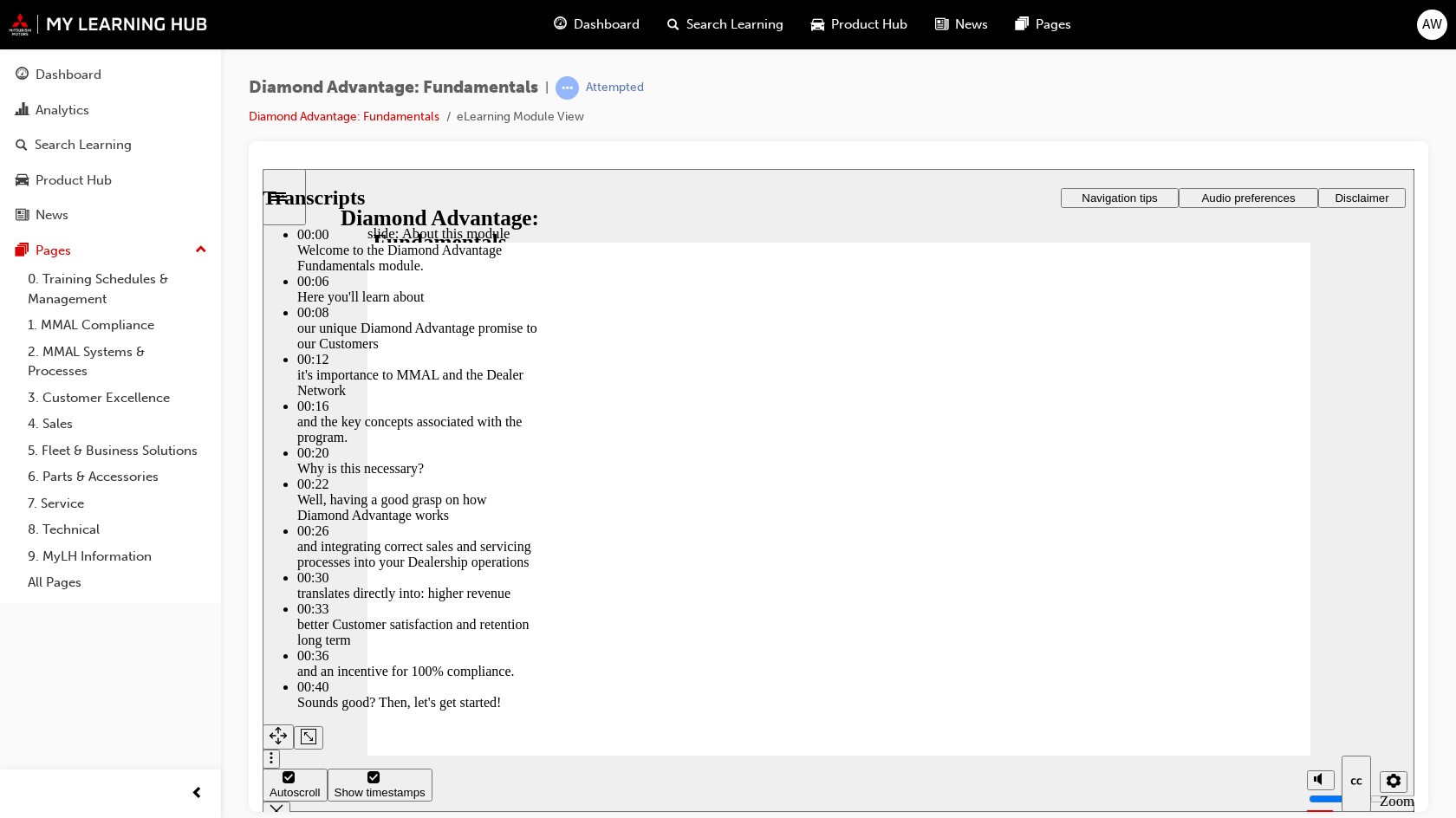
type input "5"
type input "30"
type input "5"
type input "30"
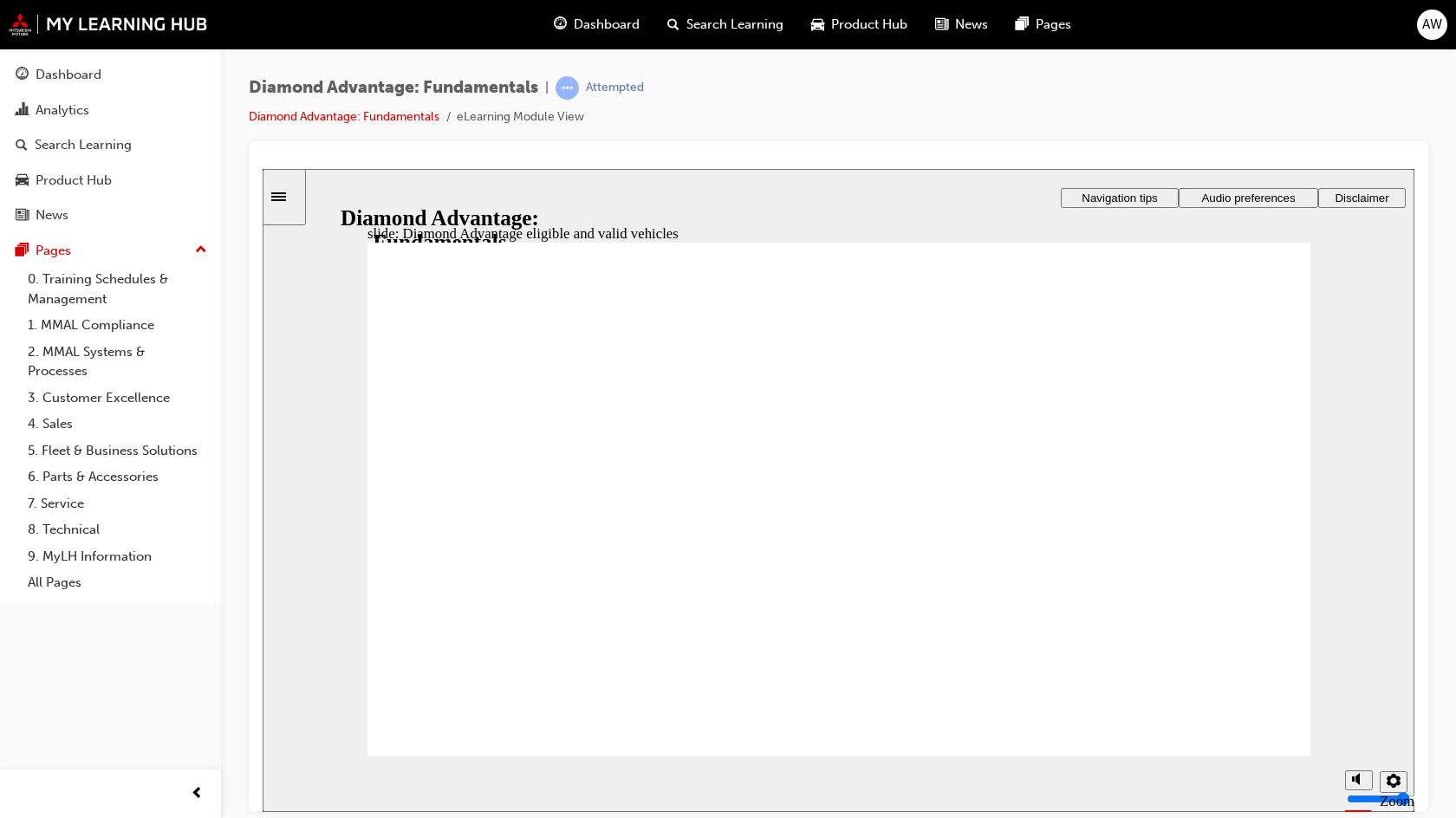
click at [866, 131] on div "Diamond Advantage: Fundamentals | Attempted Diamond Advantage: Fundamentals eLe…" at bounding box center [839, 108] width 1180 height 65
